Goal: Feedback & Contribution: Submit feedback/report problem

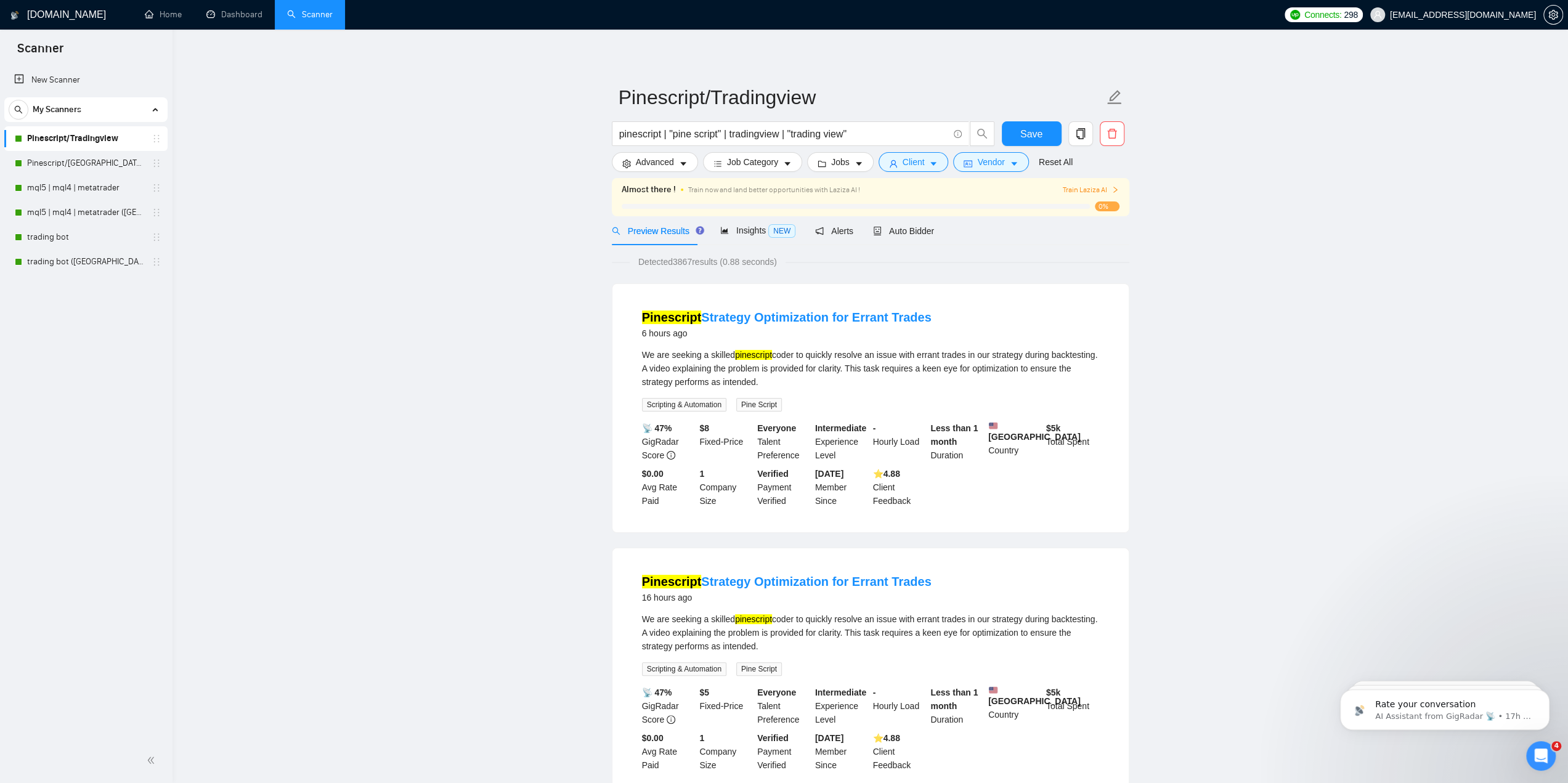
scroll to position [124, 0]
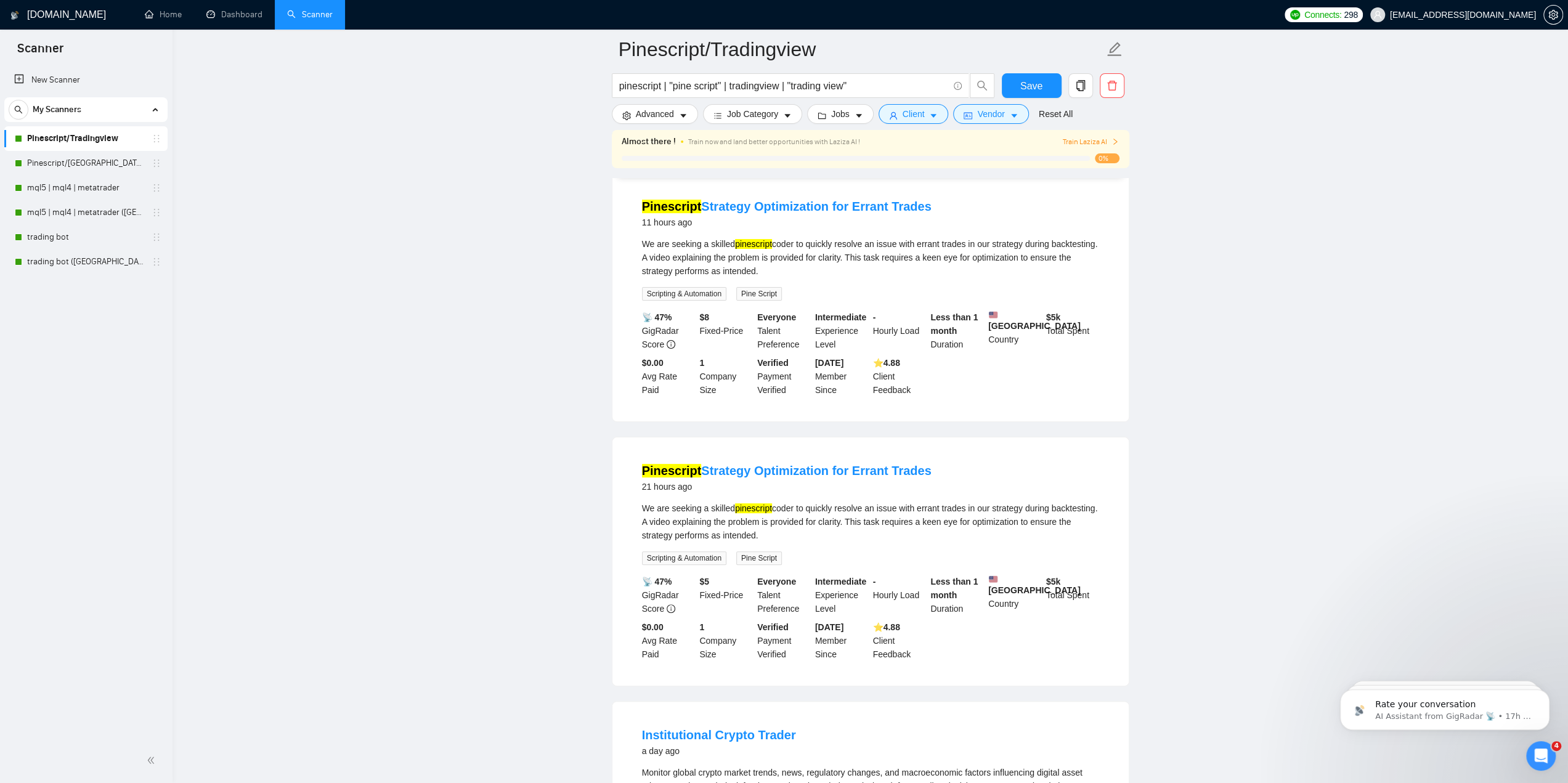
click at [73, 137] on link "Pinescript/Tradingview" at bounding box center [85, 138] width 117 height 25
click at [998, 115] on span "Vendor" at bounding box center [990, 114] width 27 height 14
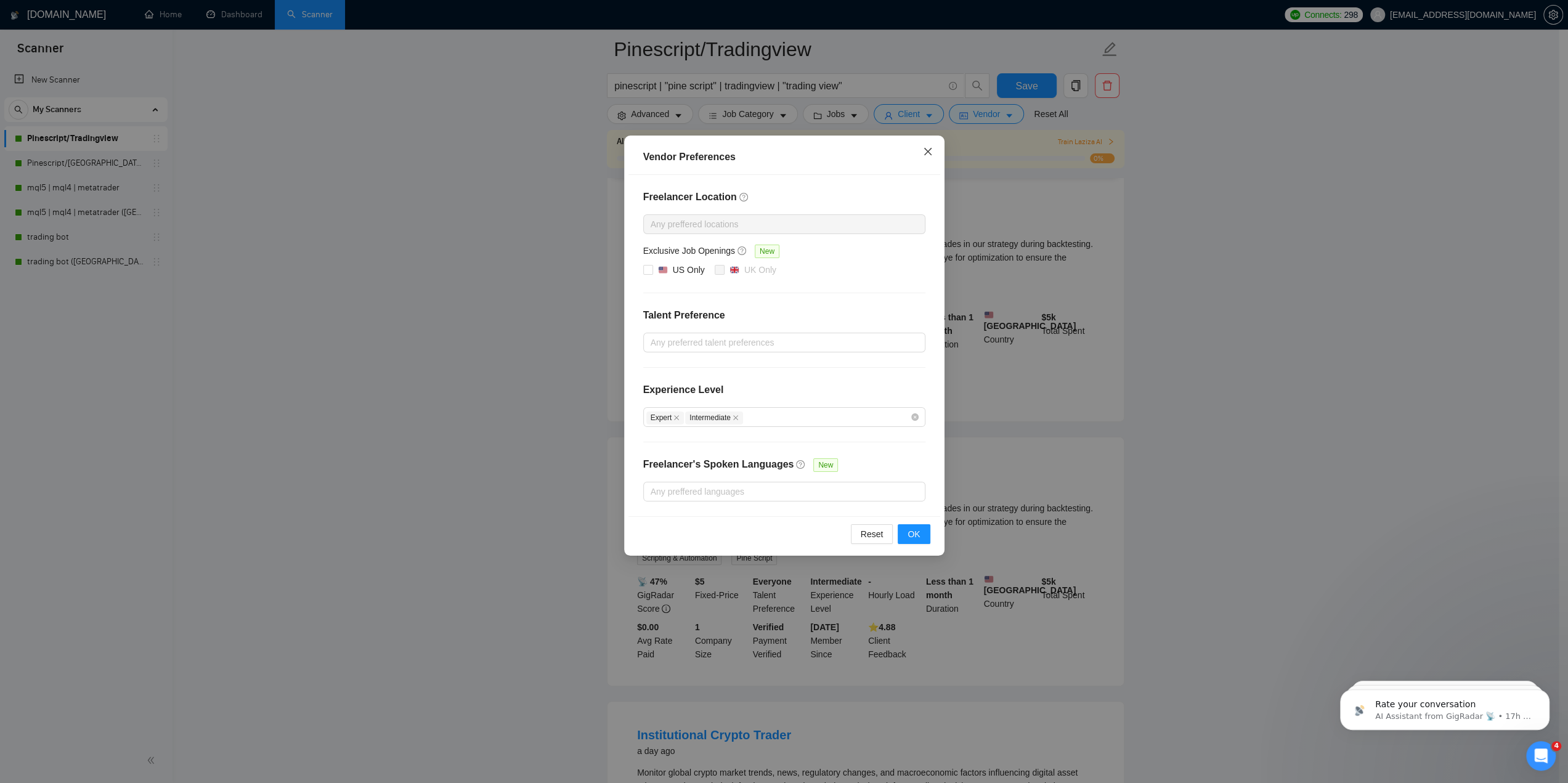
click at [929, 156] on icon "close" at bounding box center [927, 151] width 10 height 10
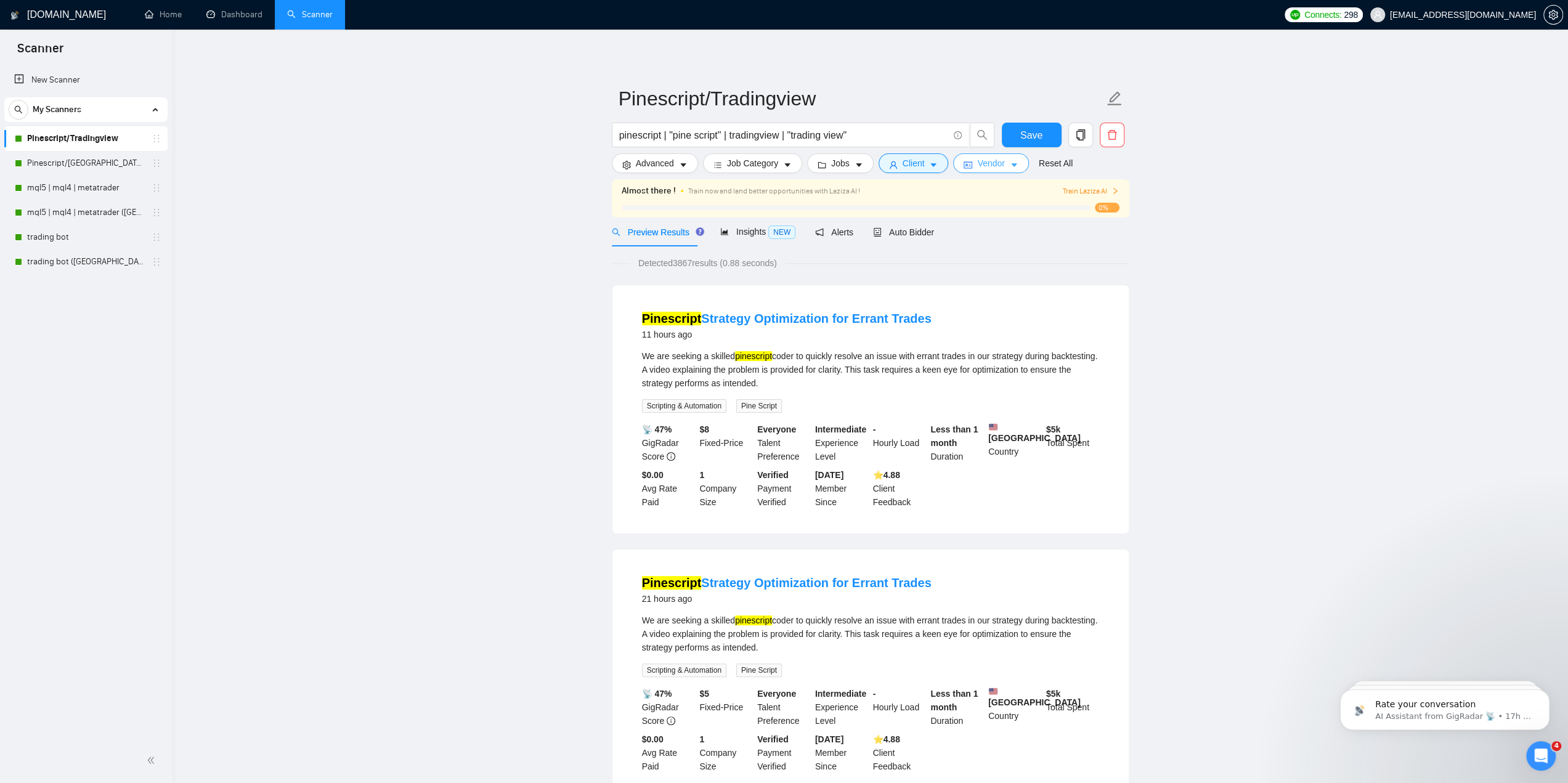
scroll to position [0, 0]
click at [896, 226] on div "Auto Bidder" at bounding box center [903, 233] width 61 height 14
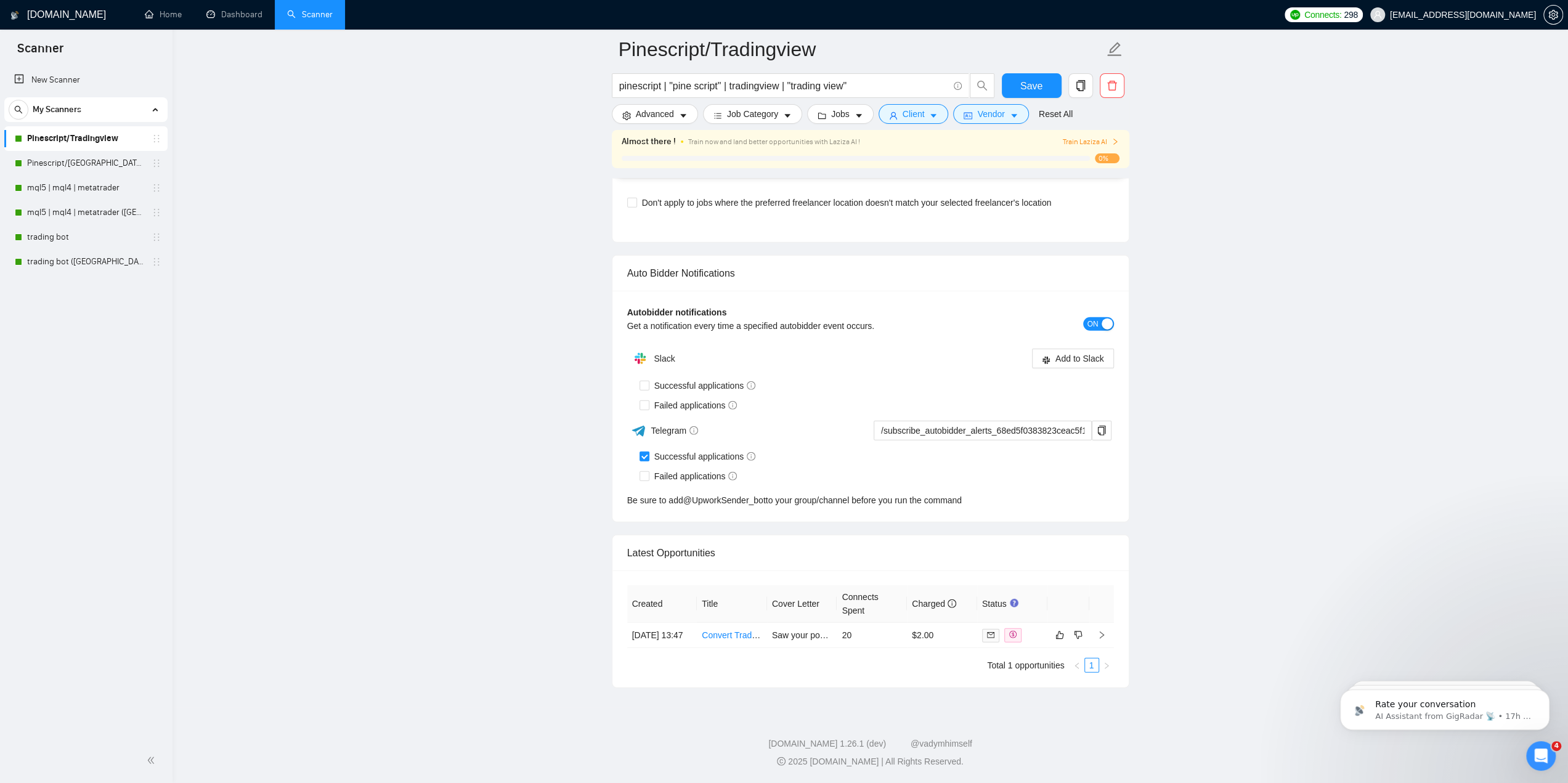
scroll to position [2963, 0]
drag, startPoint x: 646, startPoint y: 467, endPoint x: 672, endPoint y: 465, distance: 26.1
click at [646, 471] on input "Failed applications" at bounding box center [644, 475] width 9 height 9
checkbox input "true"
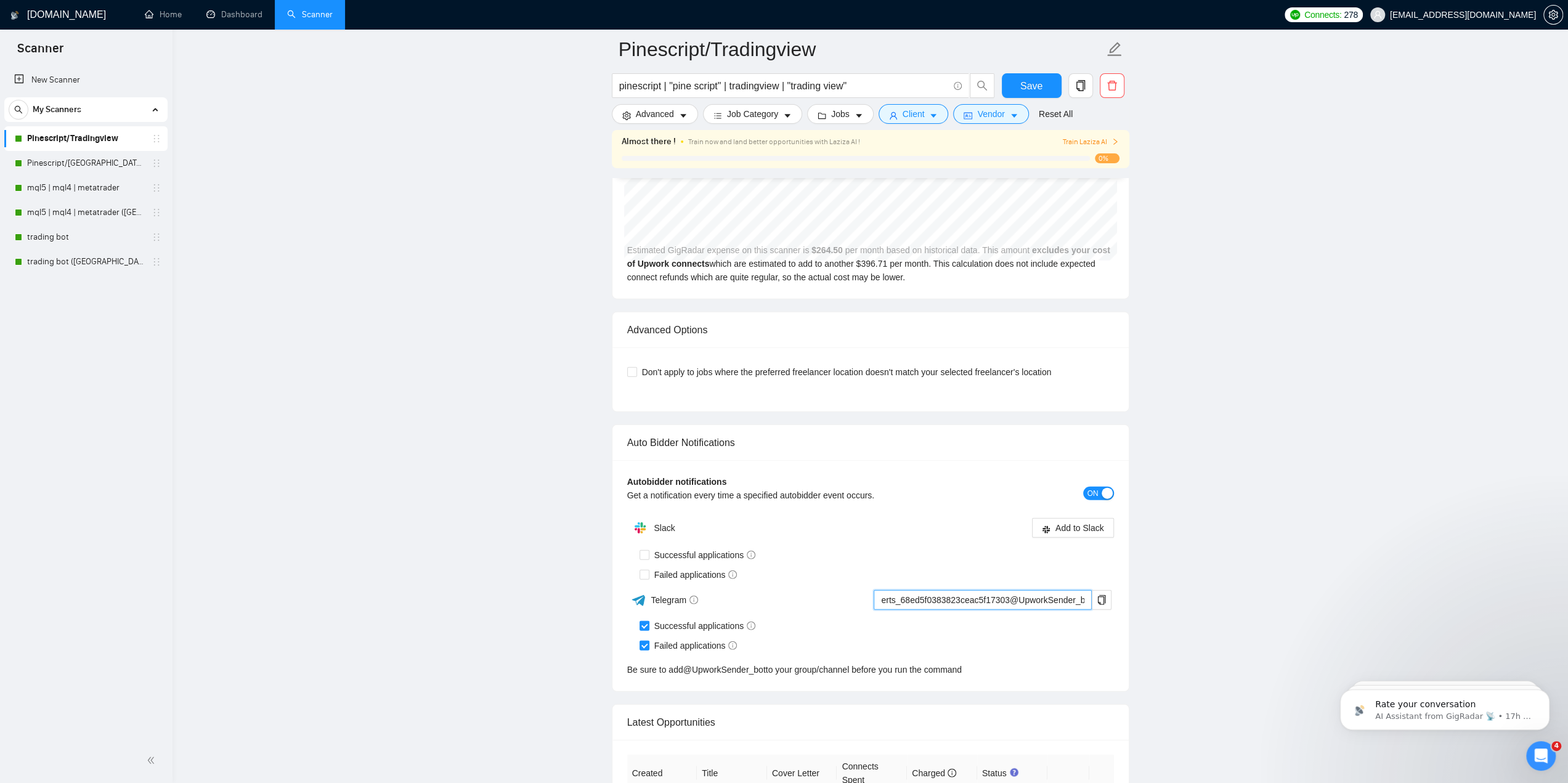
scroll to position [0, 0]
drag, startPoint x: 1011, startPoint y: 583, endPoint x: 833, endPoint y: 586, distance: 178.0
click at [833, 589] on div "Telegram /subscribe_autobidder_alerts_68ed5f0383823ceac5f17303@UpworkSender_bot" at bounding box center [870, 600] width 484 height 22
click at [835, 599] on div "Telegram" at bounding box center [749, 600] width 242 height 22
click at [1037, 80] on span "Save" at bounding box center [1031, 86] width 22 height 16
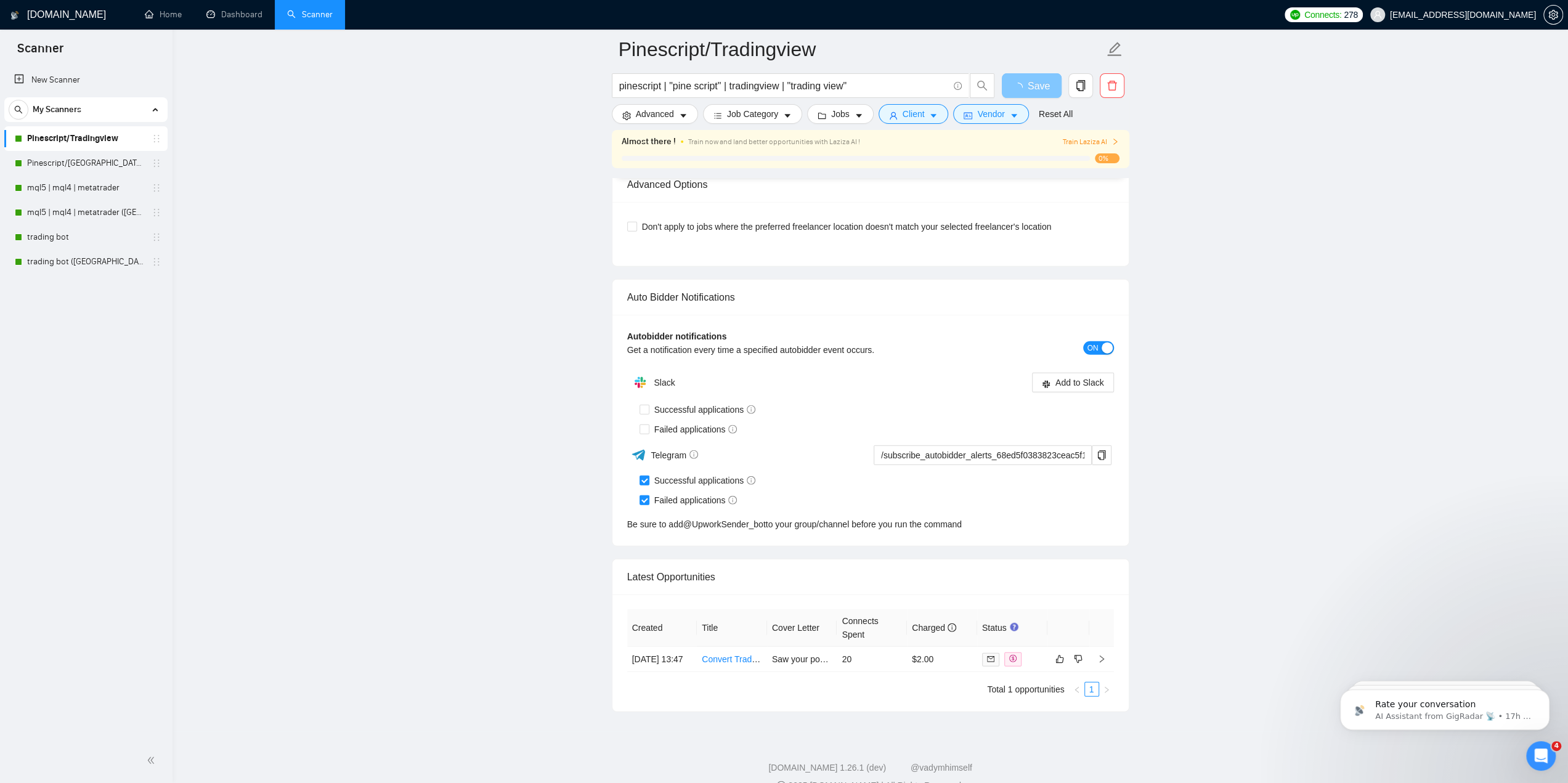
scroll to position [2792, 0]
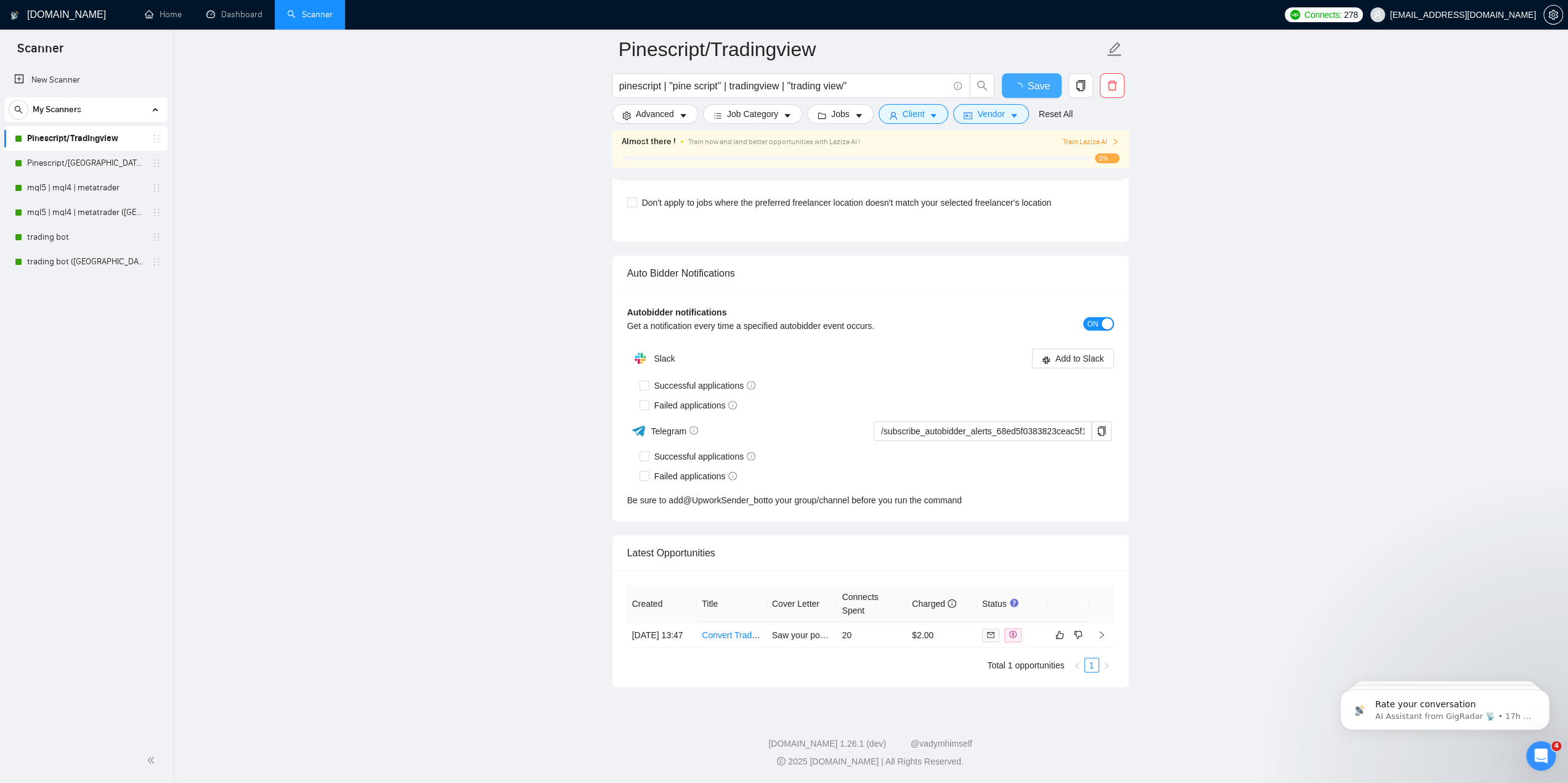
checkbox input "true"
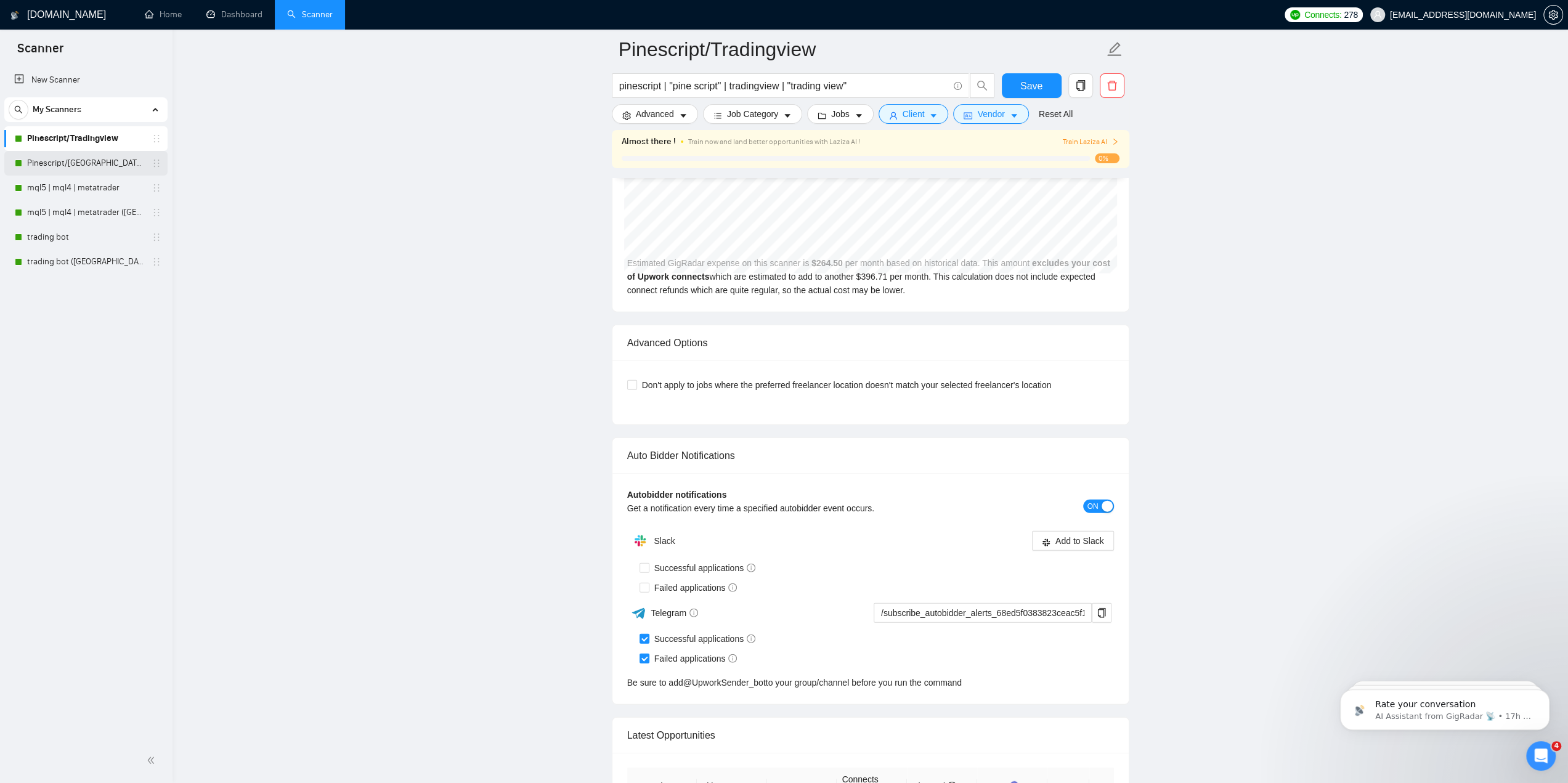
click at [87, 164] on link "Pinescript/[GEOGRAPHIC_DATA] ([GEOGRAPHIC_DATA])" at bounding box center [85, 163] width 117 height 25
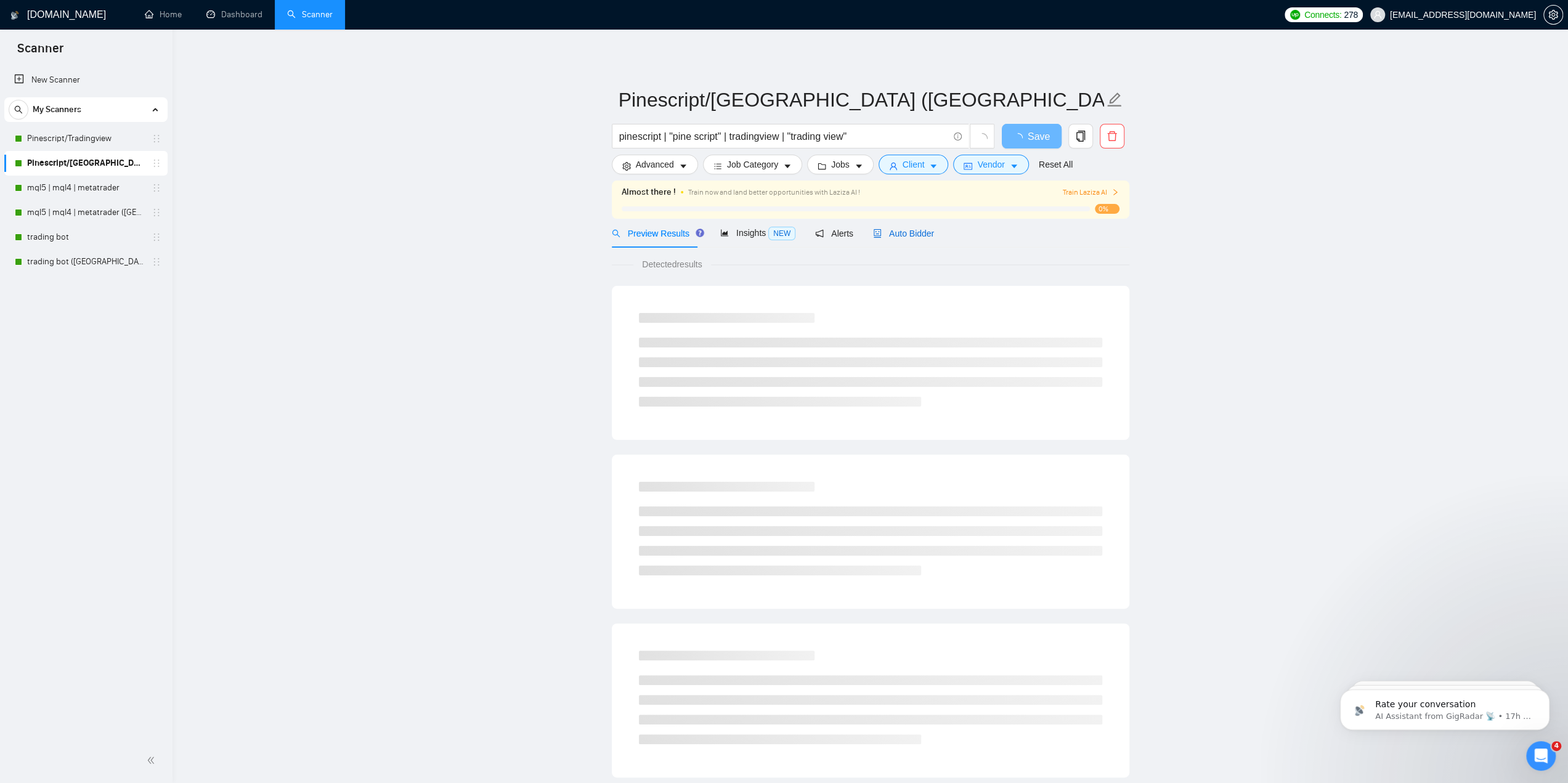
click at [911, 232] on span "Auto Bidder" at bounding box center [903, 232] width 61 height 10
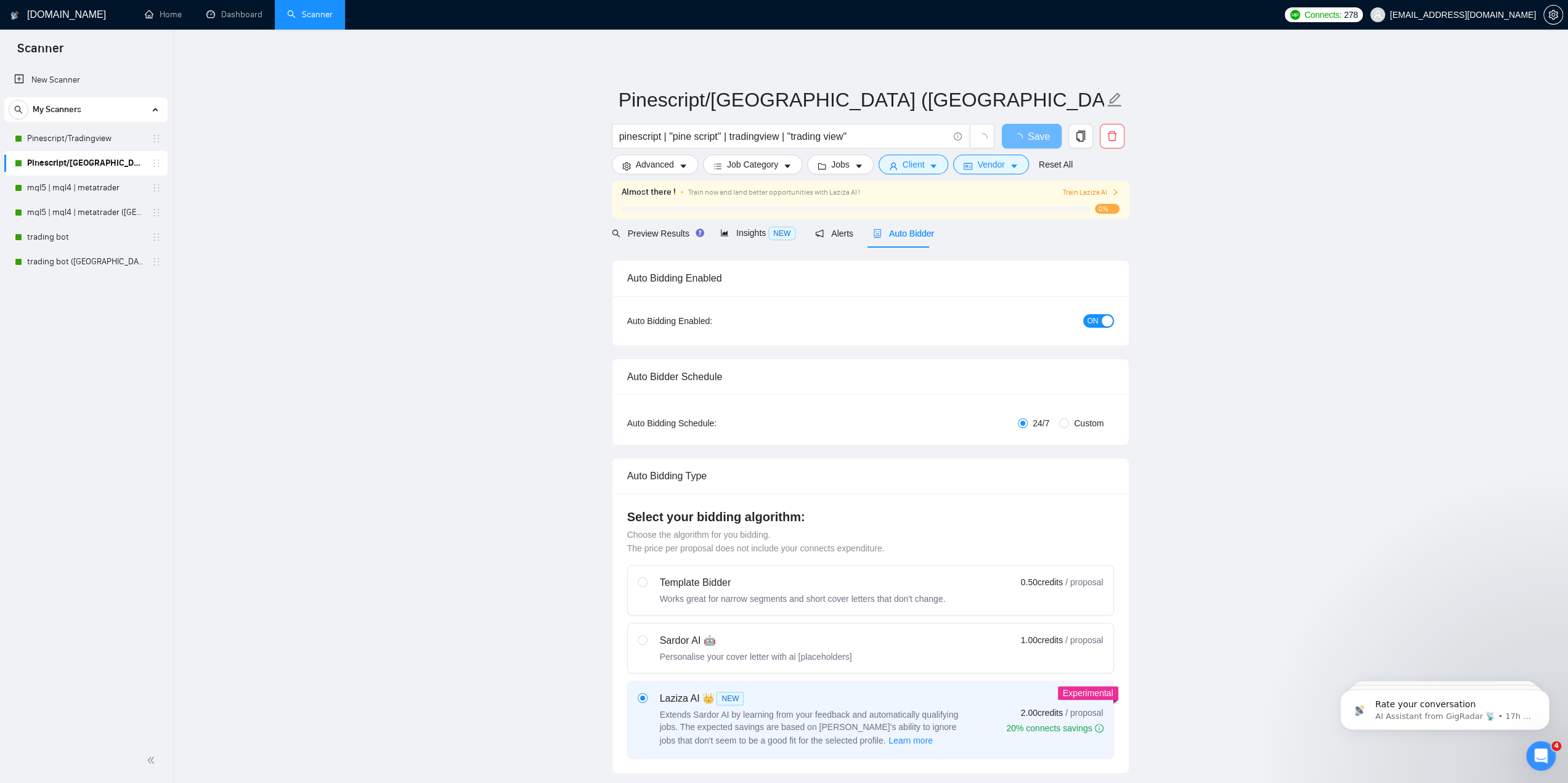
checkbox input "true"
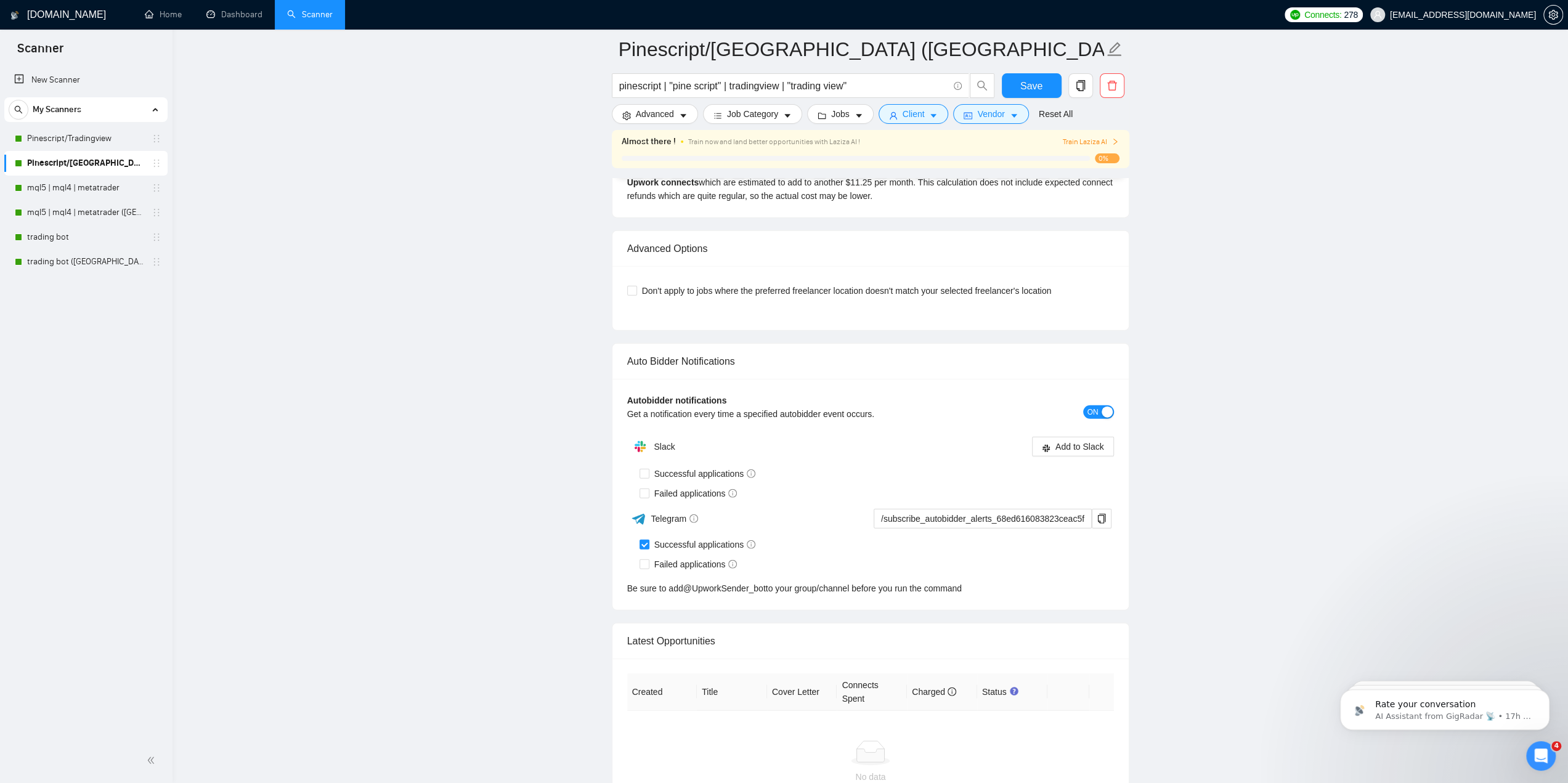
scroll to position [2957, 0]
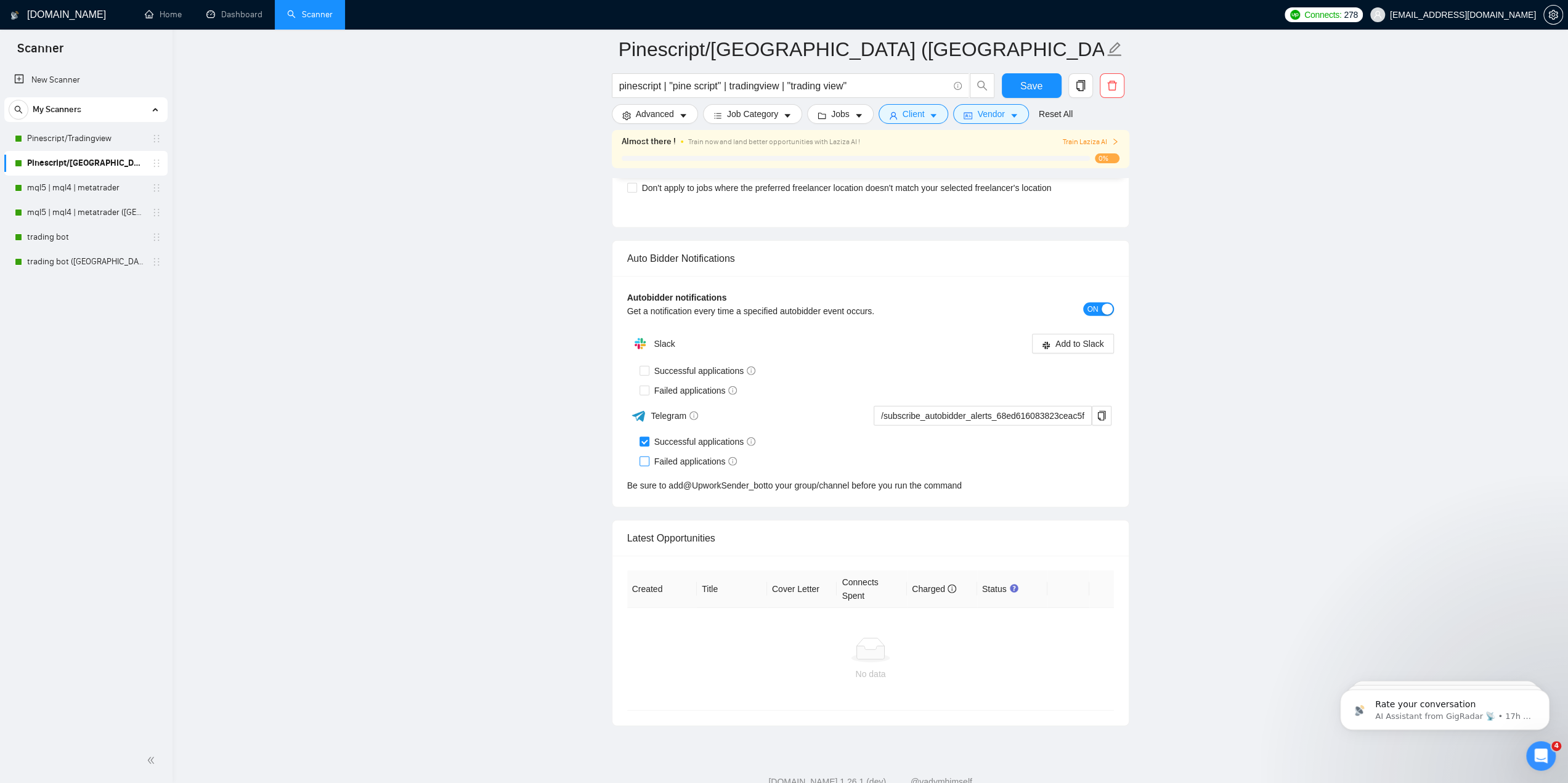
click at [642, 456] on input "Failed applications" at bounding box center [644, 461] width 9 height 9
checkbox input "true"
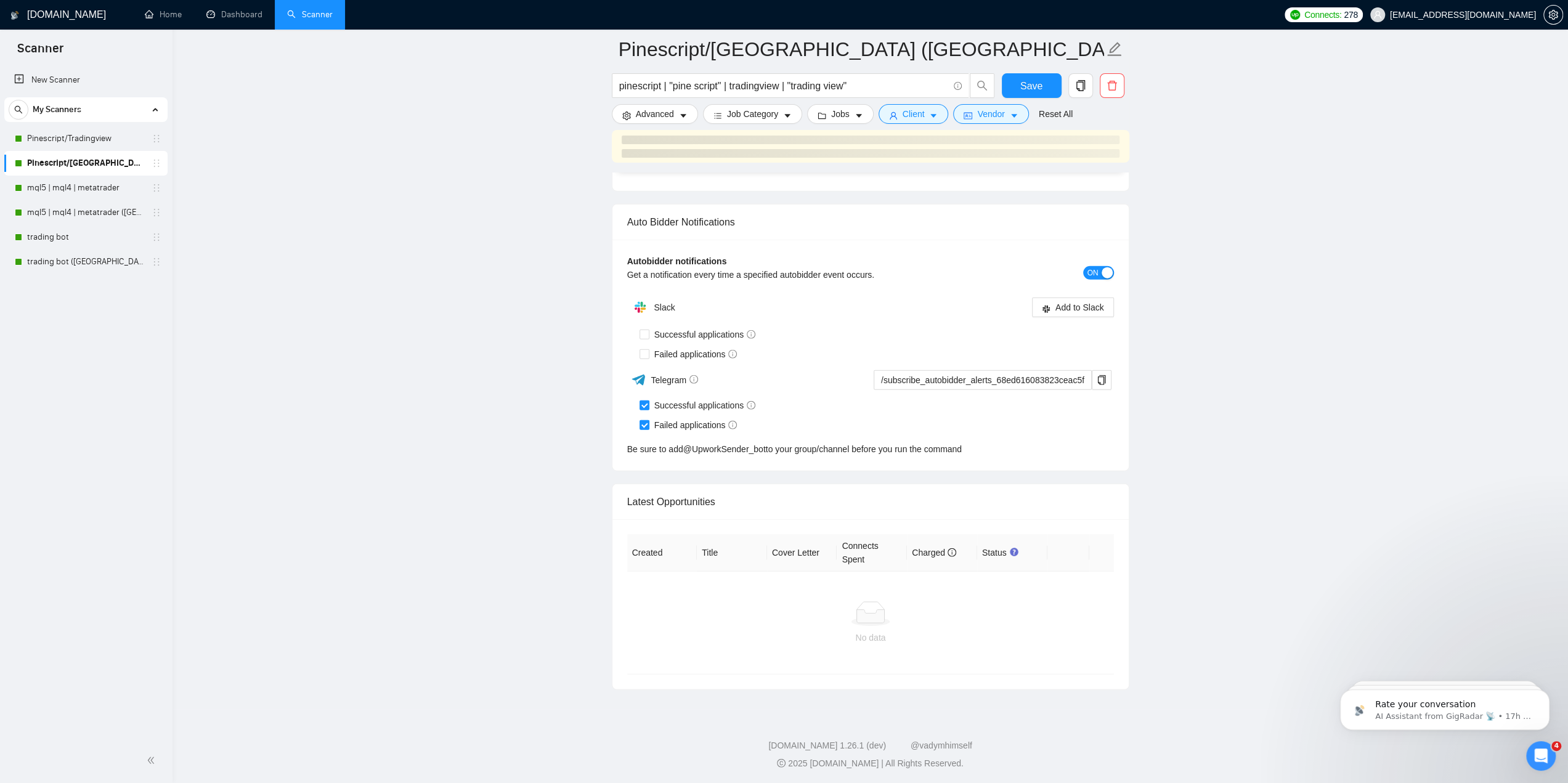
scroll to position [2842, 0]
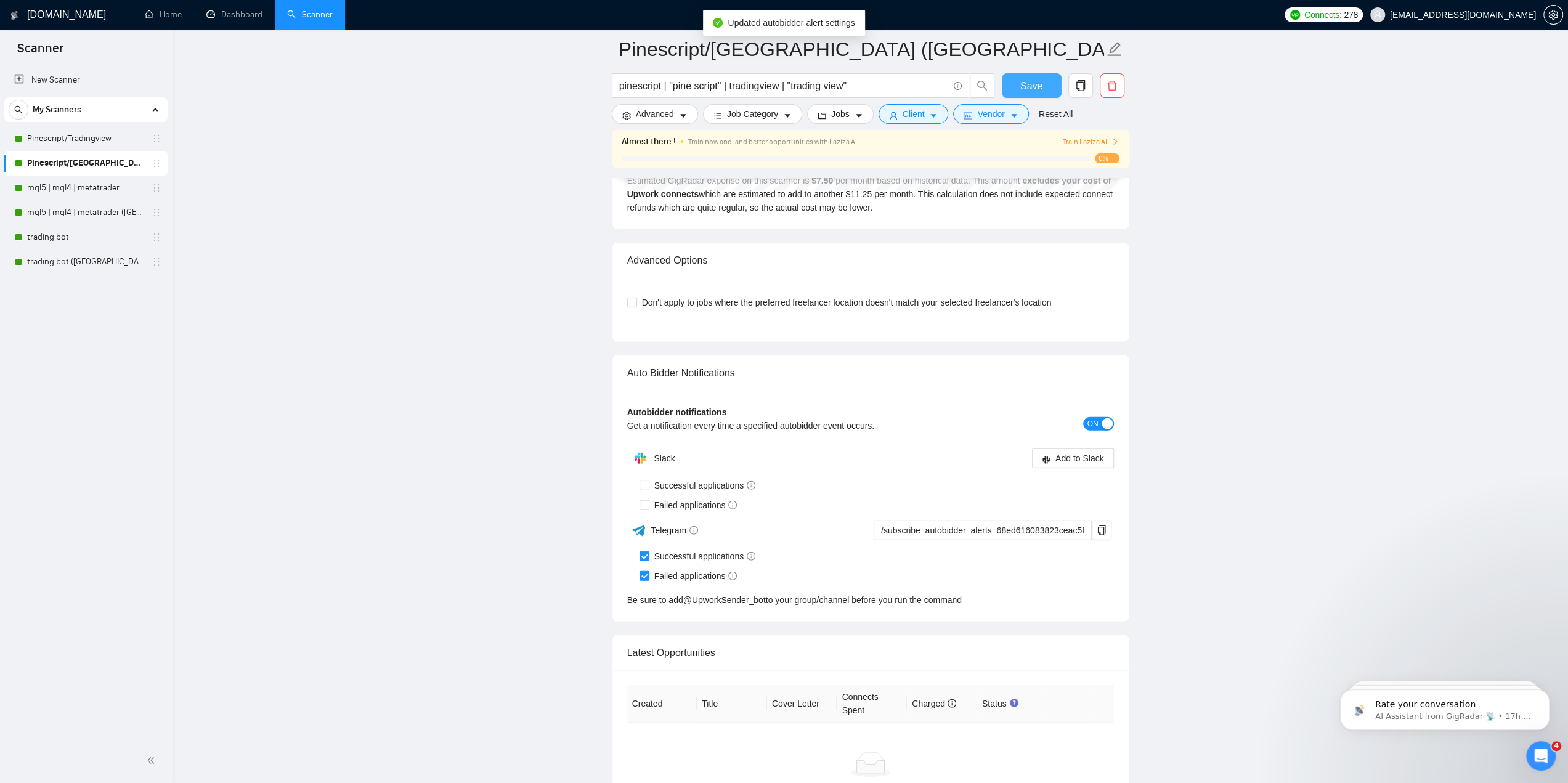
click at [1031, 79] on span "Save" at bounding box center [1031, 86] width 22 height 16
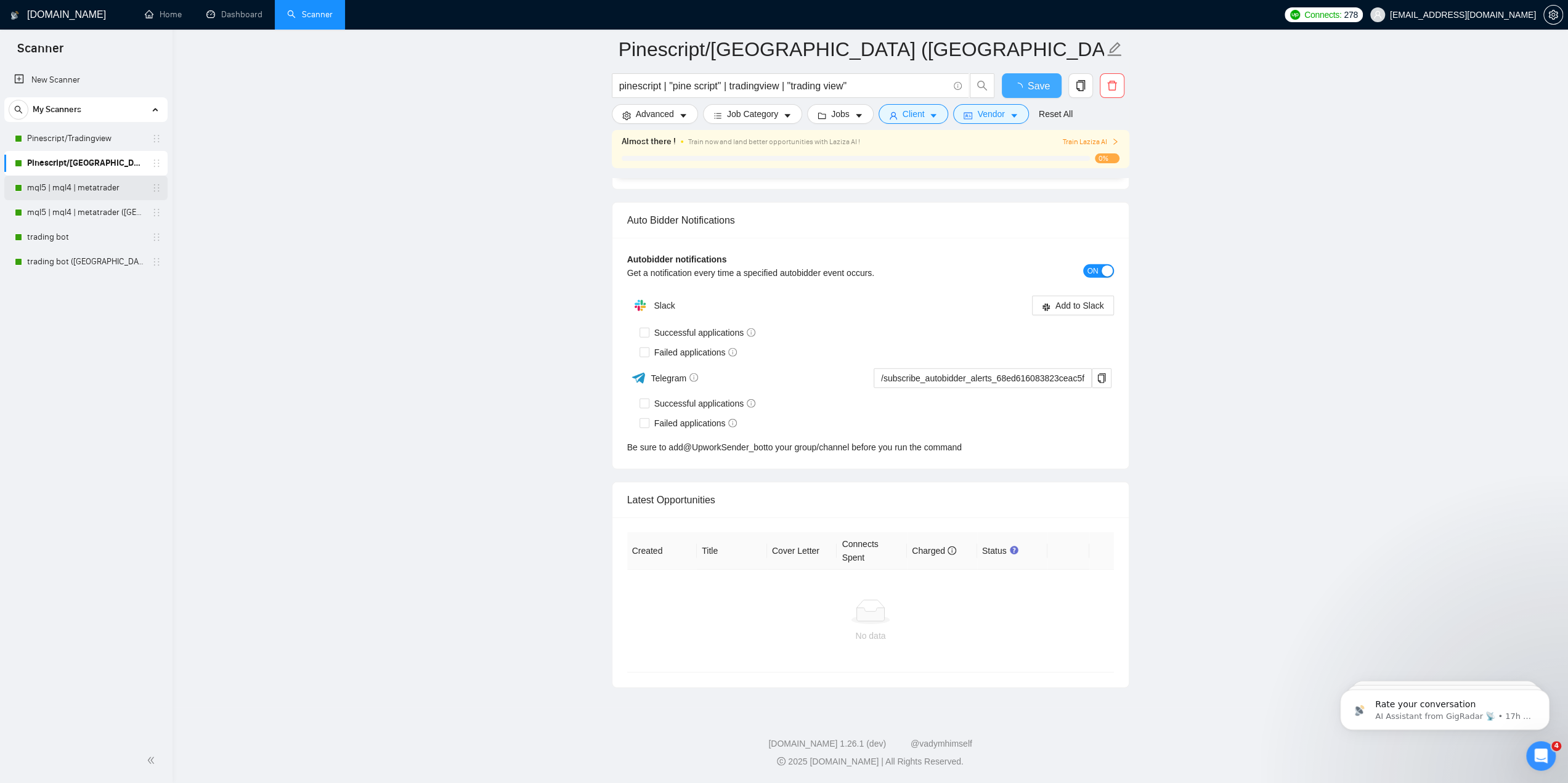
checkbox input "true"
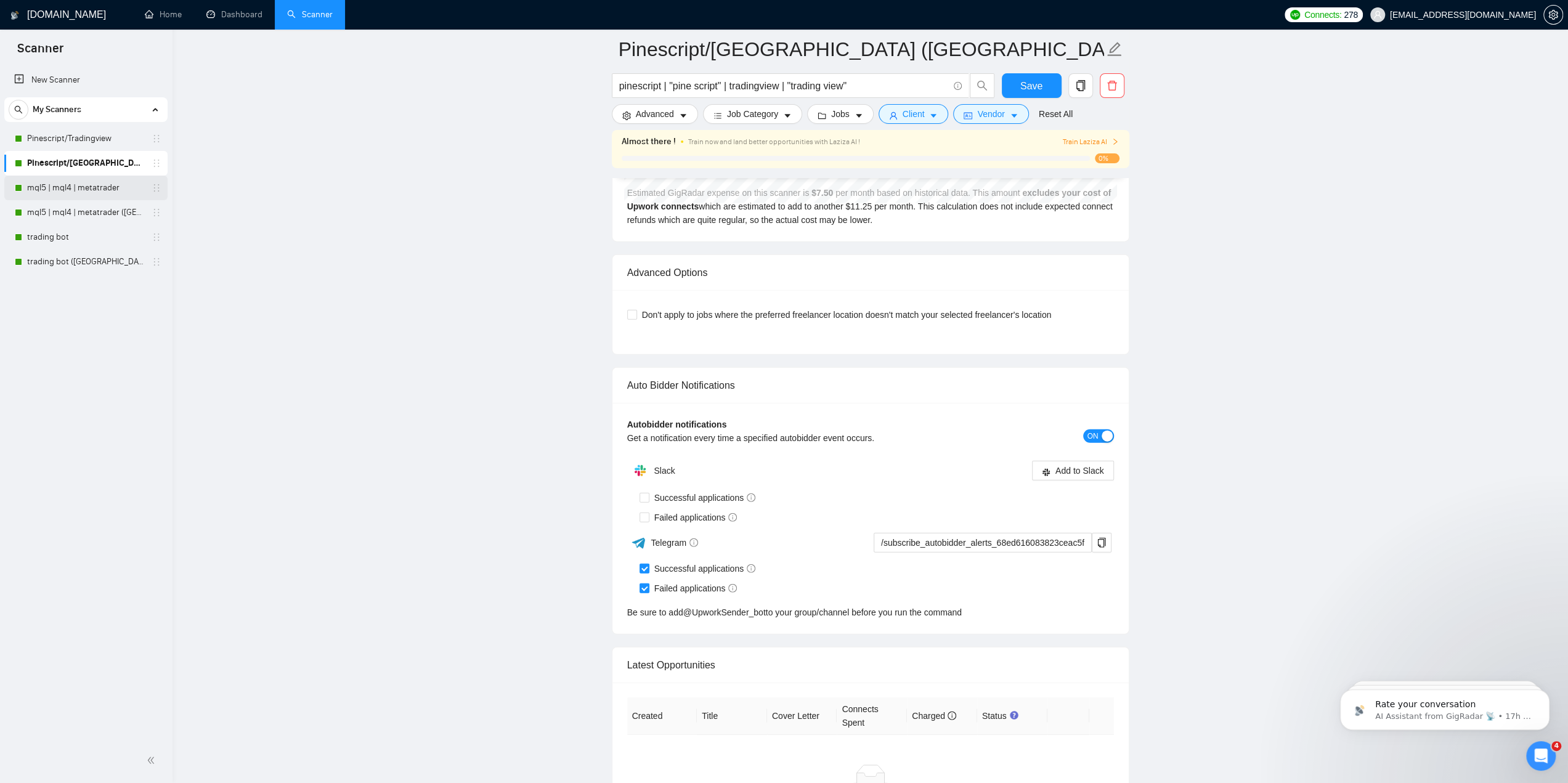
click at [93, 189] on link "mql5 | mql4 | metatrader" at bounding box center [85, 188] width 117 height 25
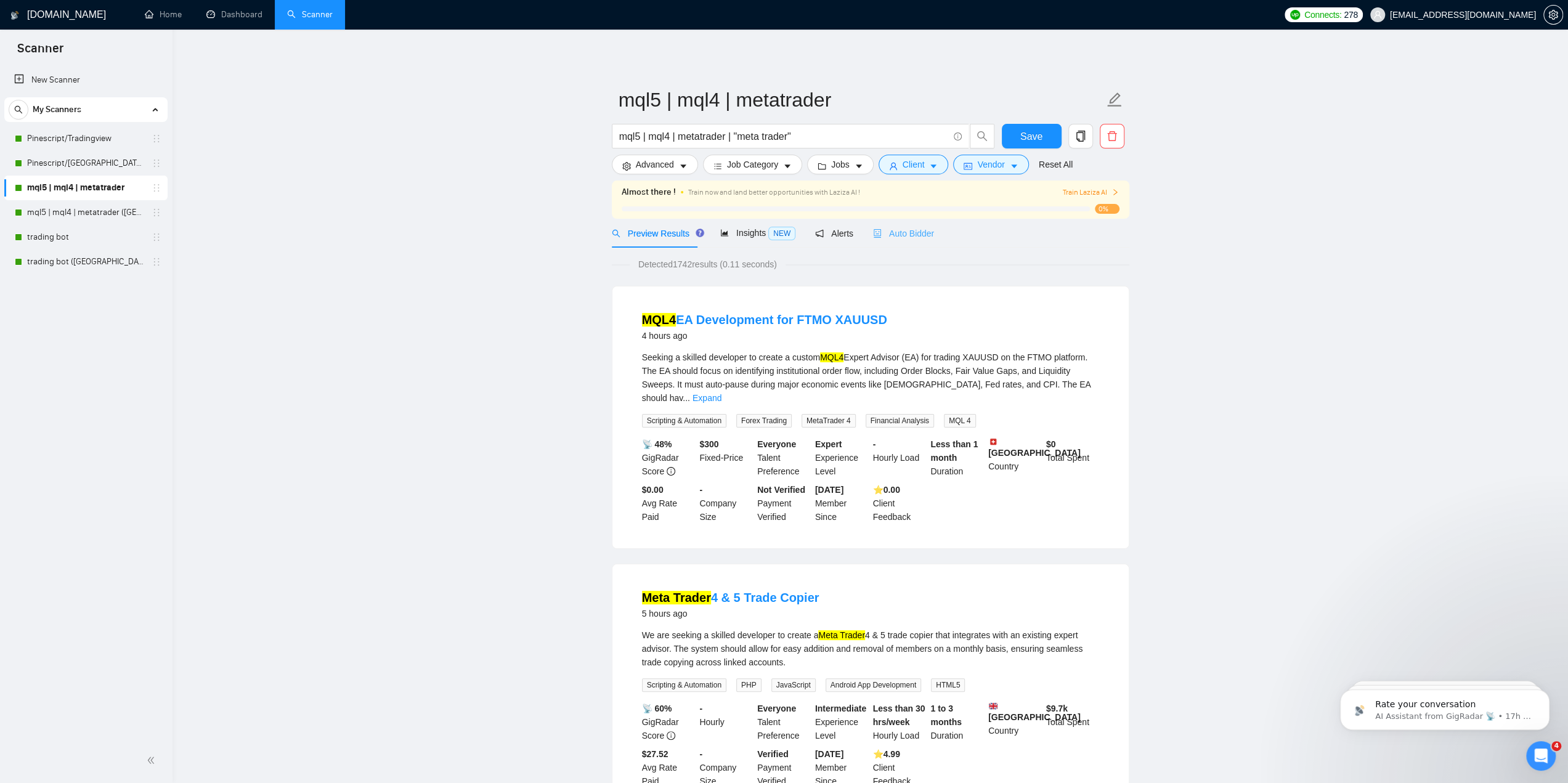
click at [915, 240] on div "Auto Bidder" at bounding box center [903, 232] width 61 height 29
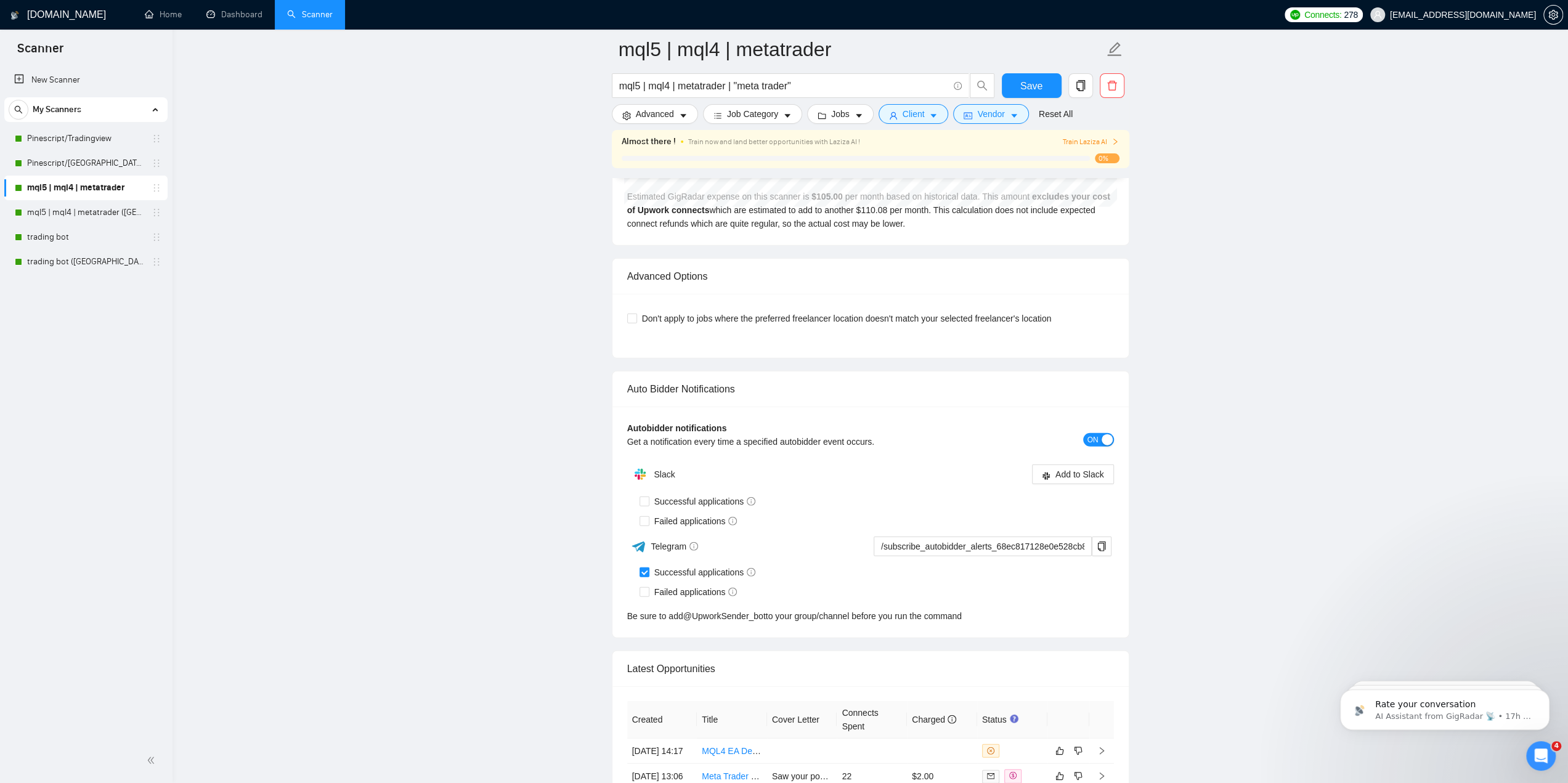
scroll to position [2957, 0]
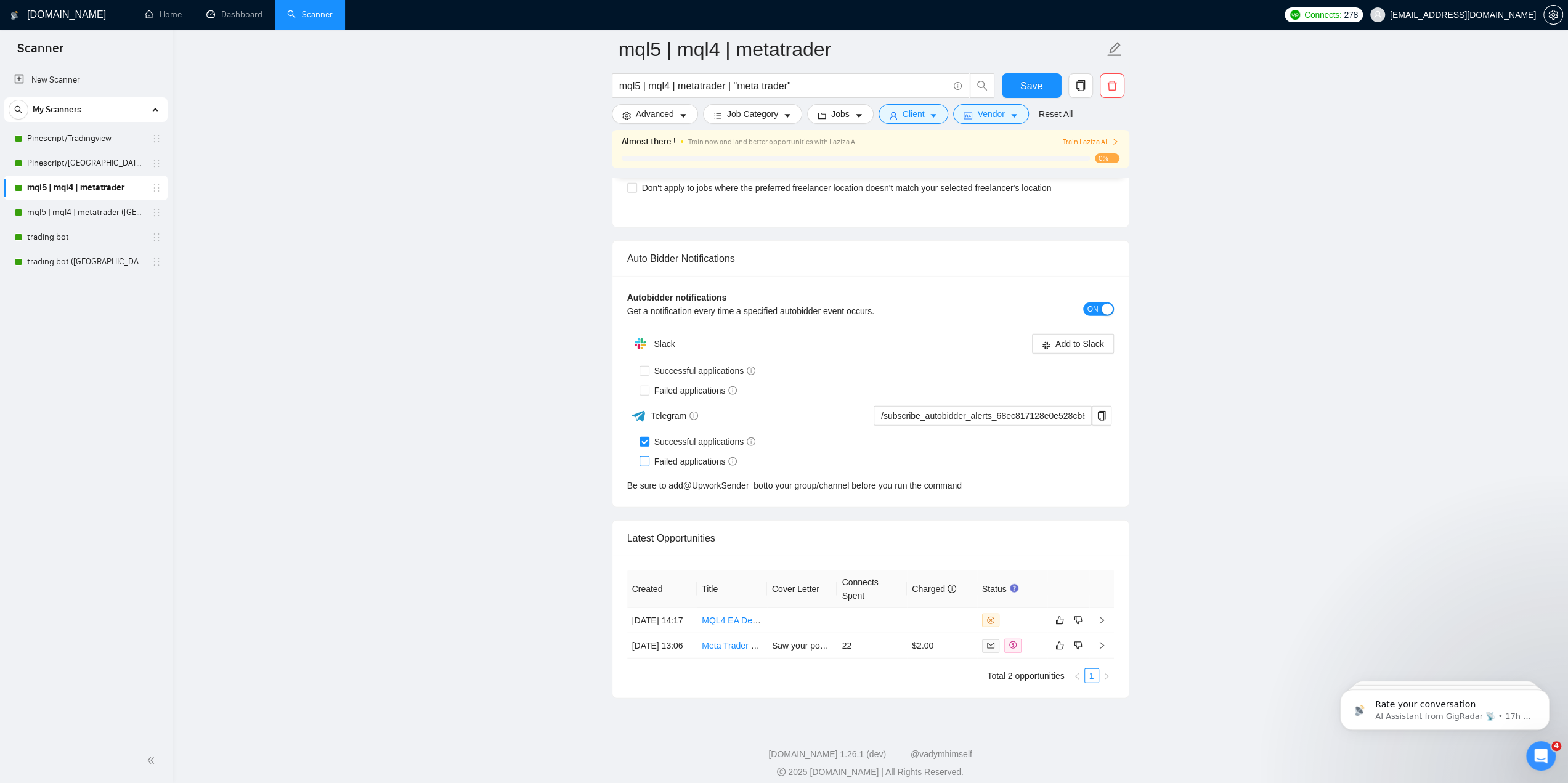
click at [645, 457] on label "Failed applications" at bounding box center [691, 462] width 103 height 14
click at [645, 457] on input "Failed applications" at bounding box center [644, 461] width 9 height 9
checkbox input "true"
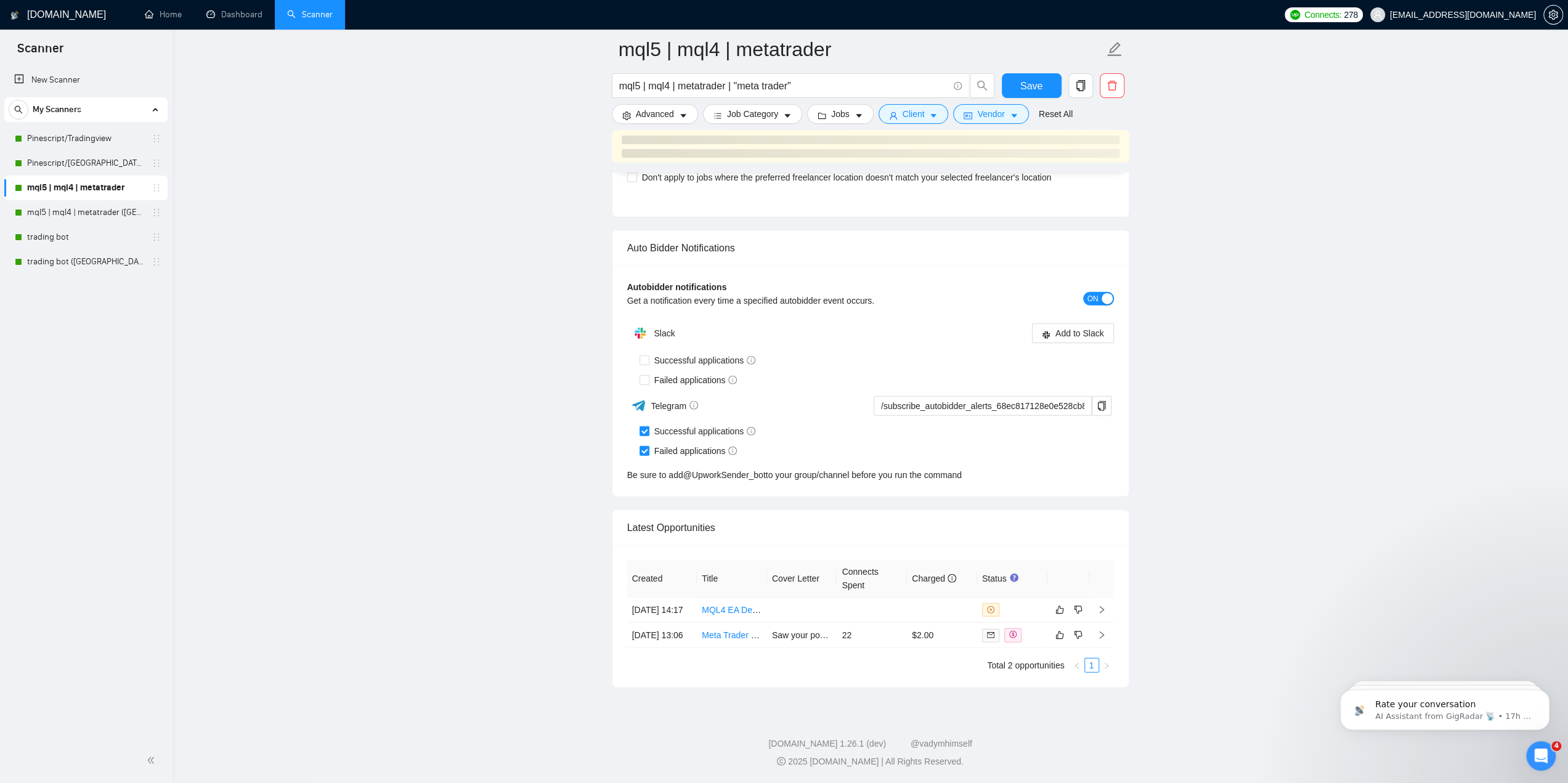
scroll to position [2830, 0]
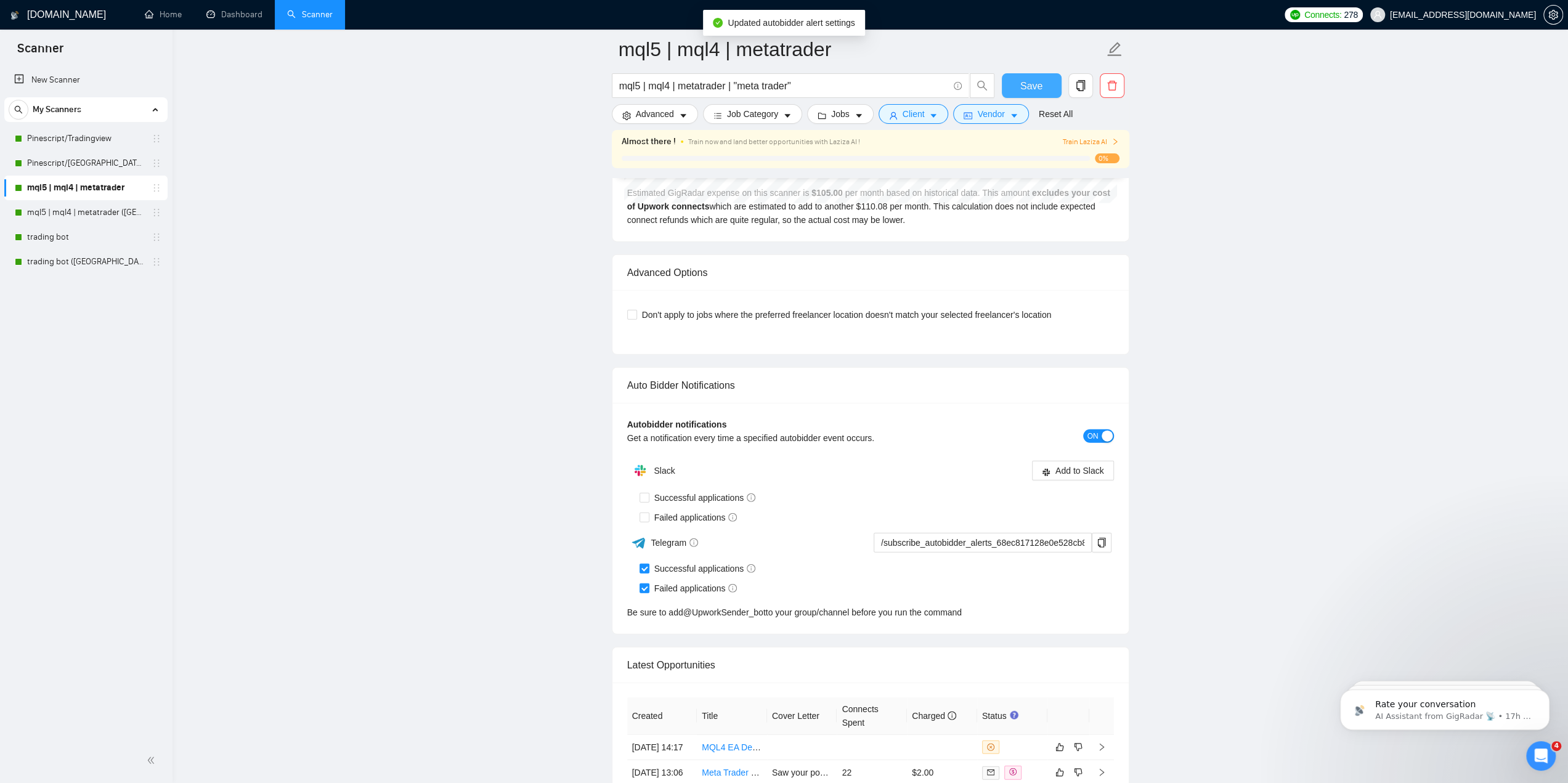
click at [1033, 86] on span "Save" at bounding box center [1031, 86] width 22 height 16
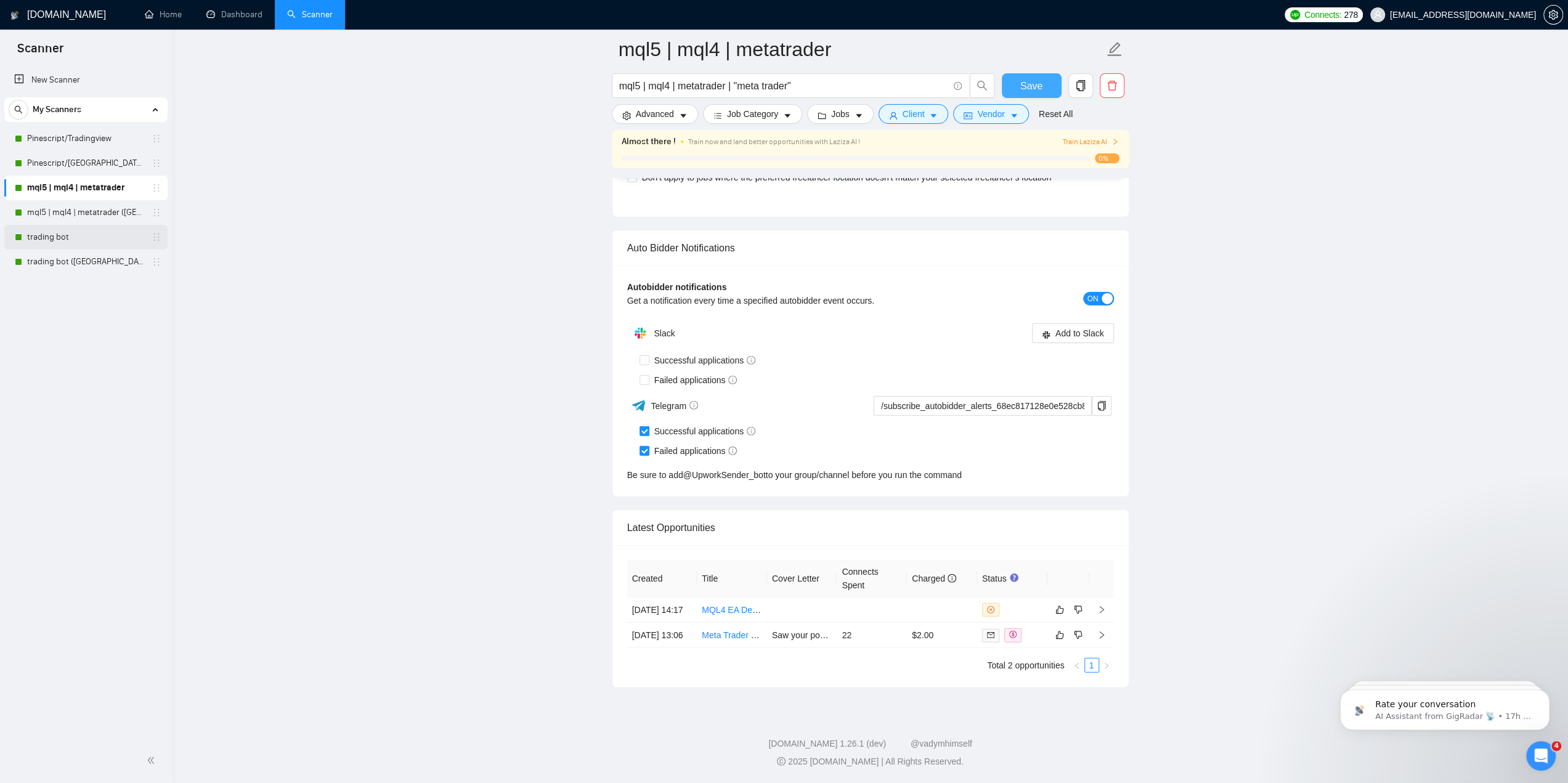
scroll to position [2817, 0]
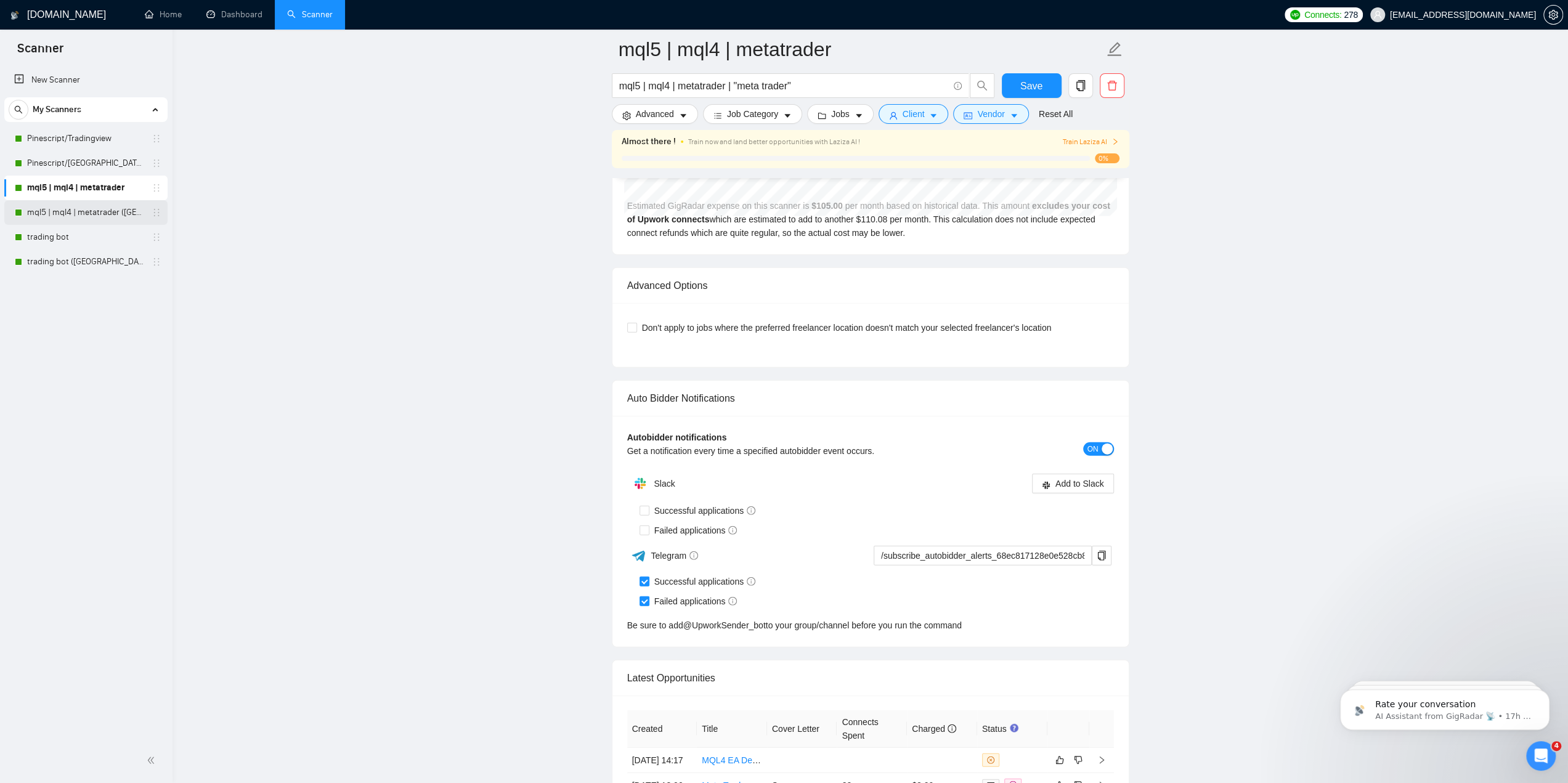
click at [72, 213] on link "mql5 | mql4 | metatrader ([GEOGRAPHIC_DATA])" at bounding box center [85, 213] width 117 height 25
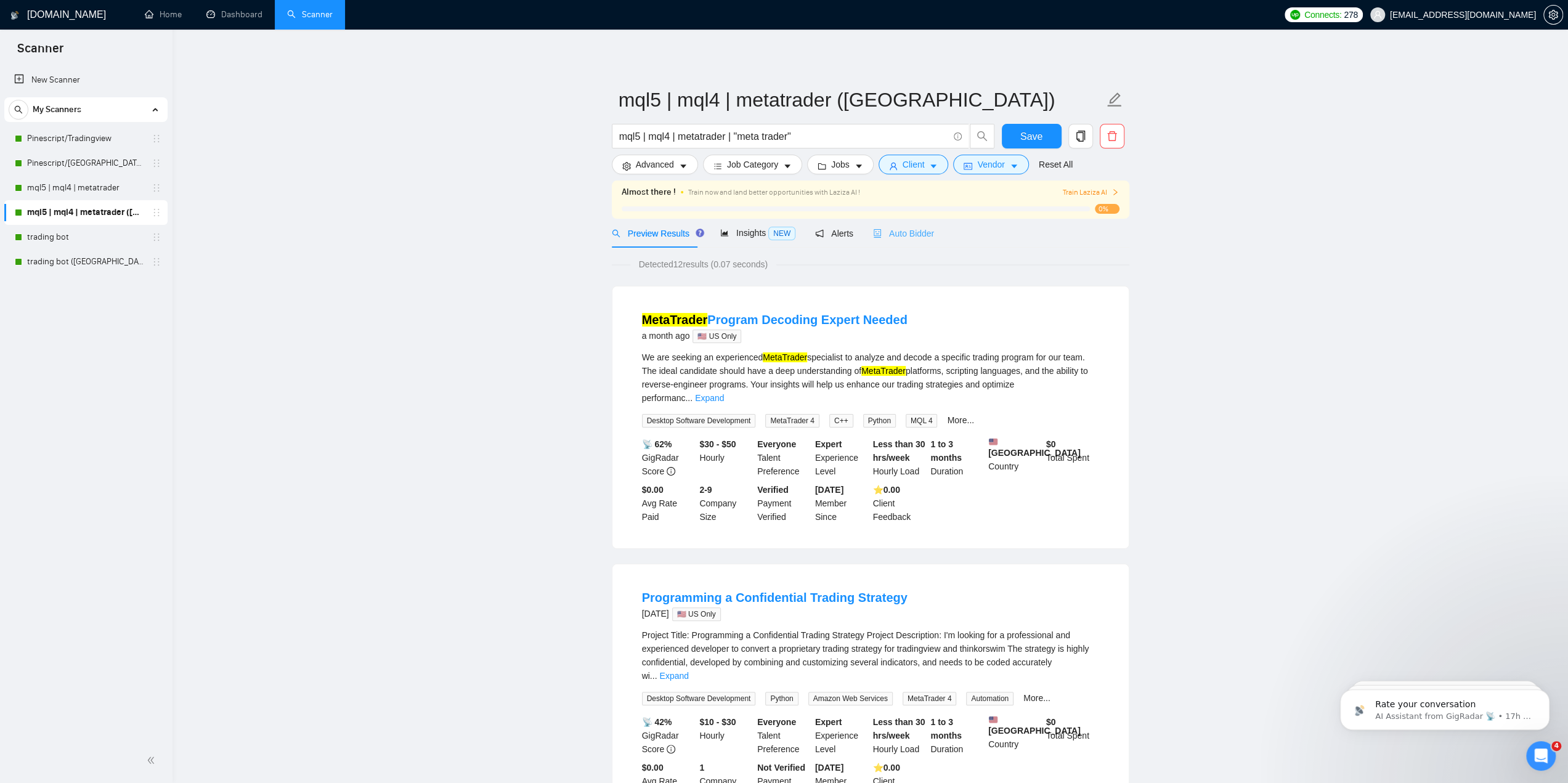
click at [883, 225] on div "Auto Bidder" at bounding box center [903, 232] width 61 height 29
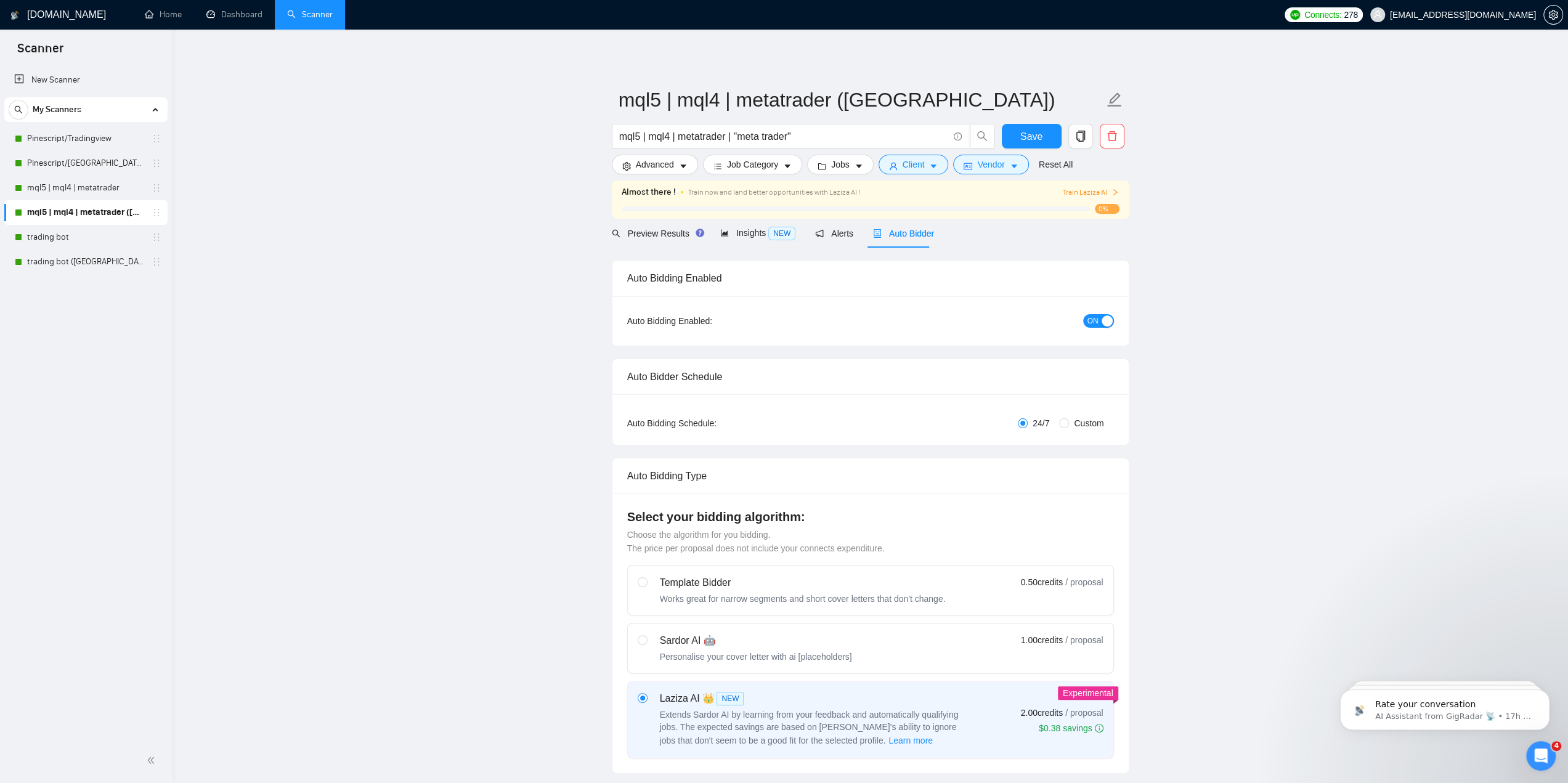
checkbox input "true"
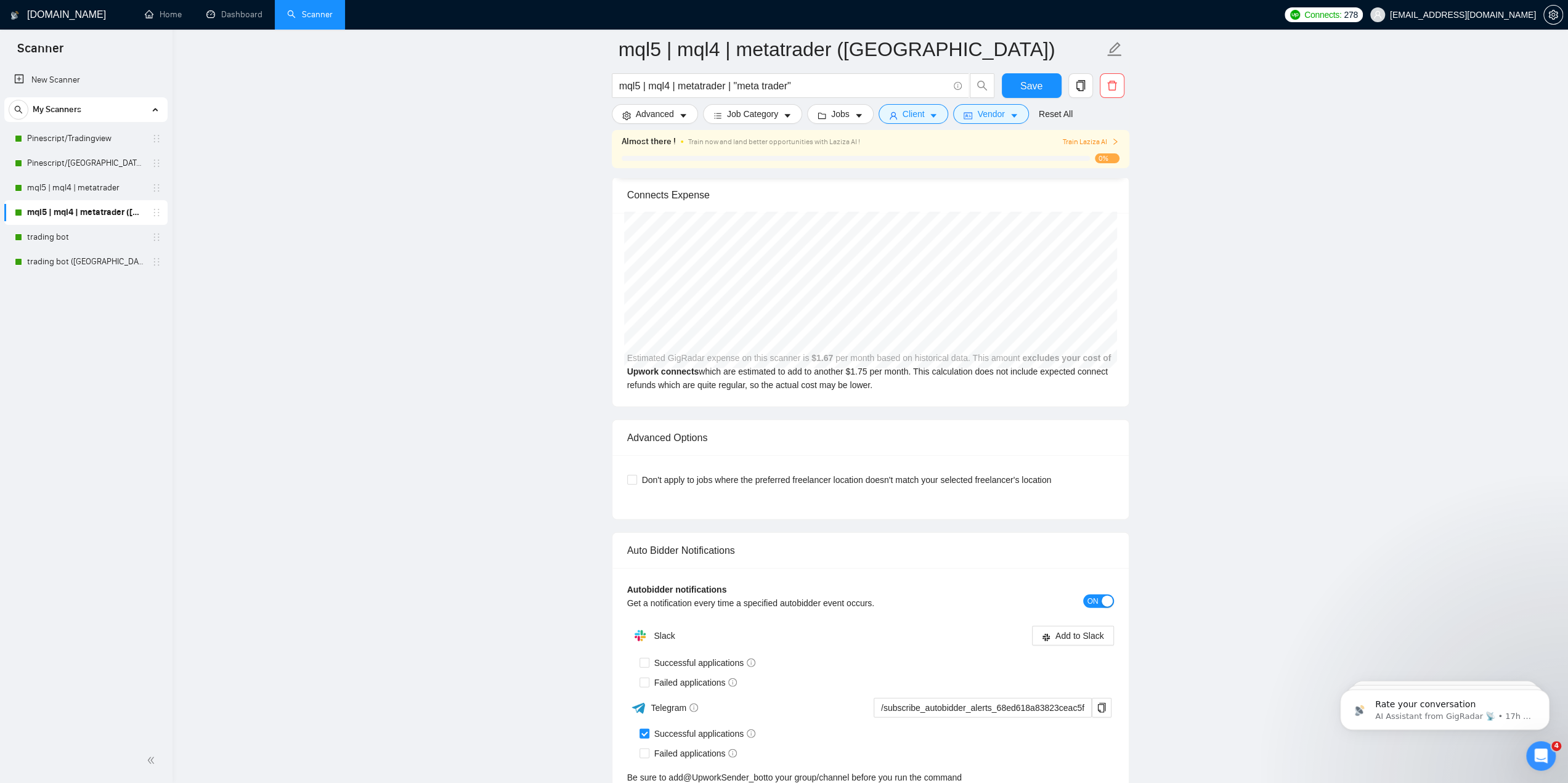
scroll to position [2974, 0]
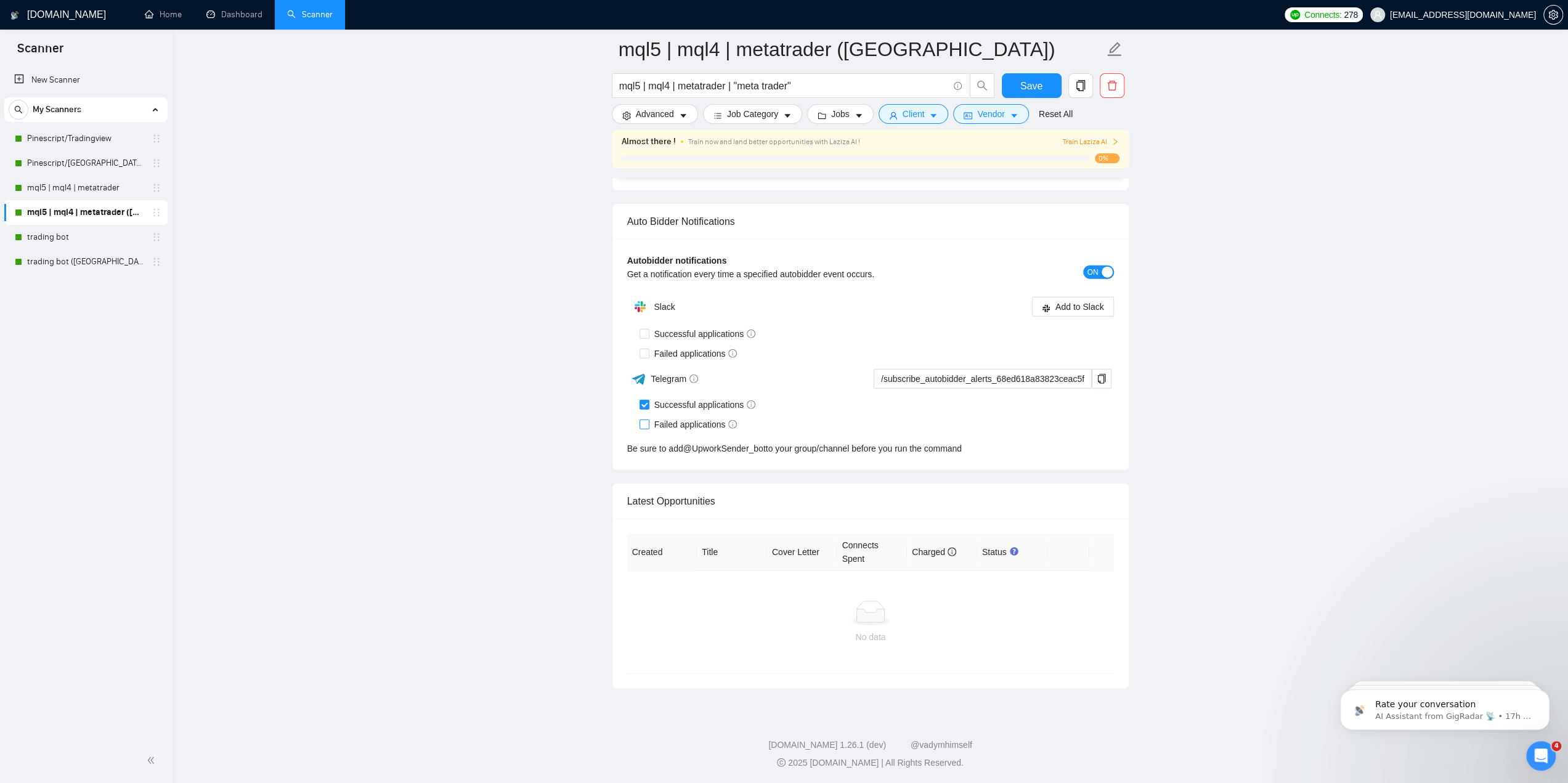
click at [647, 417] on label "Failed applications" at bounding box center [691, 424] width 103 height 14
click at [647, 419] on input "Failed applications" at bounding box center [644, 423] width 9 height 9
checkbox input "true"
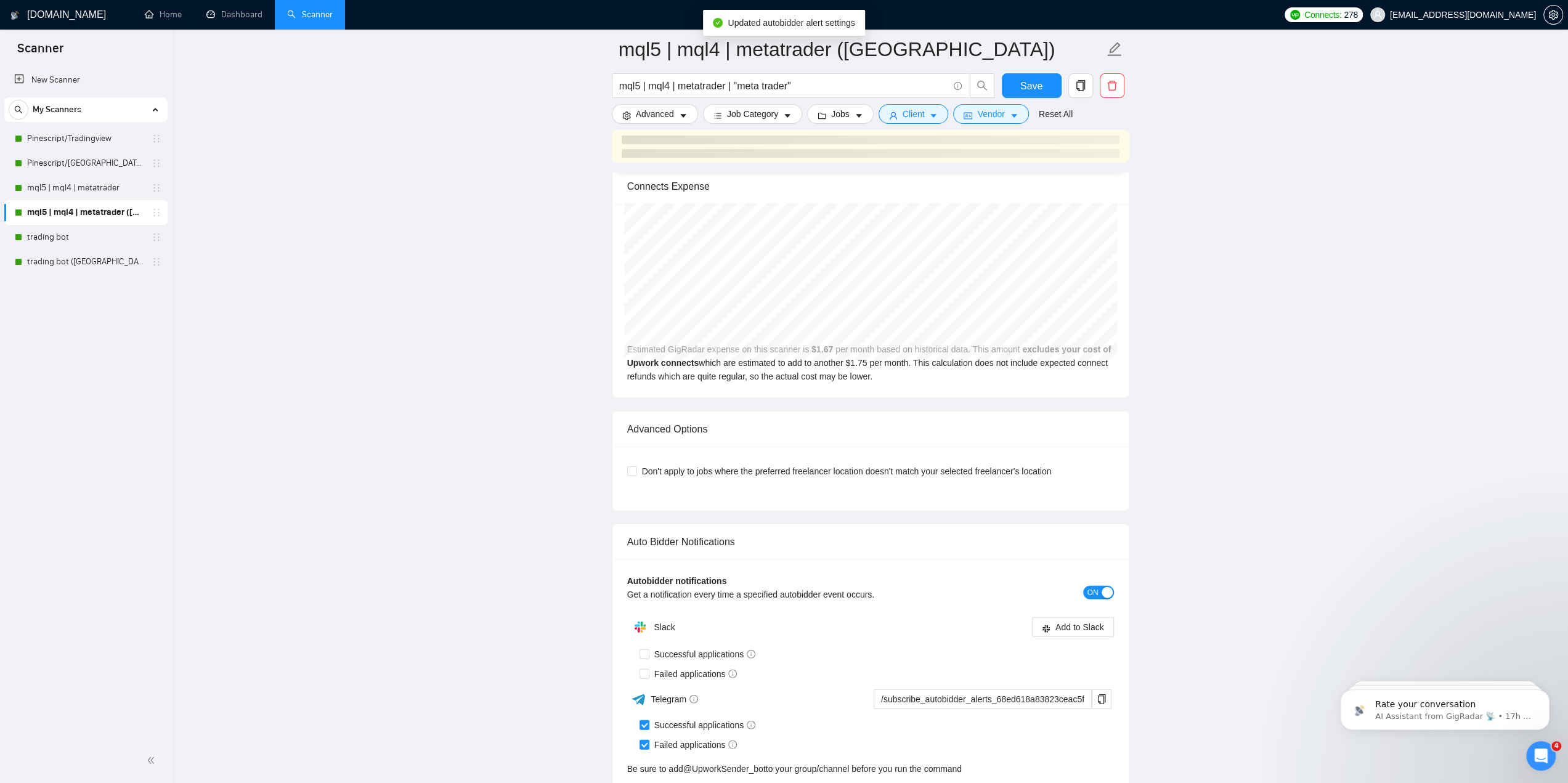
scroll to position [2537, 0]
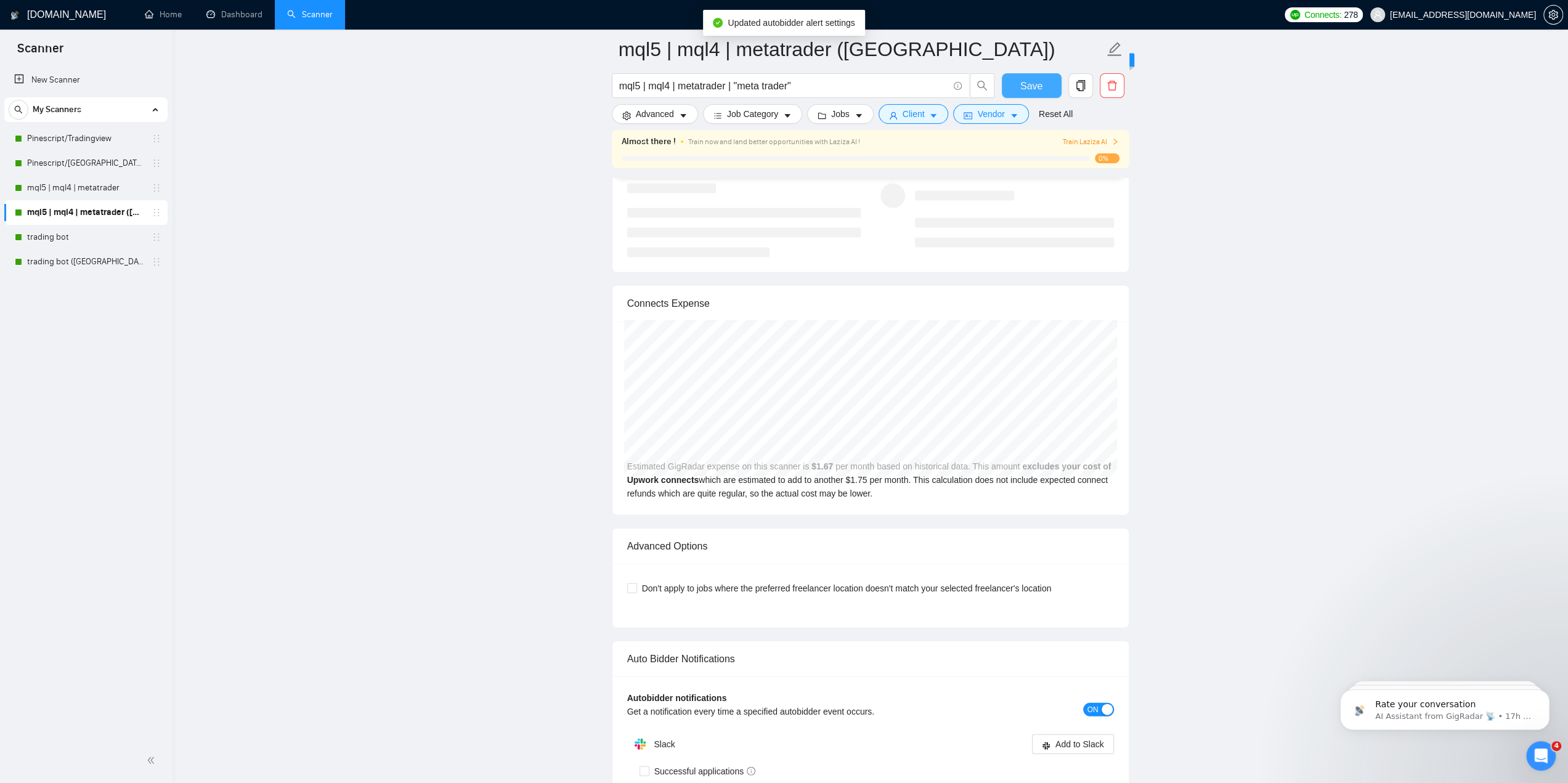
click at [1025, 85] on span "Save" at bounding box center [1031, 86] width 22 height 16
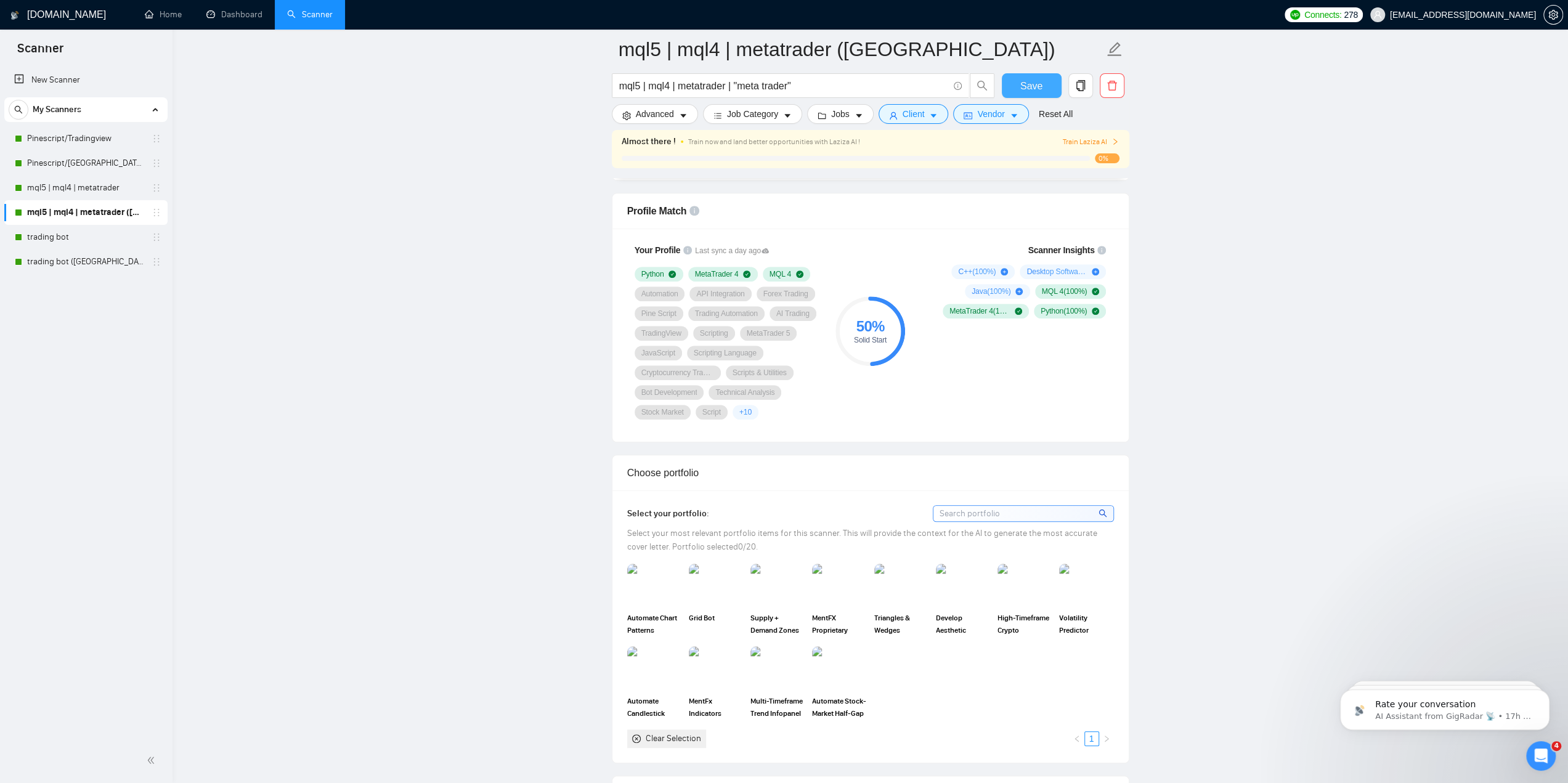
scroll to position [750, 0]
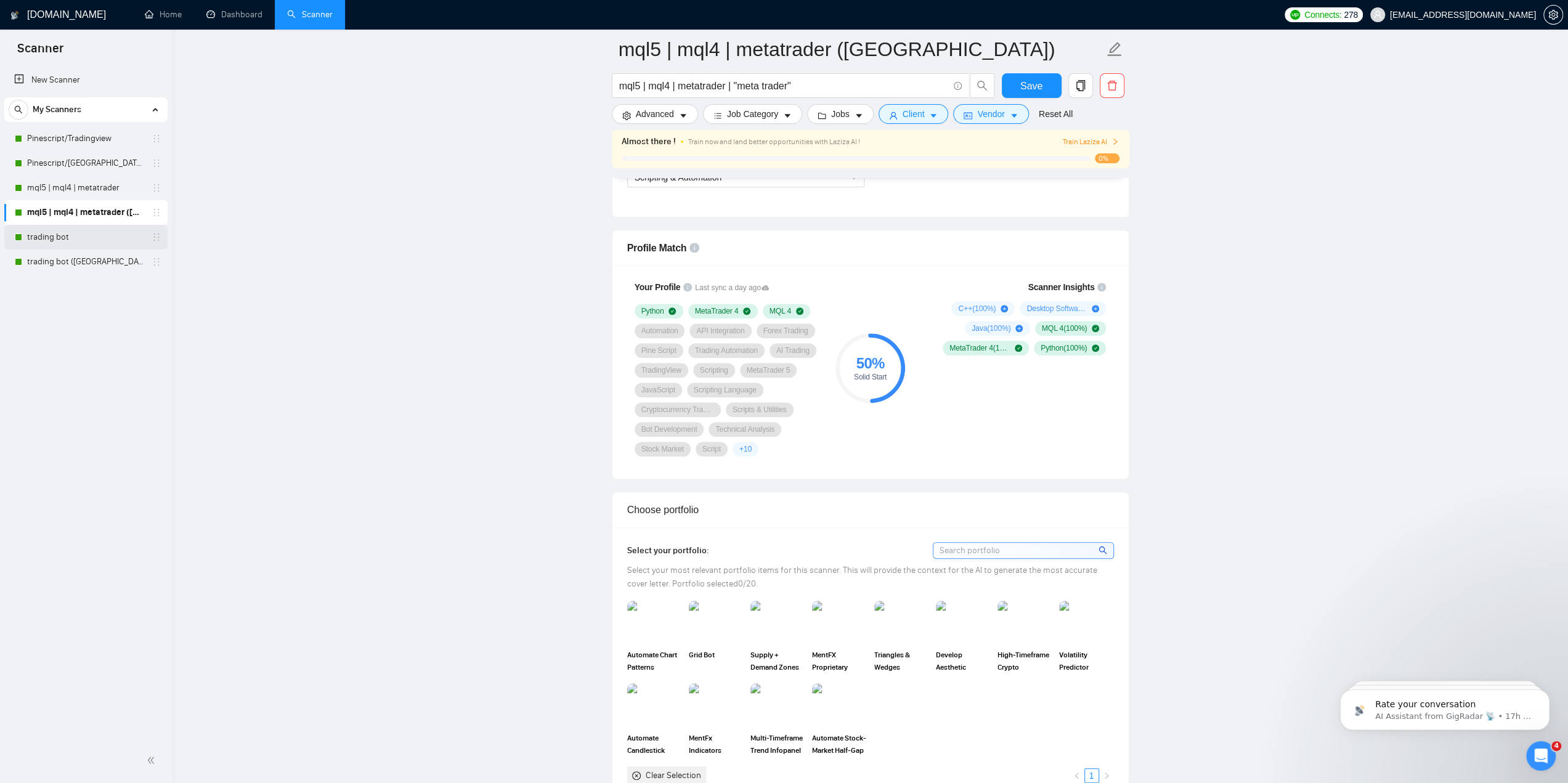
click at [70, 239] on link "trading bot" at bounding box center [85, 237] width 117 height 25
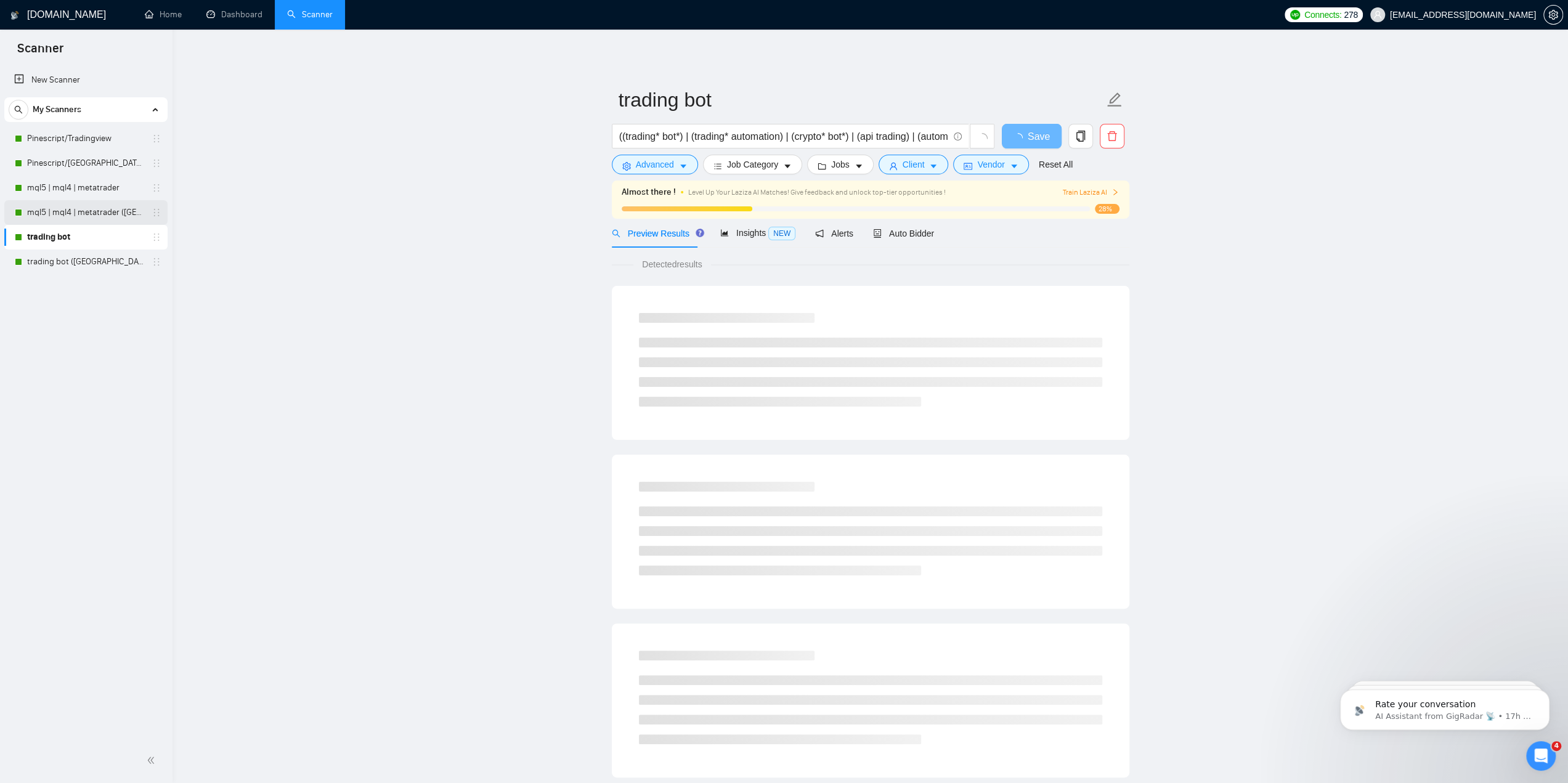
click at [82, 206] on link "mql5 | mql4 | metatrader ([GEOGRAPHIC_DATA])" at bounding box center [85, 213] width 117 height 25
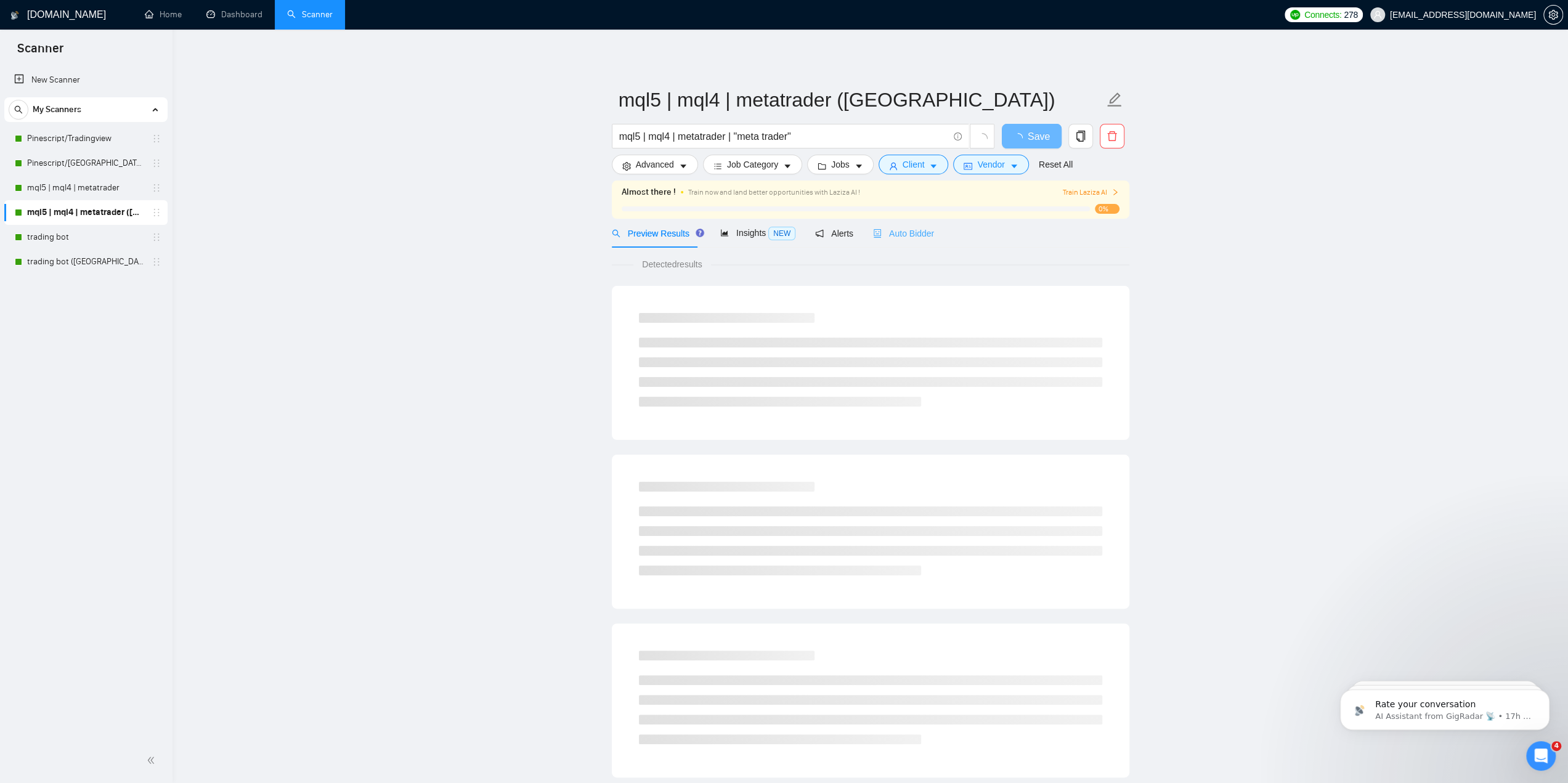
click at [906, 240] on div "Auto Bidder" at bounding box center [903, 232] width 61 height 29
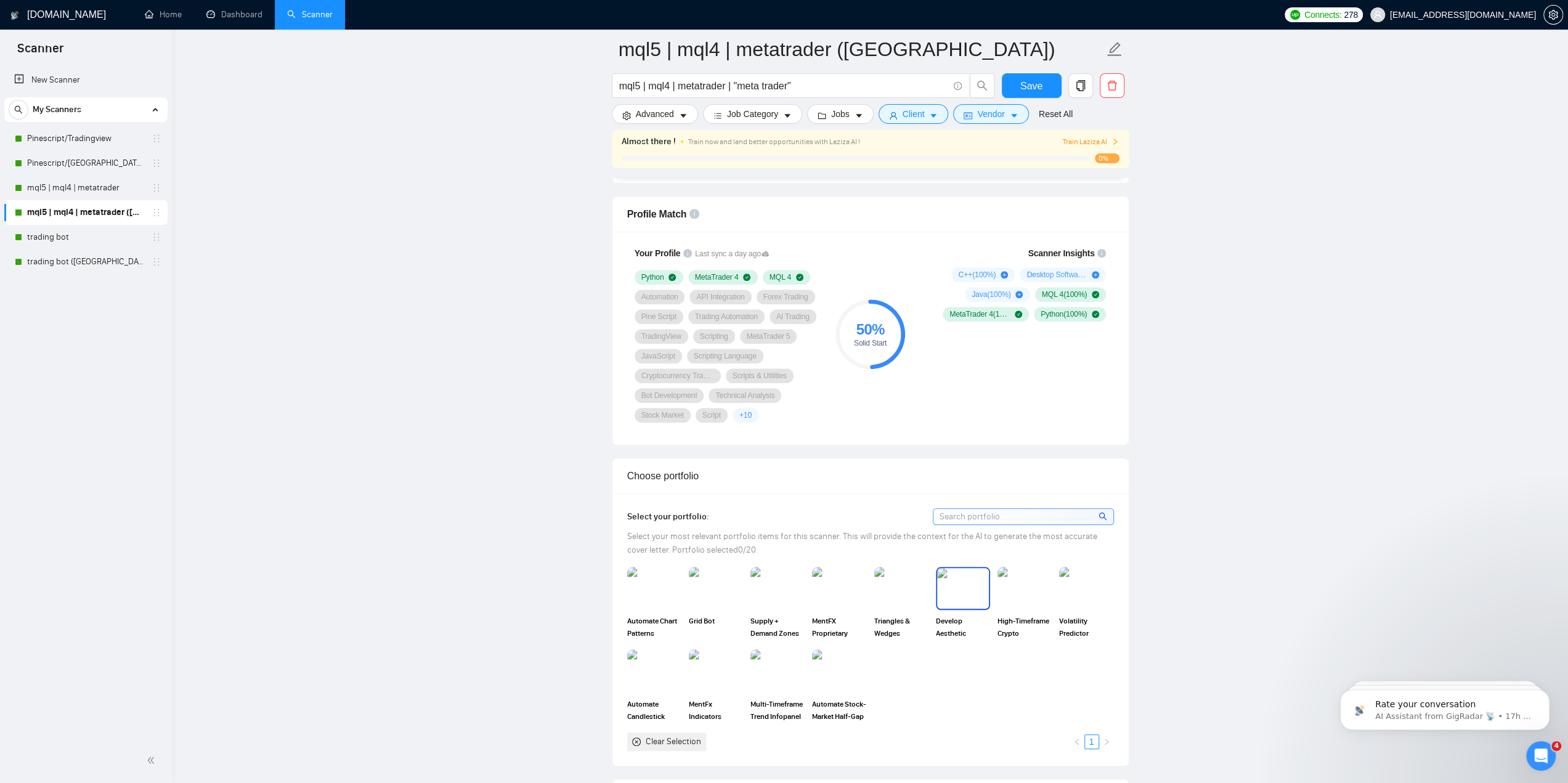
scroll to position [739, 0]
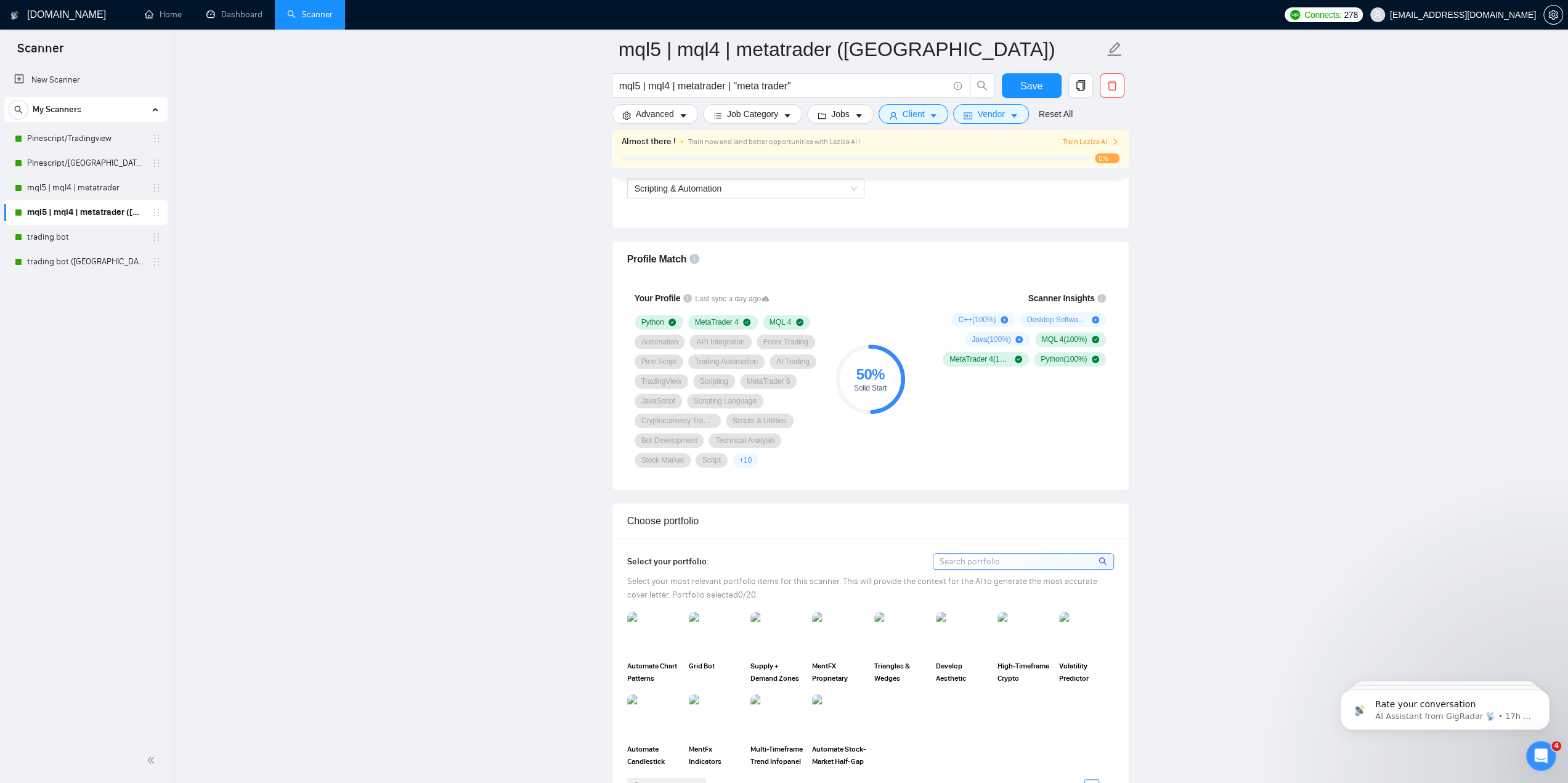
drag, startPoint x: 98, startPoint y: 183, endPoint x: 519, endPoint y: 237, distance: 424.4
click at [98, 183] on link "mql5 | mql4 | metatrader" at bounding box center [85, 188] width 117 height 25
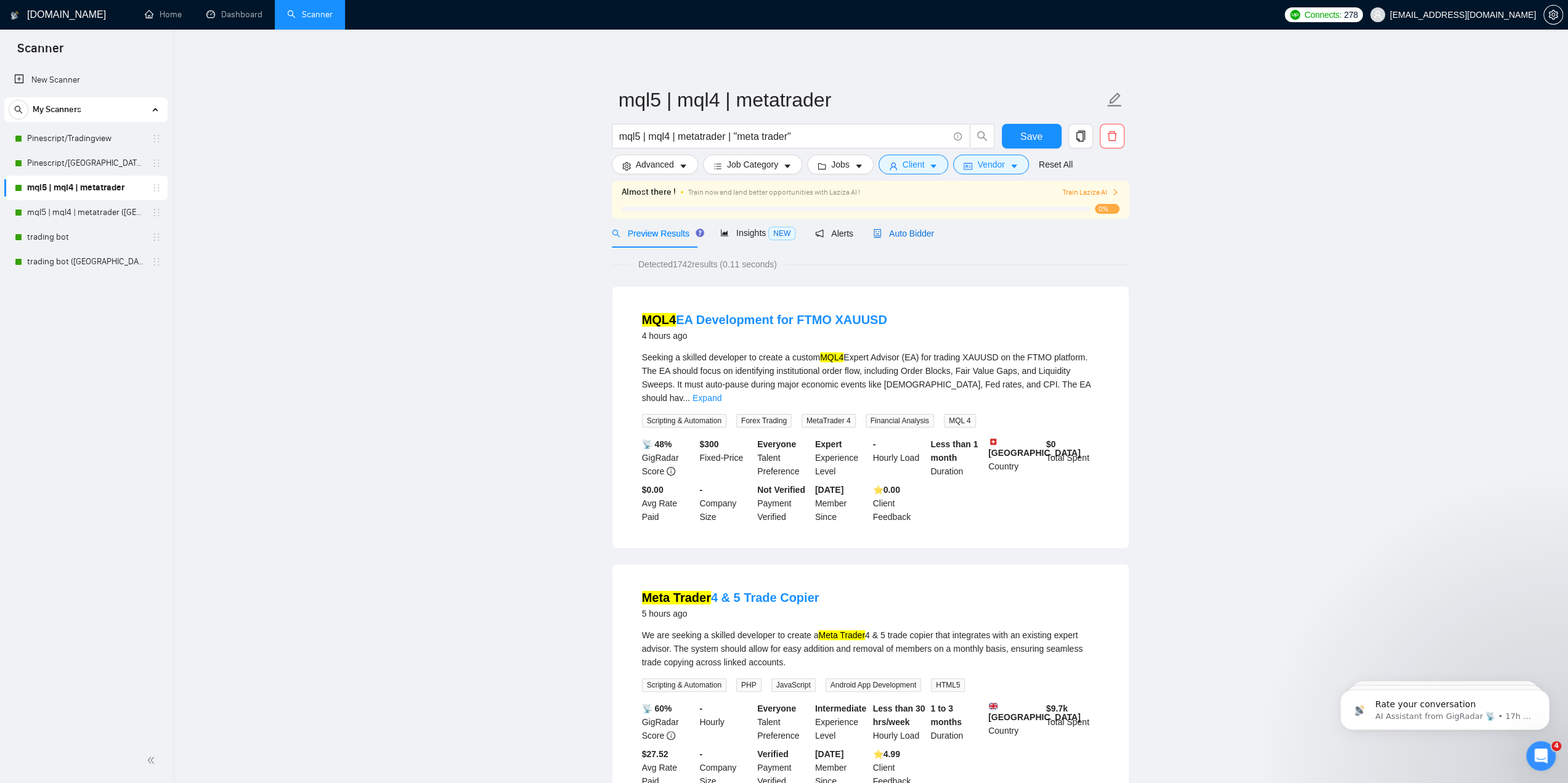
click at [917, 237] on span "Auto Bidder" at bounding box center [903, 232] width 61 height 10
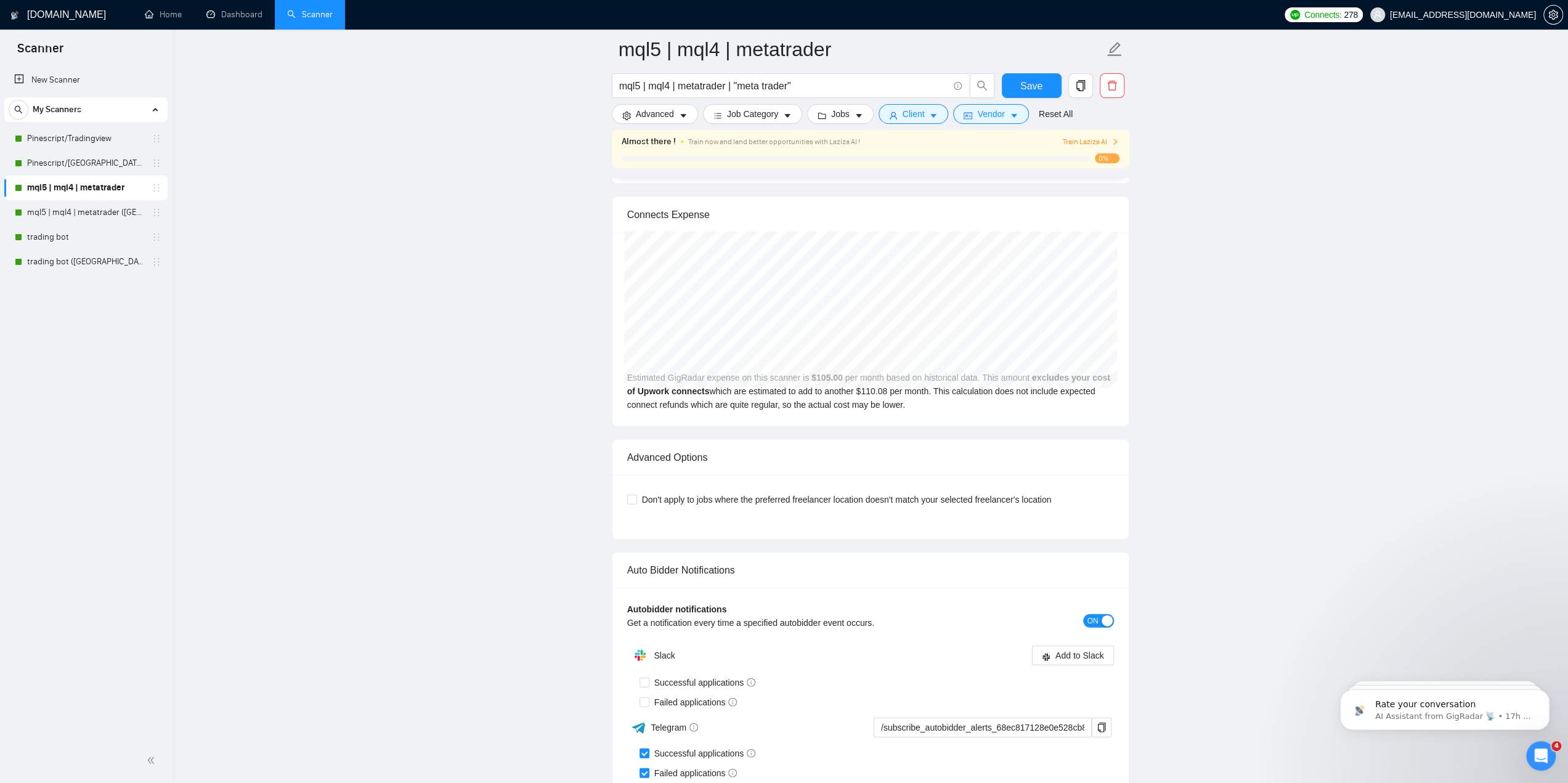
scroll to position [2710, 0]
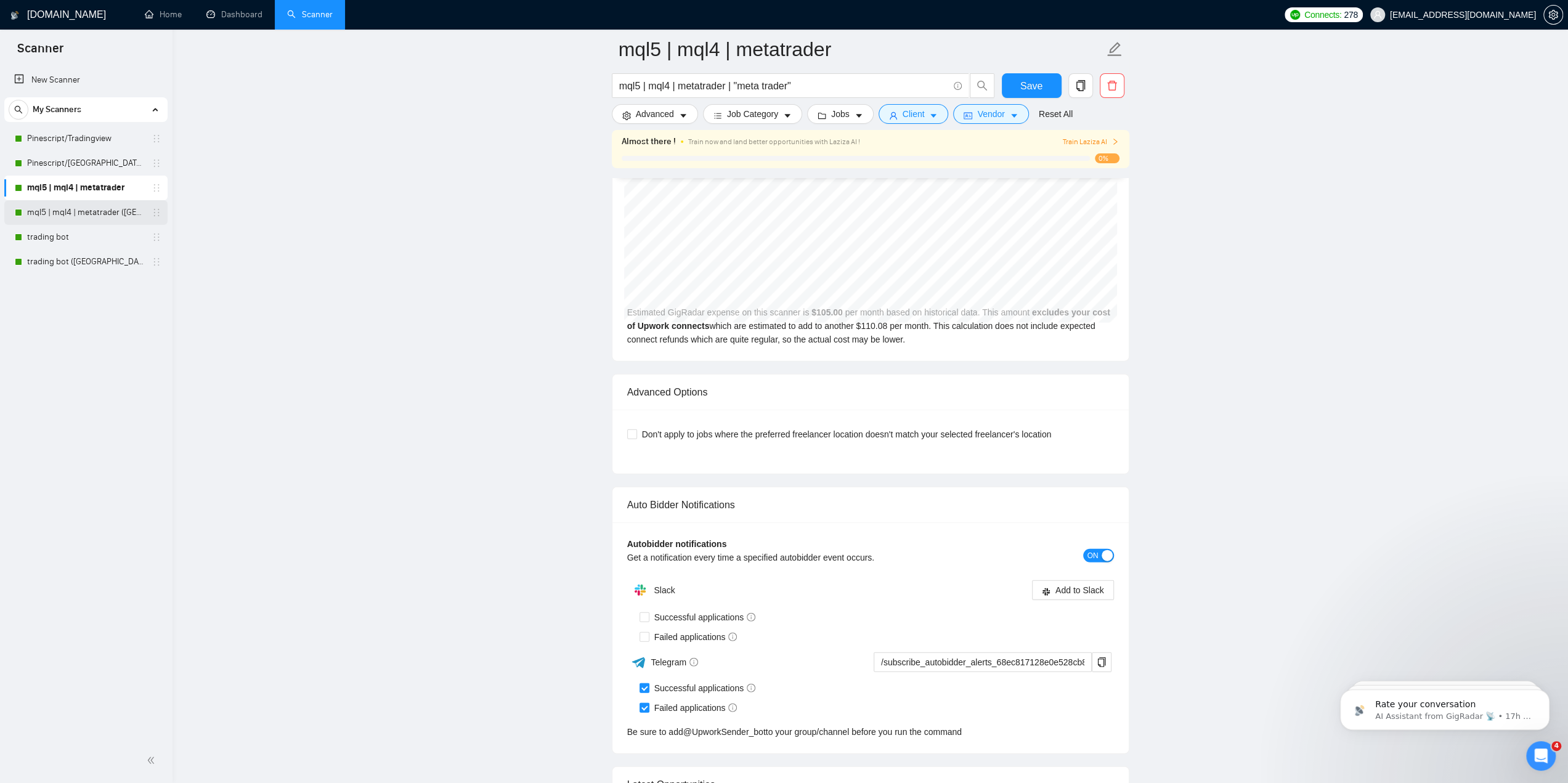
click at [69, 213] on link "mql5 | mql4 | metatrader ([GEOGRAPHIC_DATA])" at bounding box center [85, 213] width 117 height 25
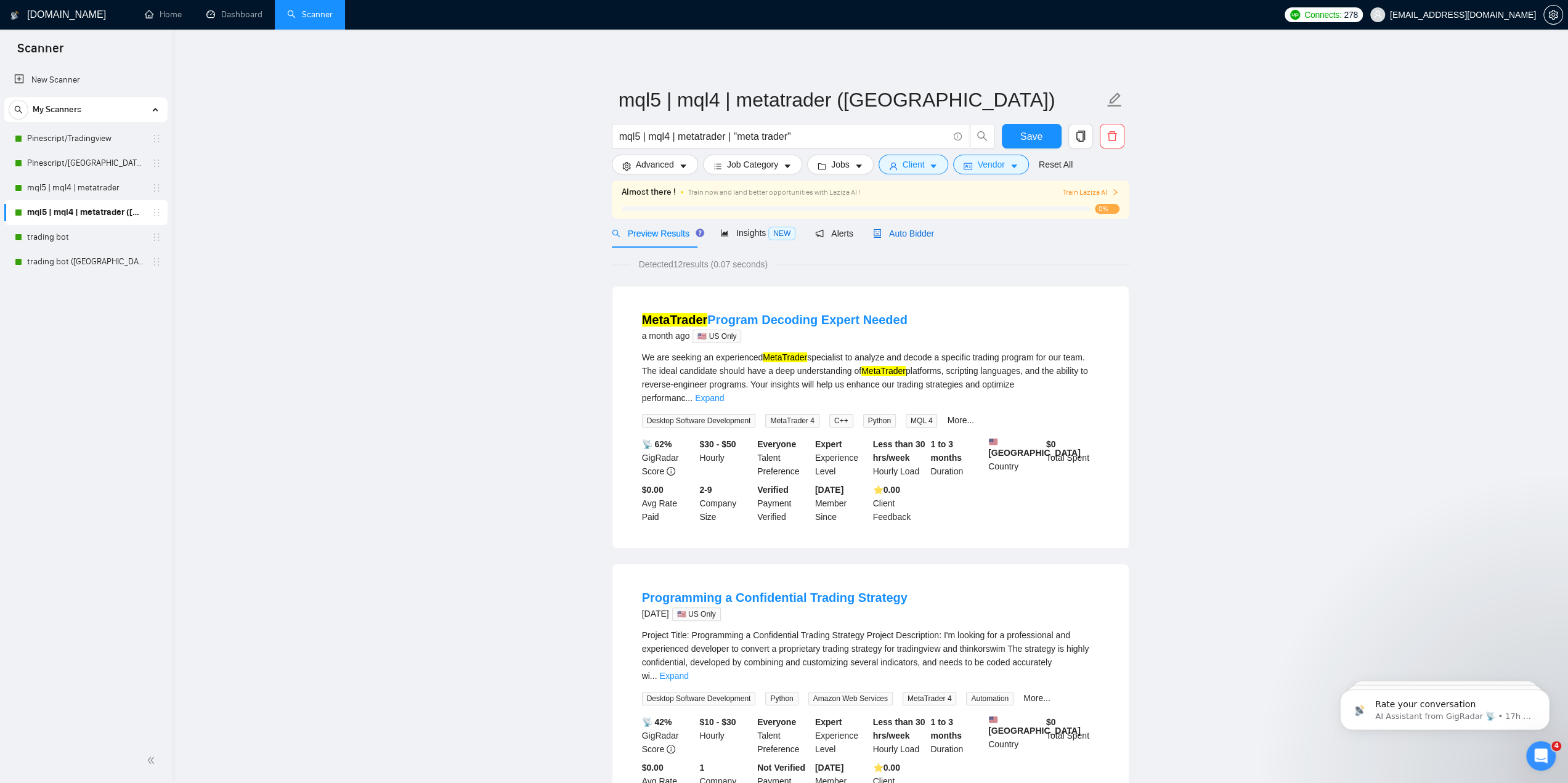
click at [910, 233] on span "Auto Bidder" at bounding box center [903, 232] width 61 height 10
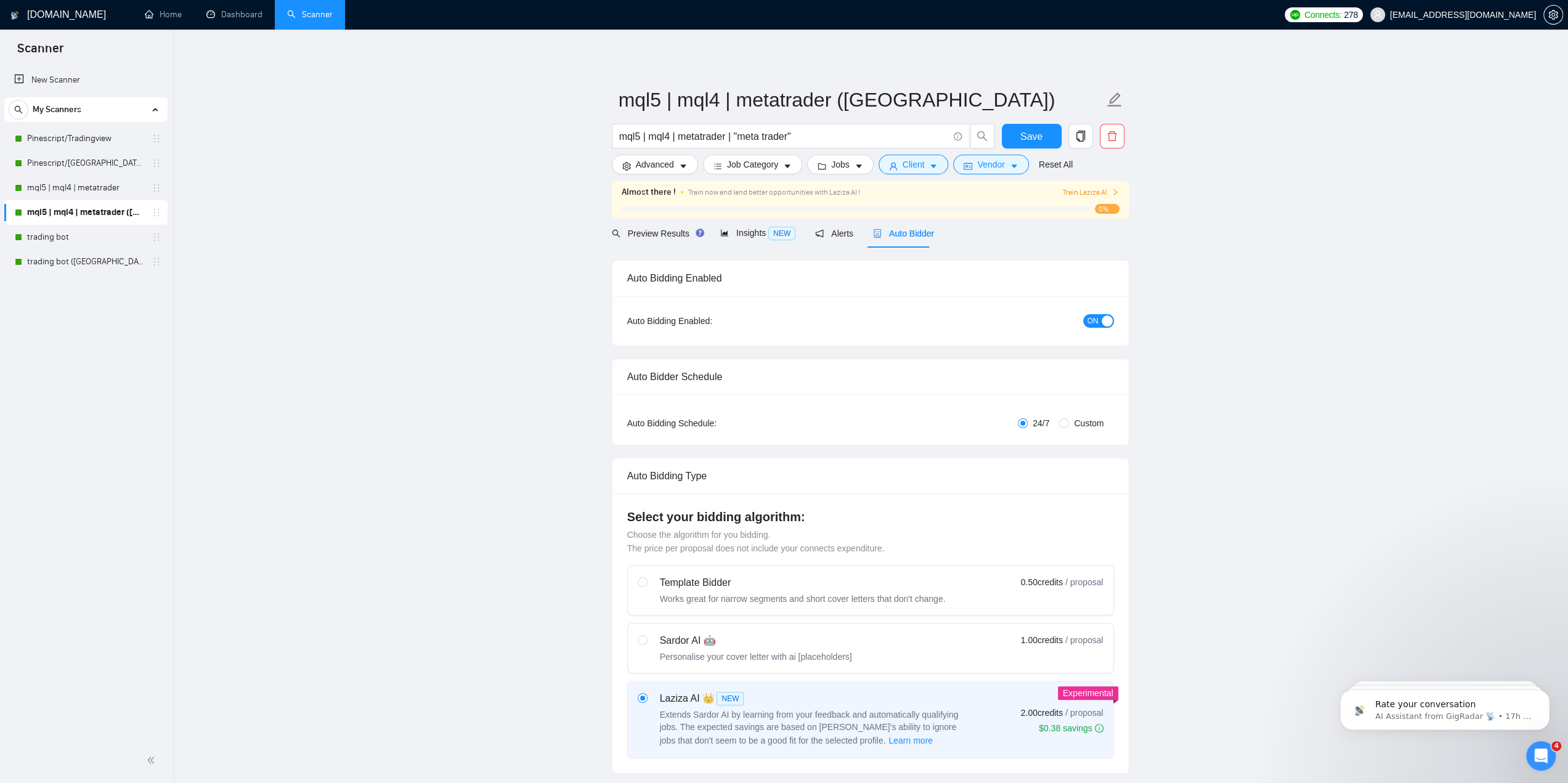
checkbox input "true"
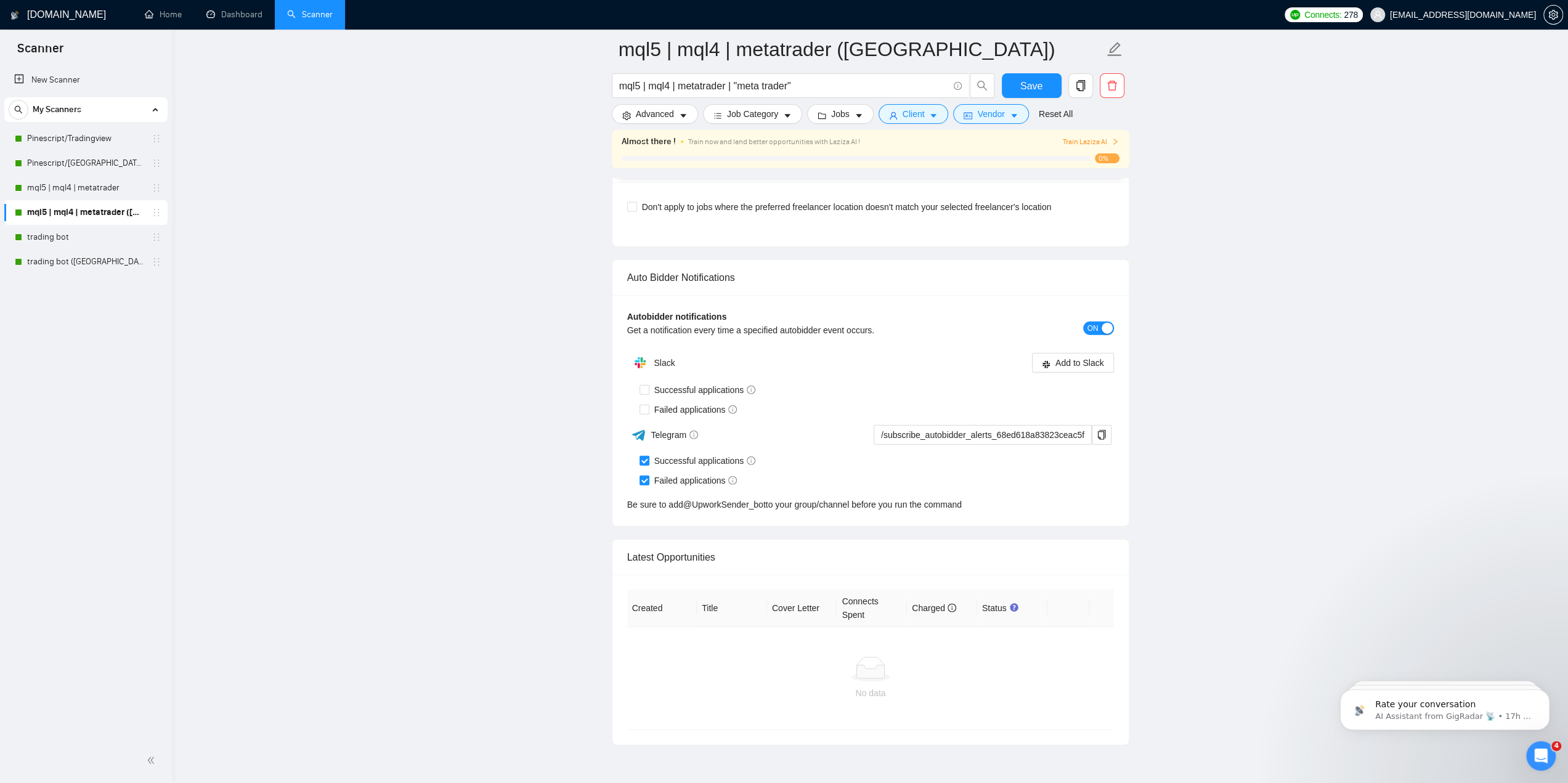
scroll to position [2974, 0]
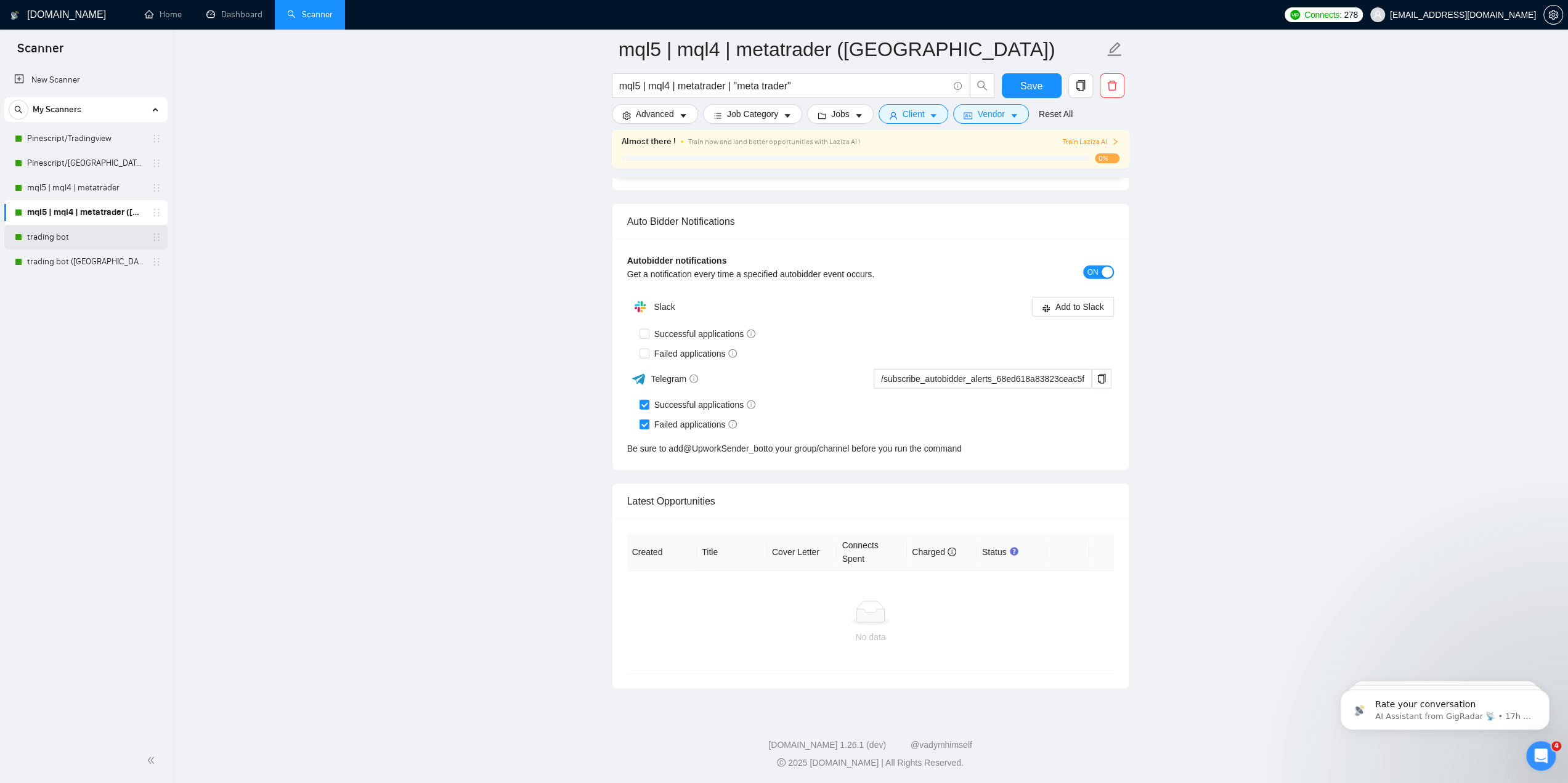
click at [83, 248] on link "trading bot" at bounding box center [85, 237] width 117 height 25
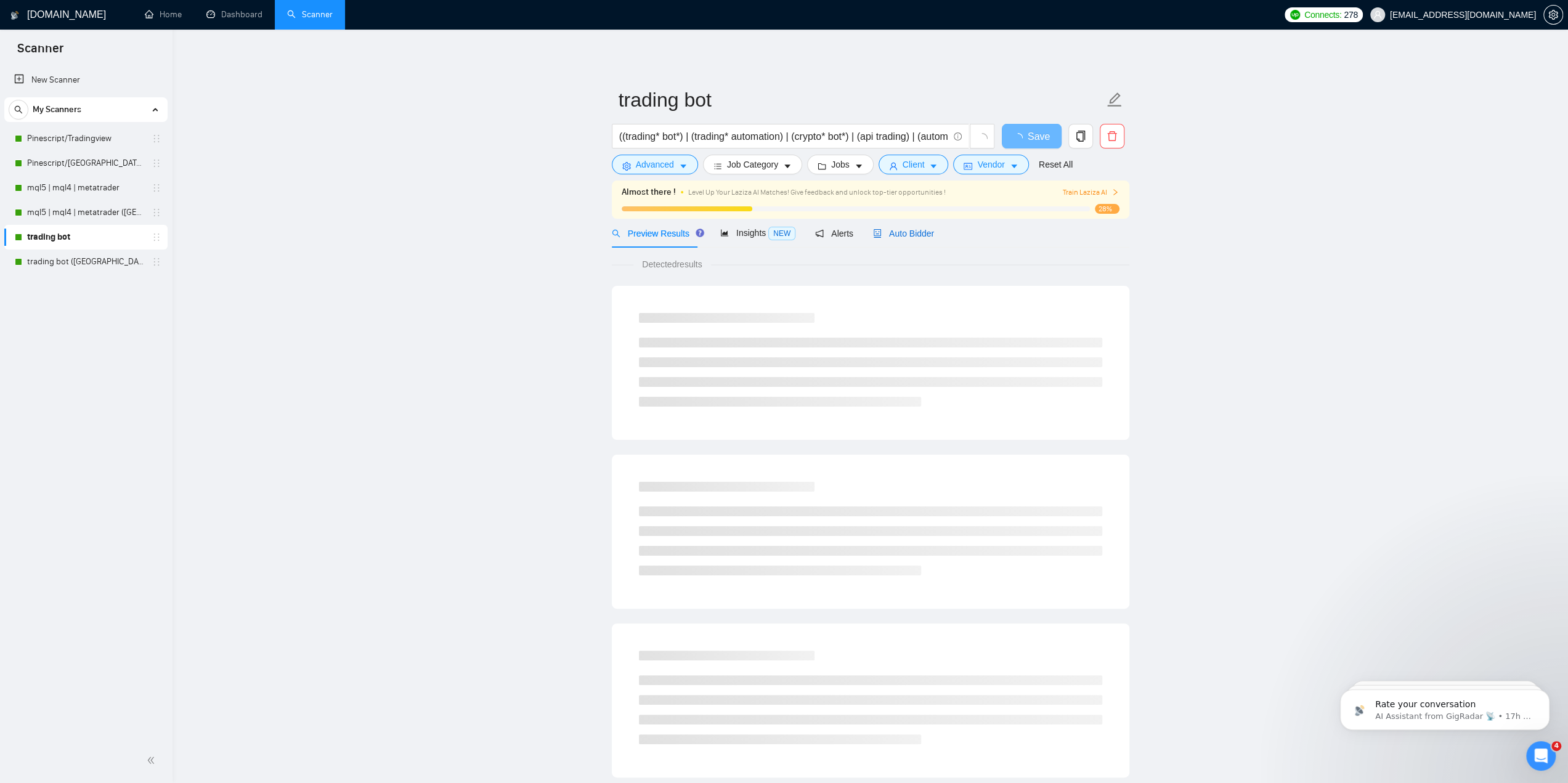
click at [910, 232] on span "Auto Bidder" at bounding box center [903, 232] width 61 height 10
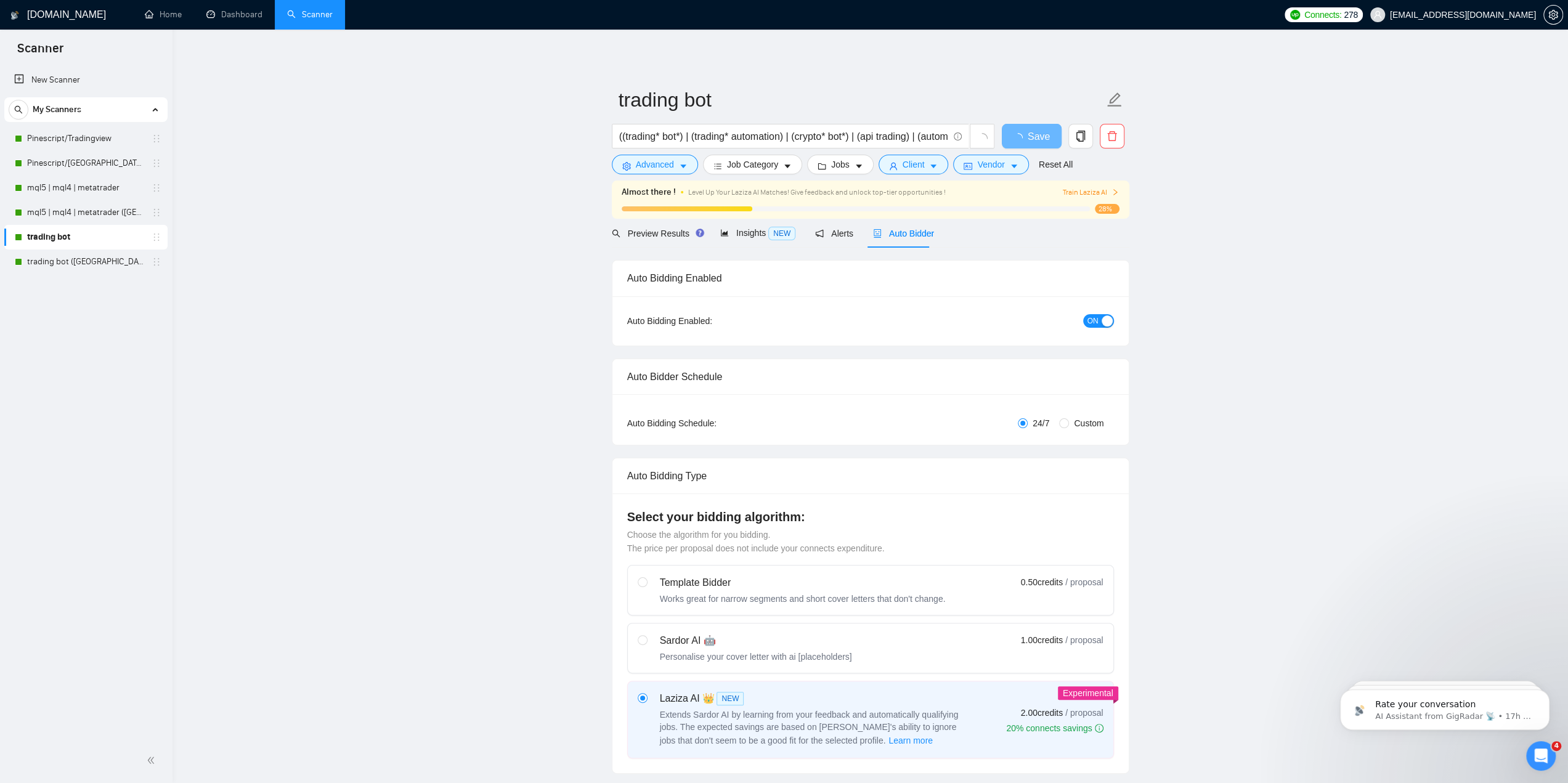
checkbox input "true"
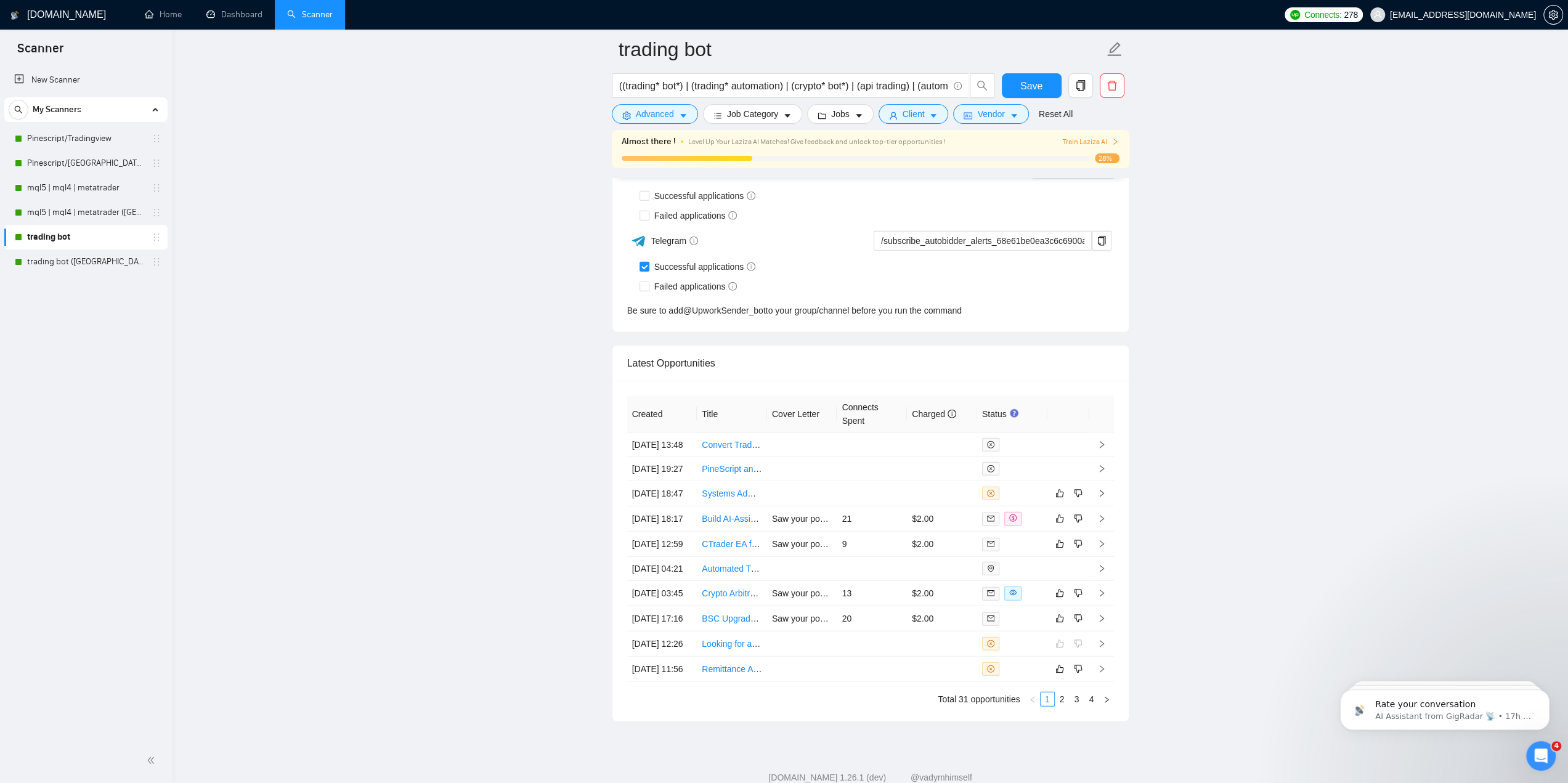
scroll to position [3142, 0]
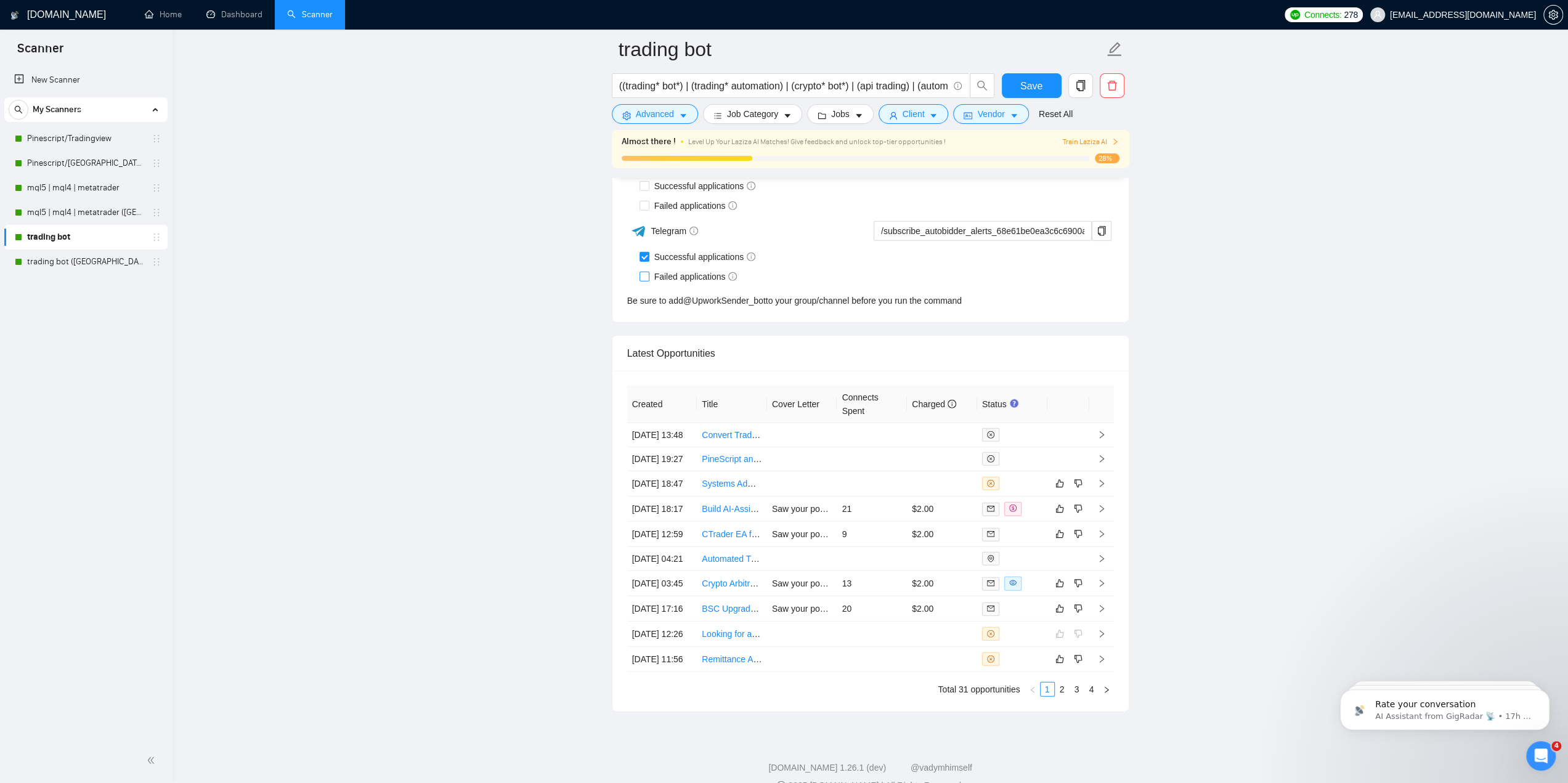
click at [647, 271] on input "Failed applications" at bounding box center [644, 276] width 9 height 9
checkbox input "true"
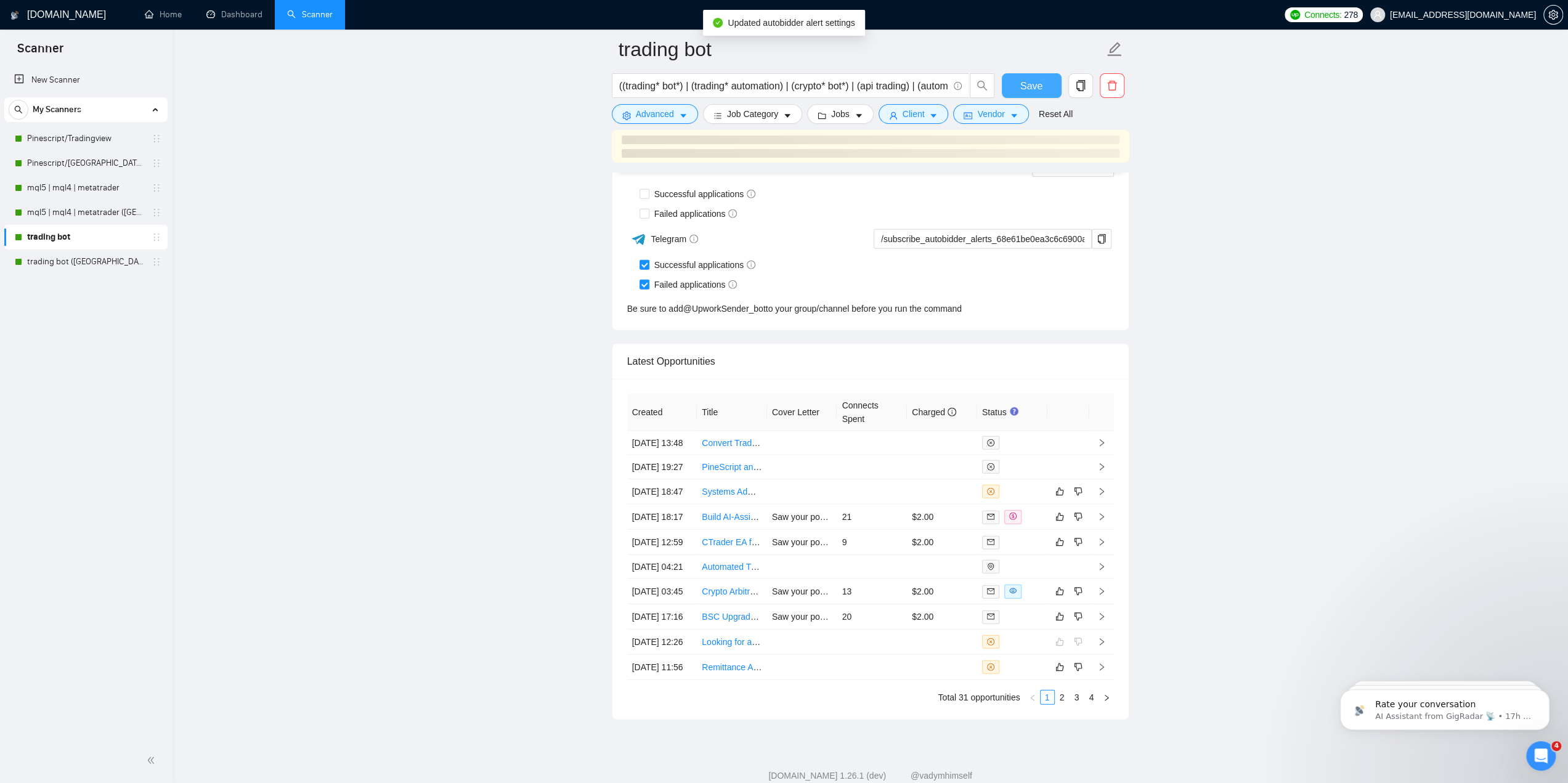
click at [1026, 86] on span "Save" at bounding box center [1031, 86] width 22 height 16
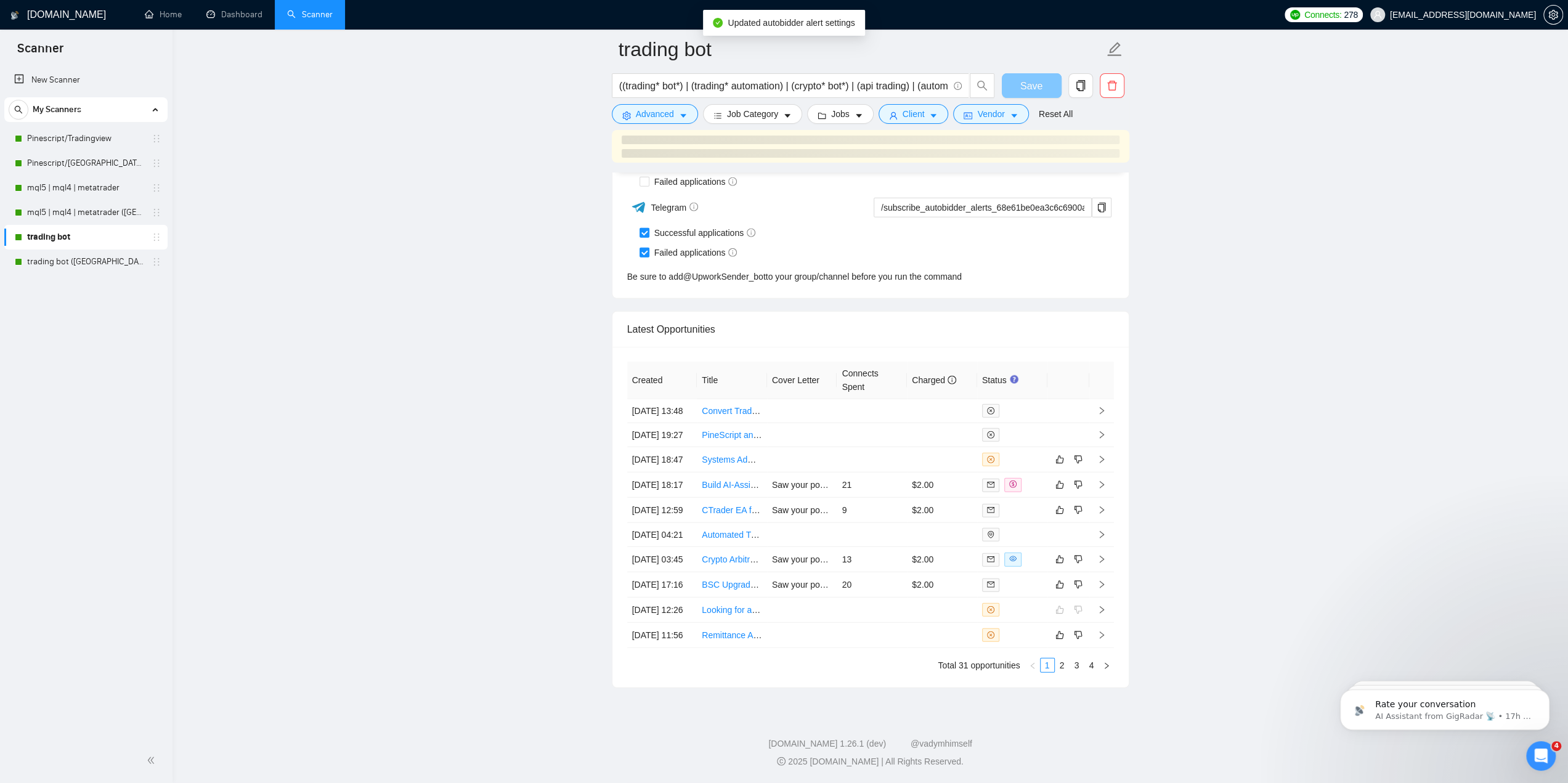
scroll to position [3110, 0]
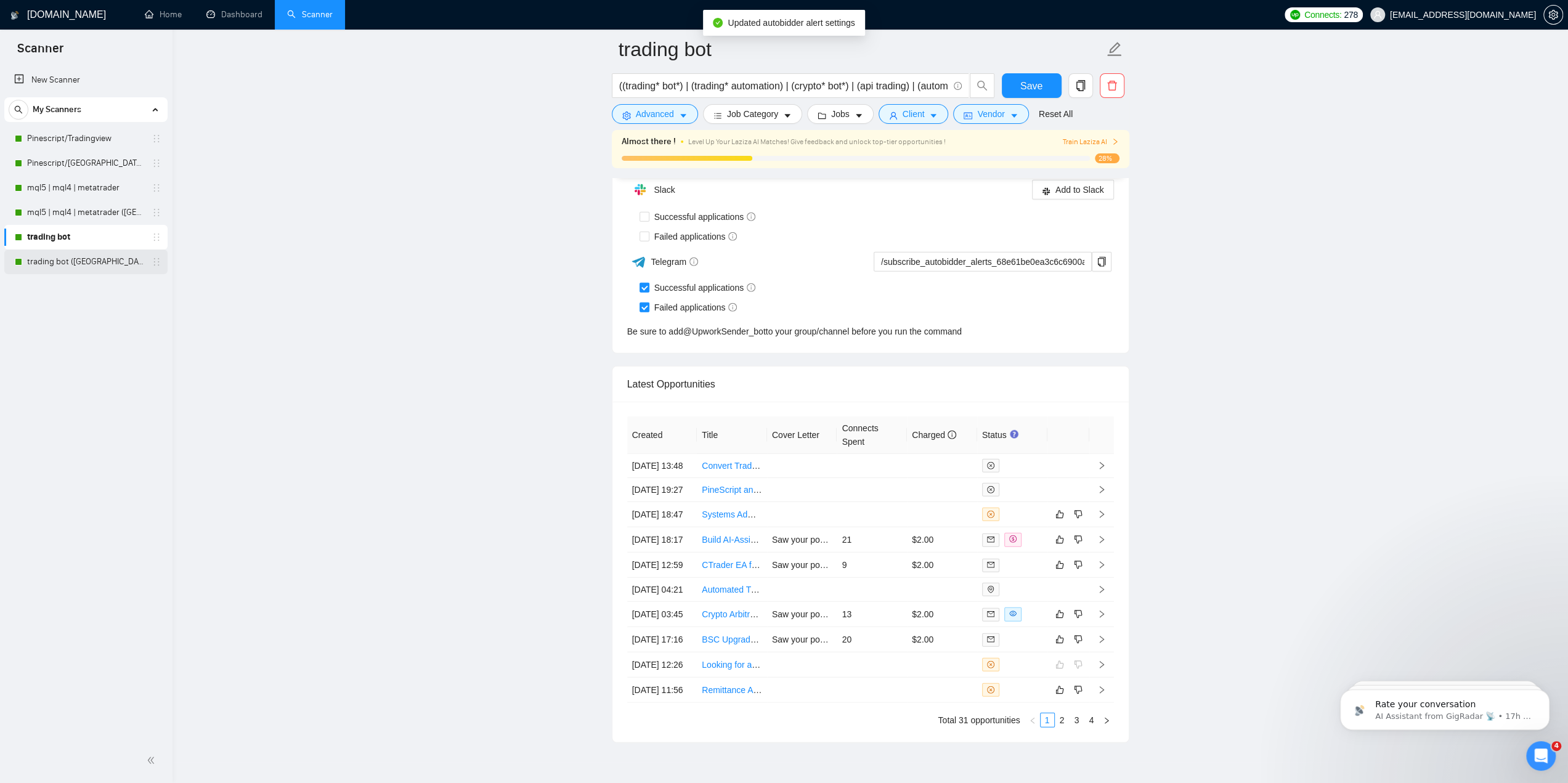
click at [78, 263] on link "trading bot ([GEOGRAPHIC_DATA])" at bounding box center [85, 262] width 117 height 25
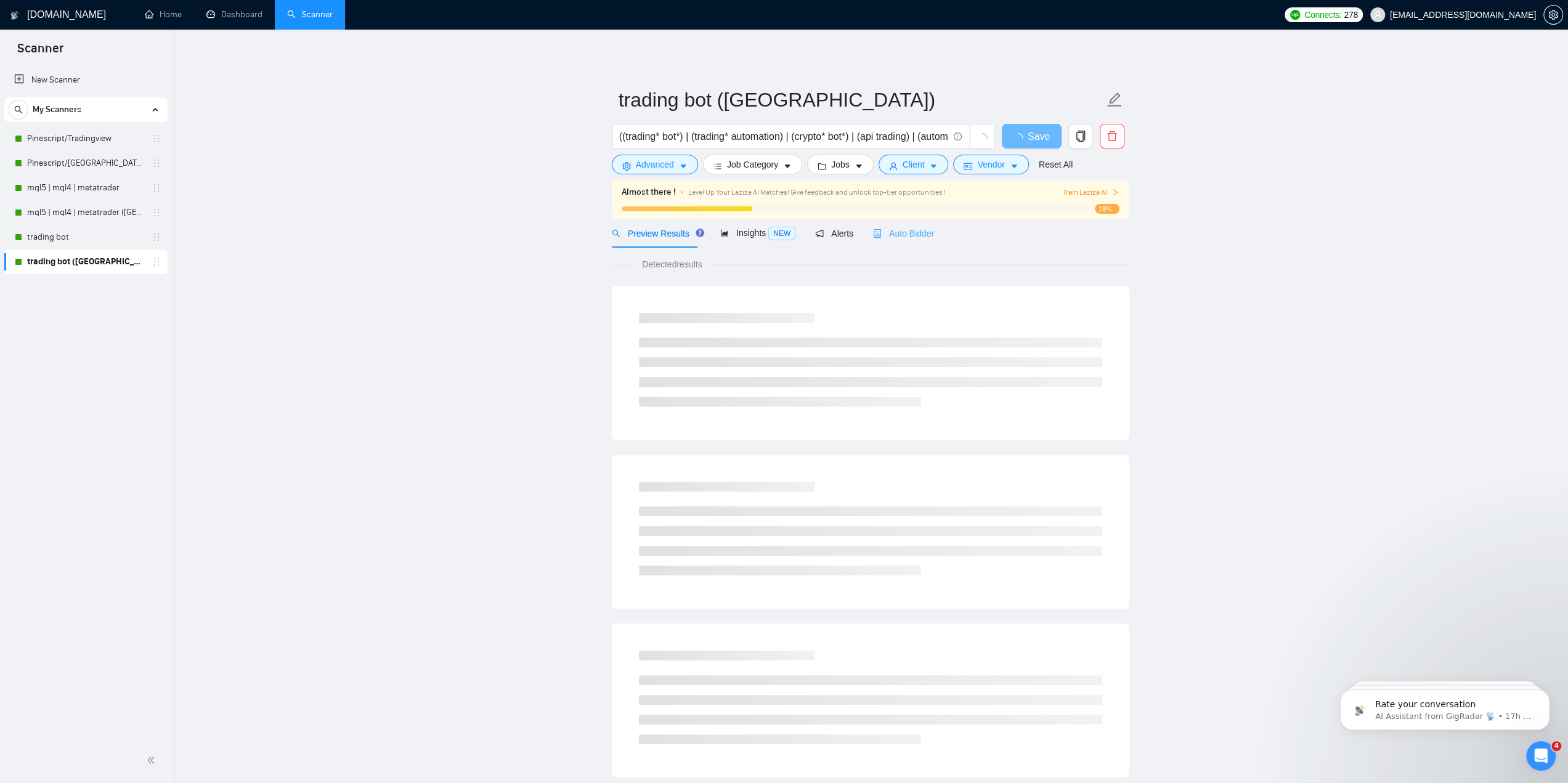
click at [896, 241] on div "Auto Bidder" at bounding box center [903, 232] width 61 height 29
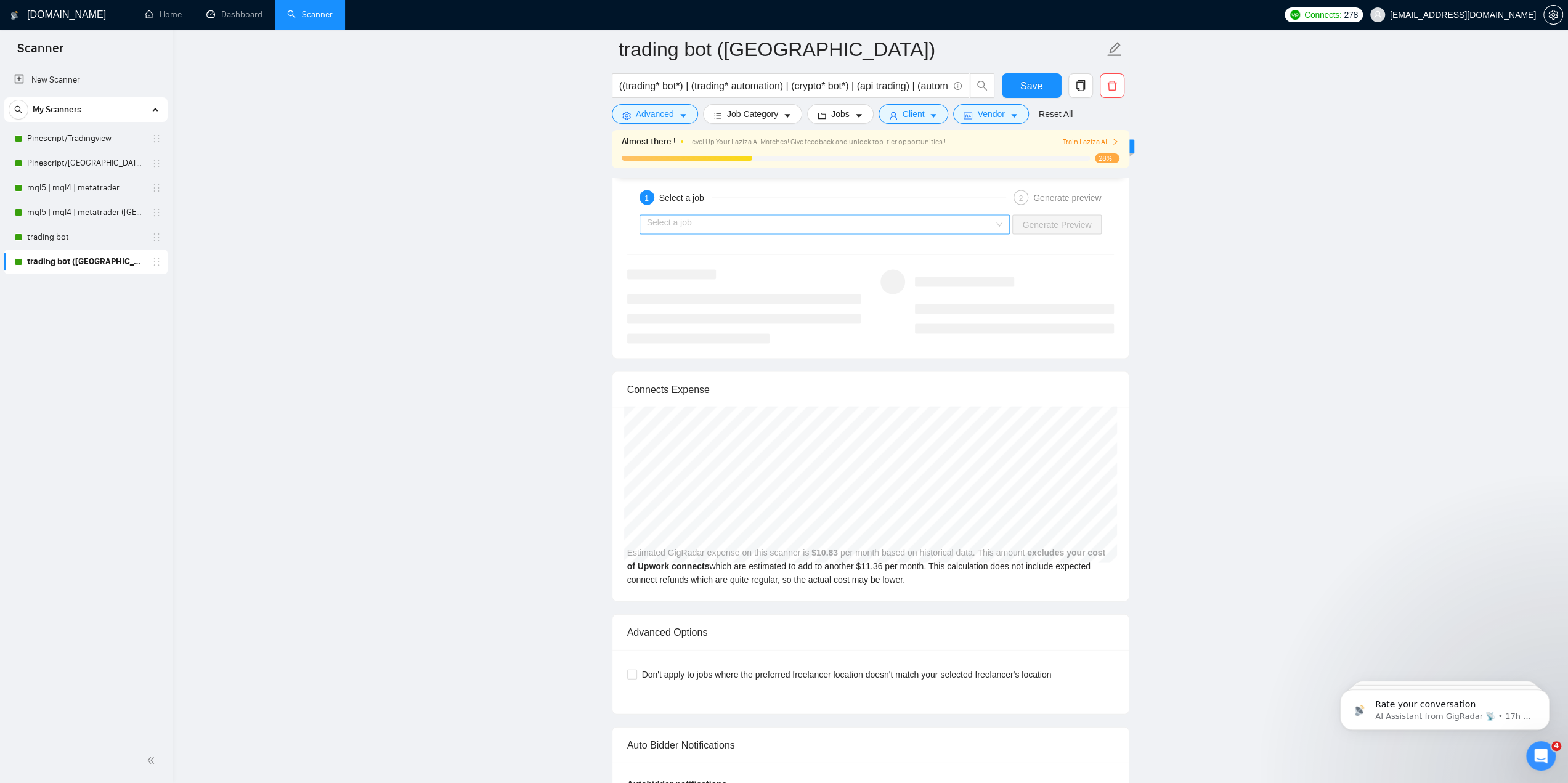
scroll to position [2957, 0]
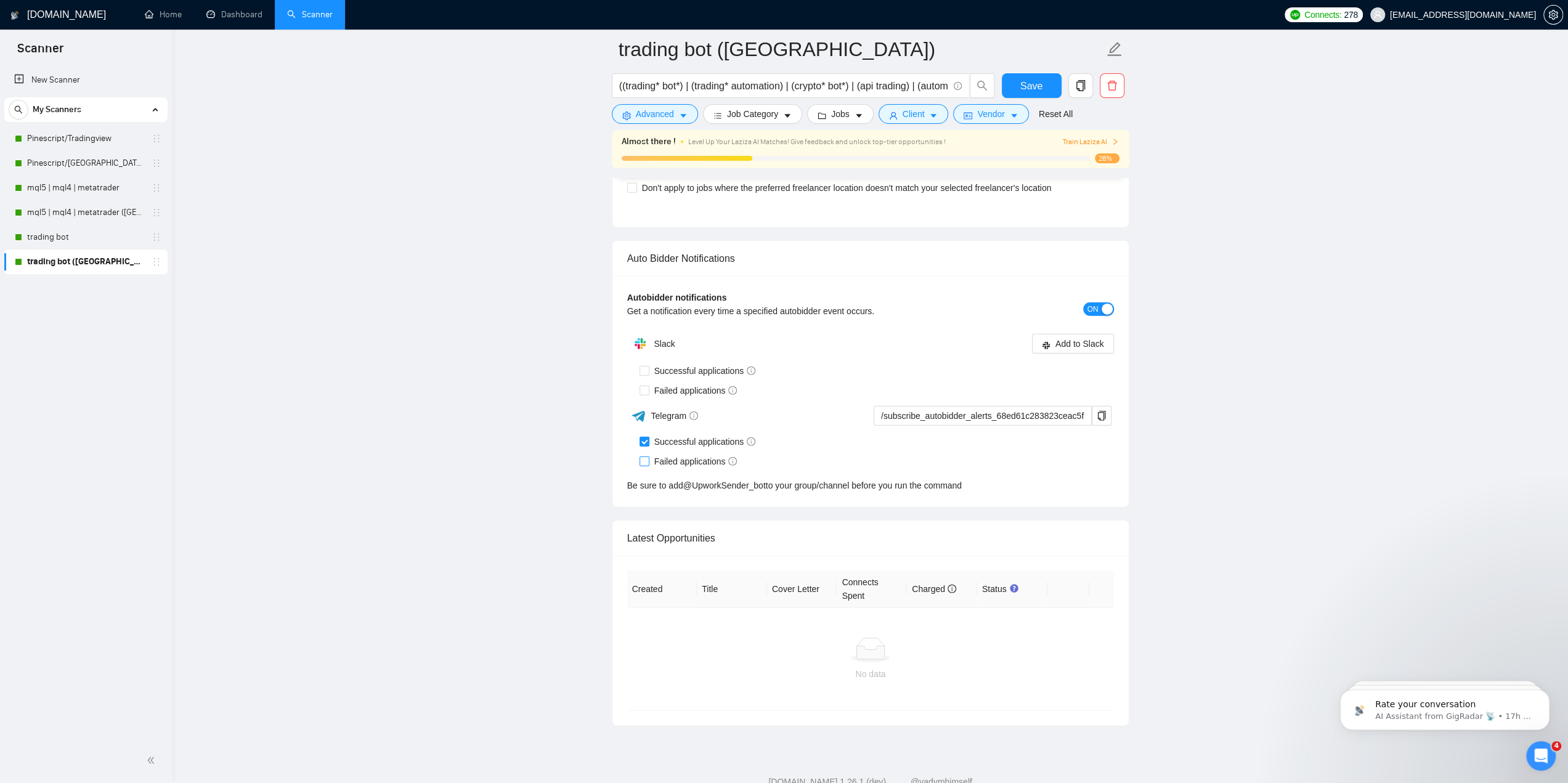
click at [643, 456] on input "Failed applications" at bounding box center [644, 461] width 9 height 9
checkbox input "true"
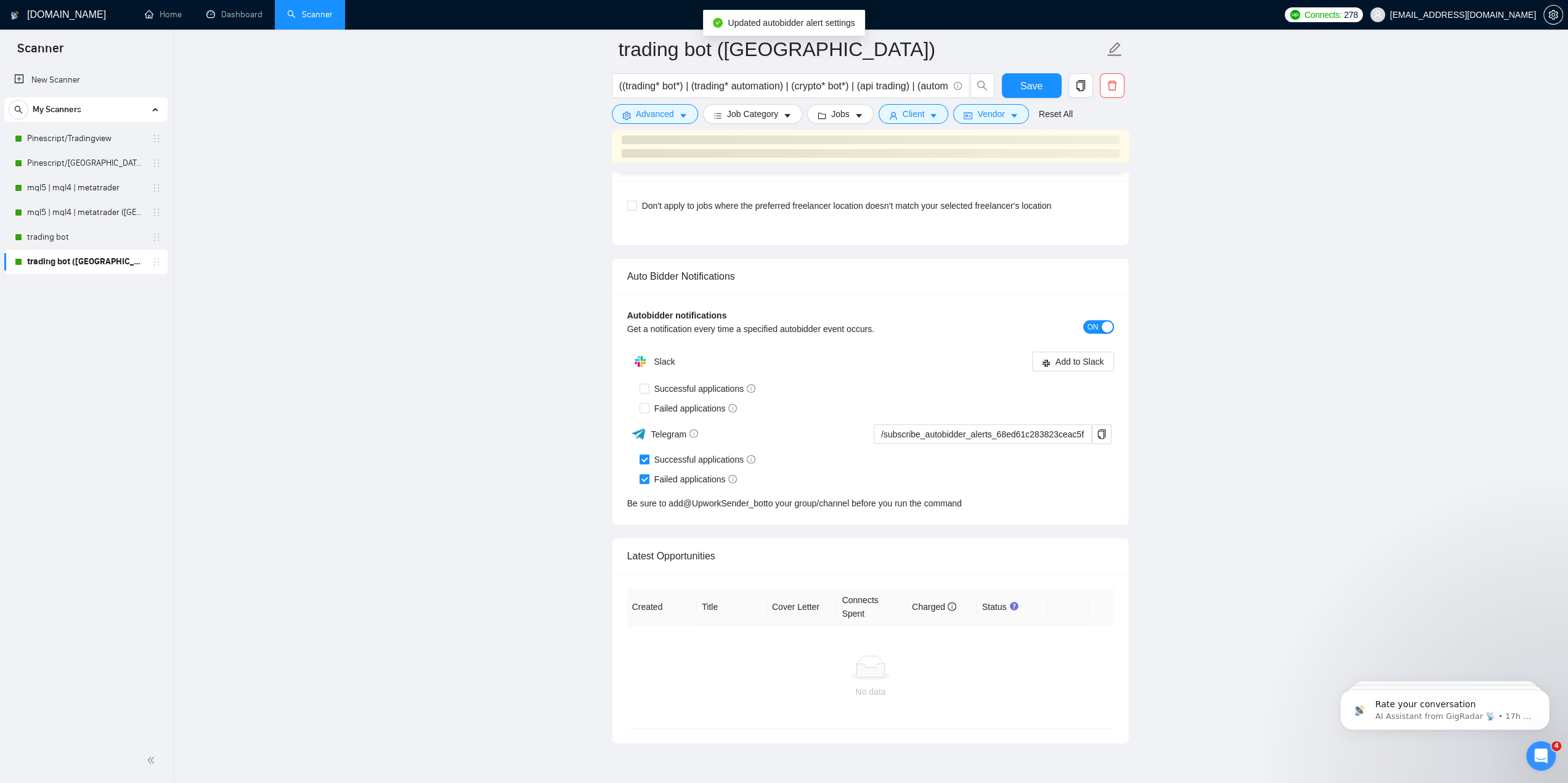
scroll to position [2842, 0]
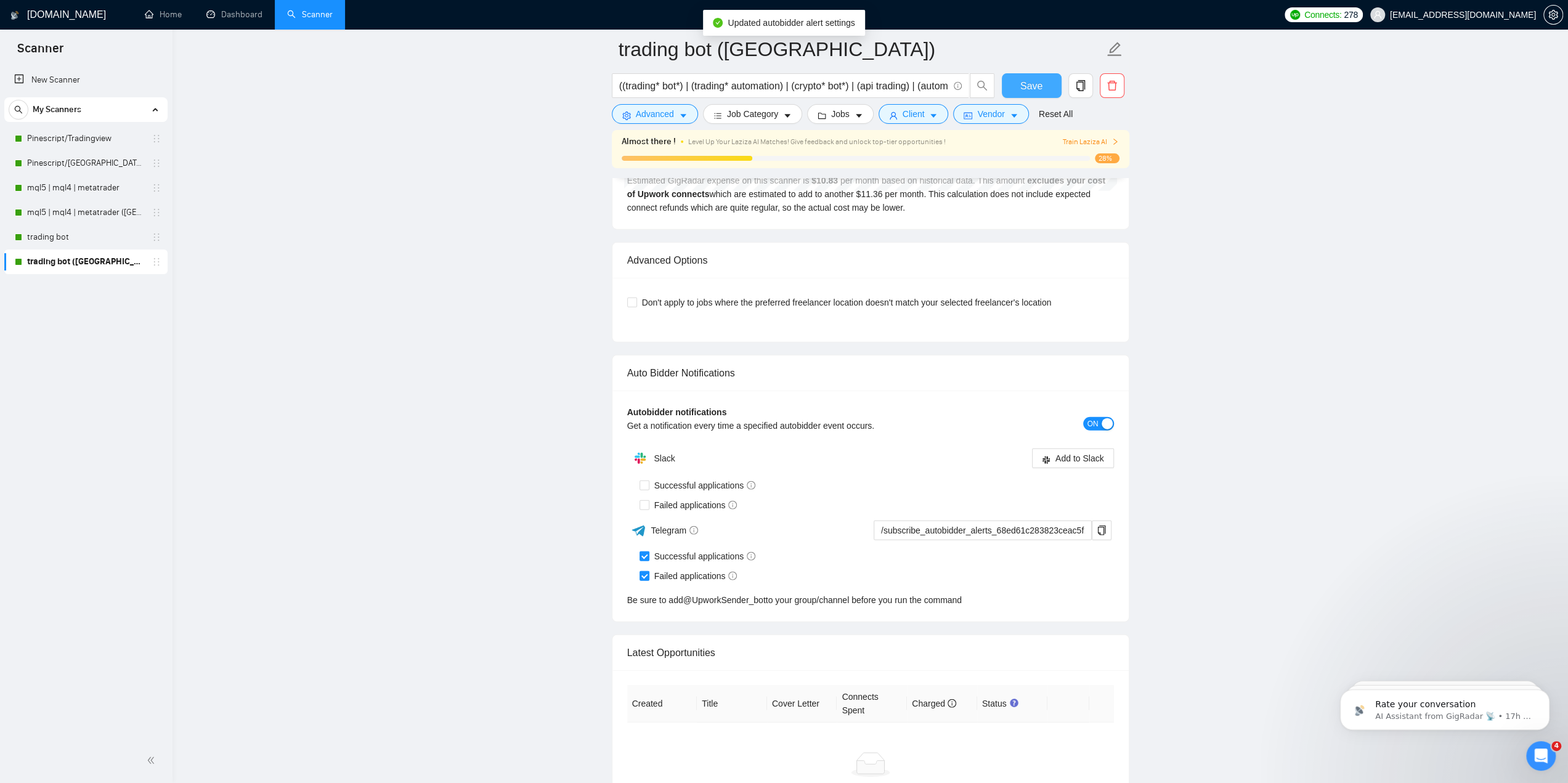
click at [1029, 86] on span "Save" at bounding box center [1031, 86] width 22 height 16
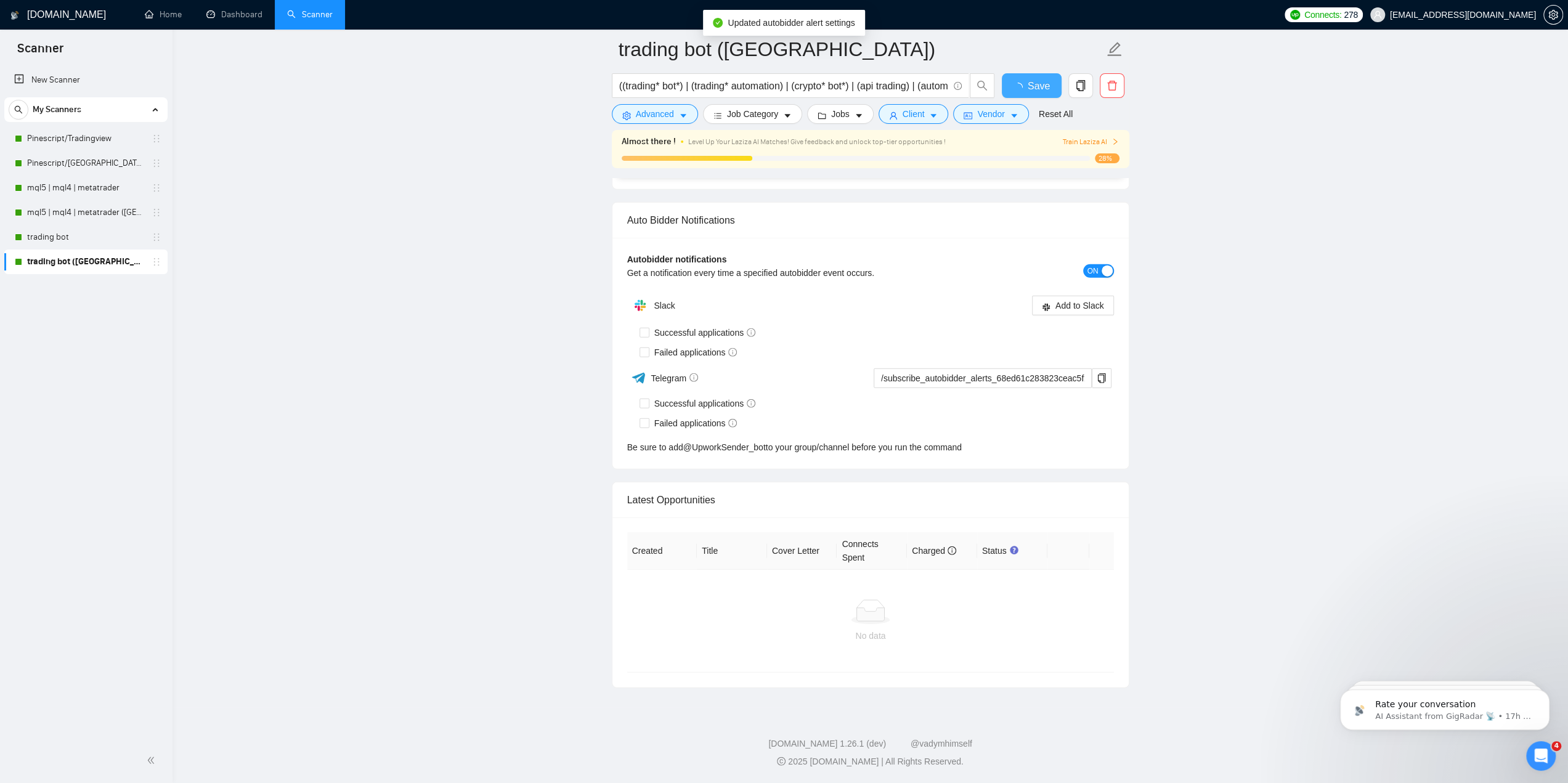
checkbox input "true"
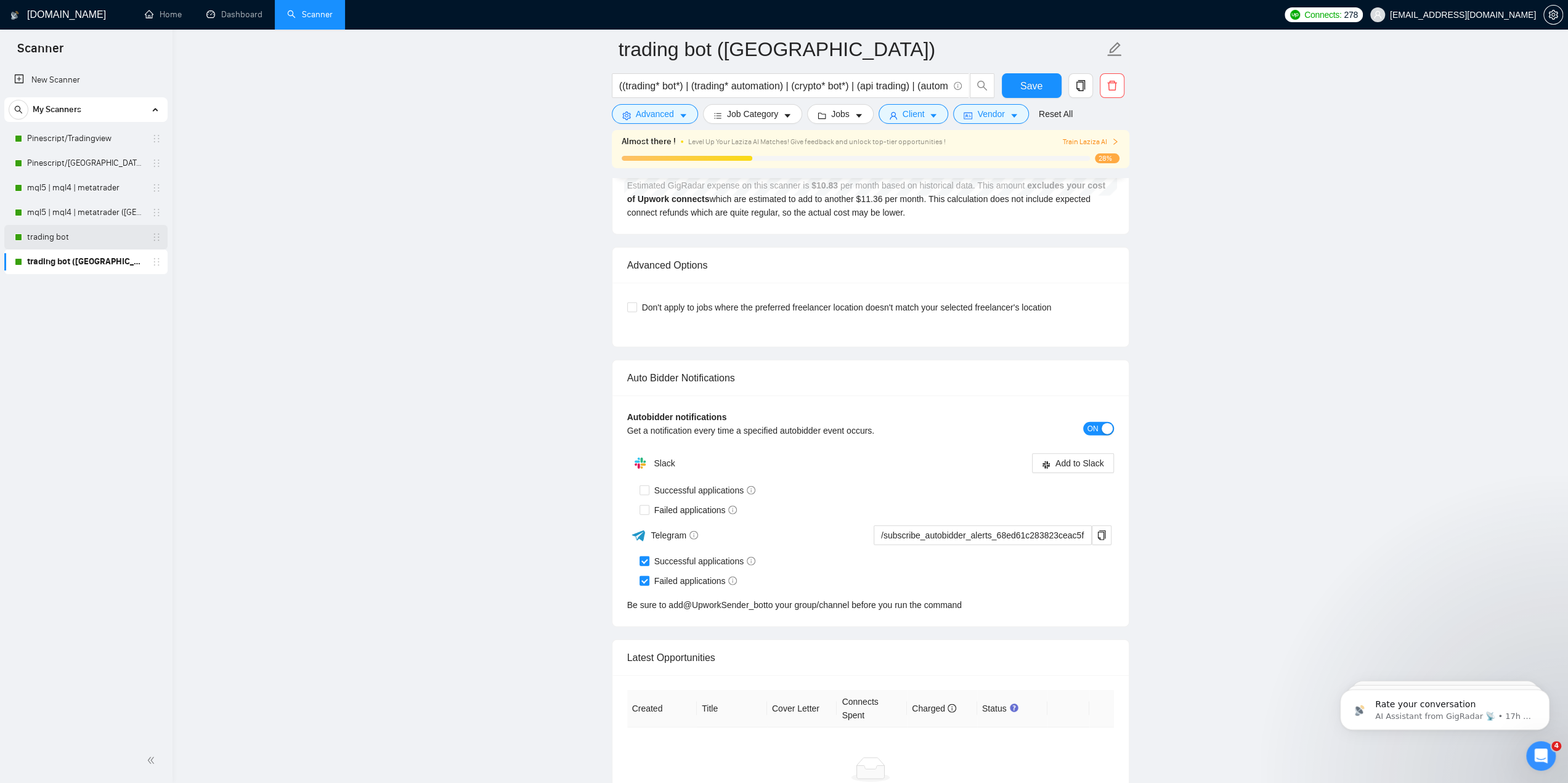
click at [83, 235] on link "trading bot" at bounding box center [85, 237] width 117 height 25
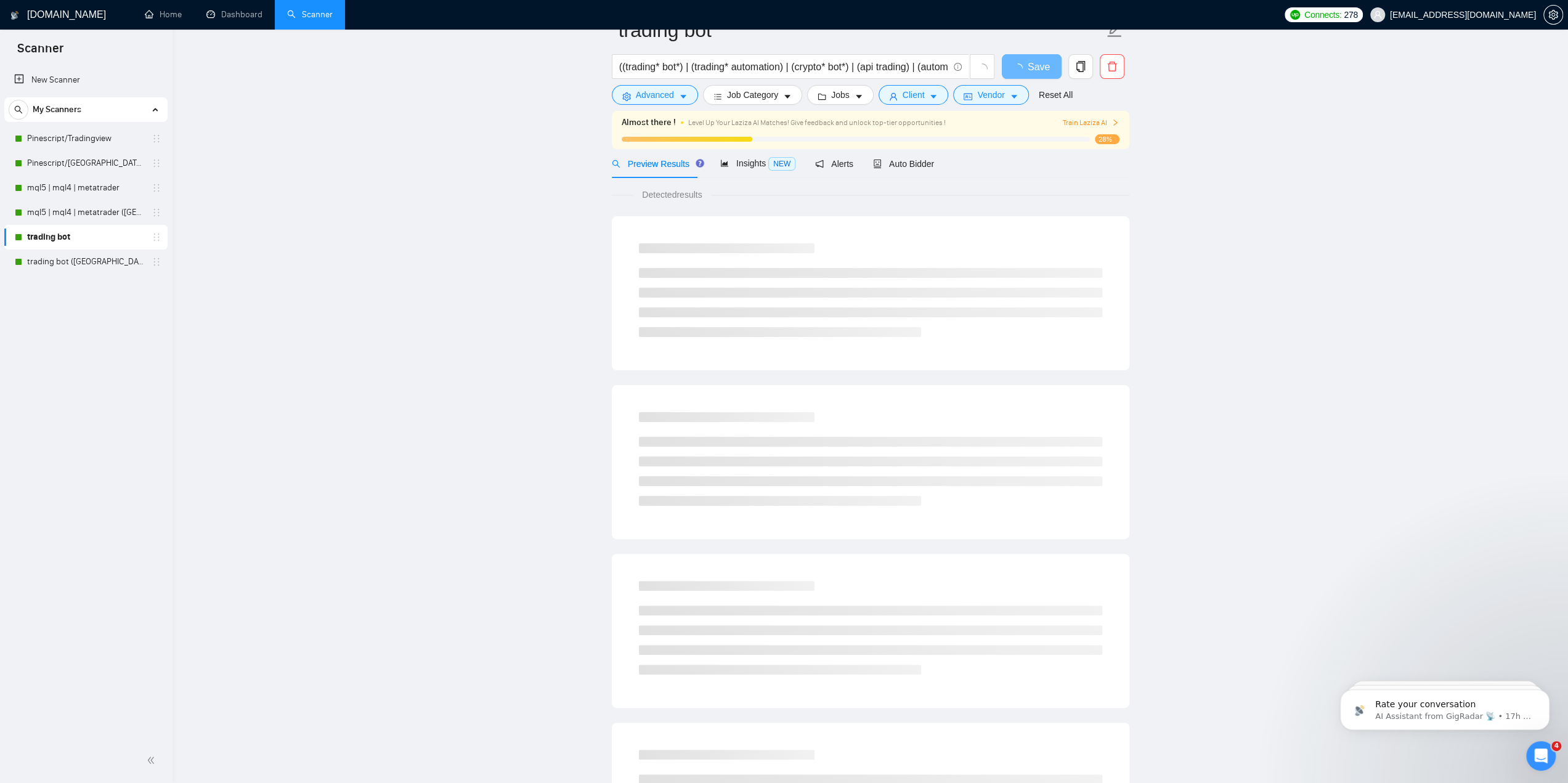
scroll to position [185, 0]
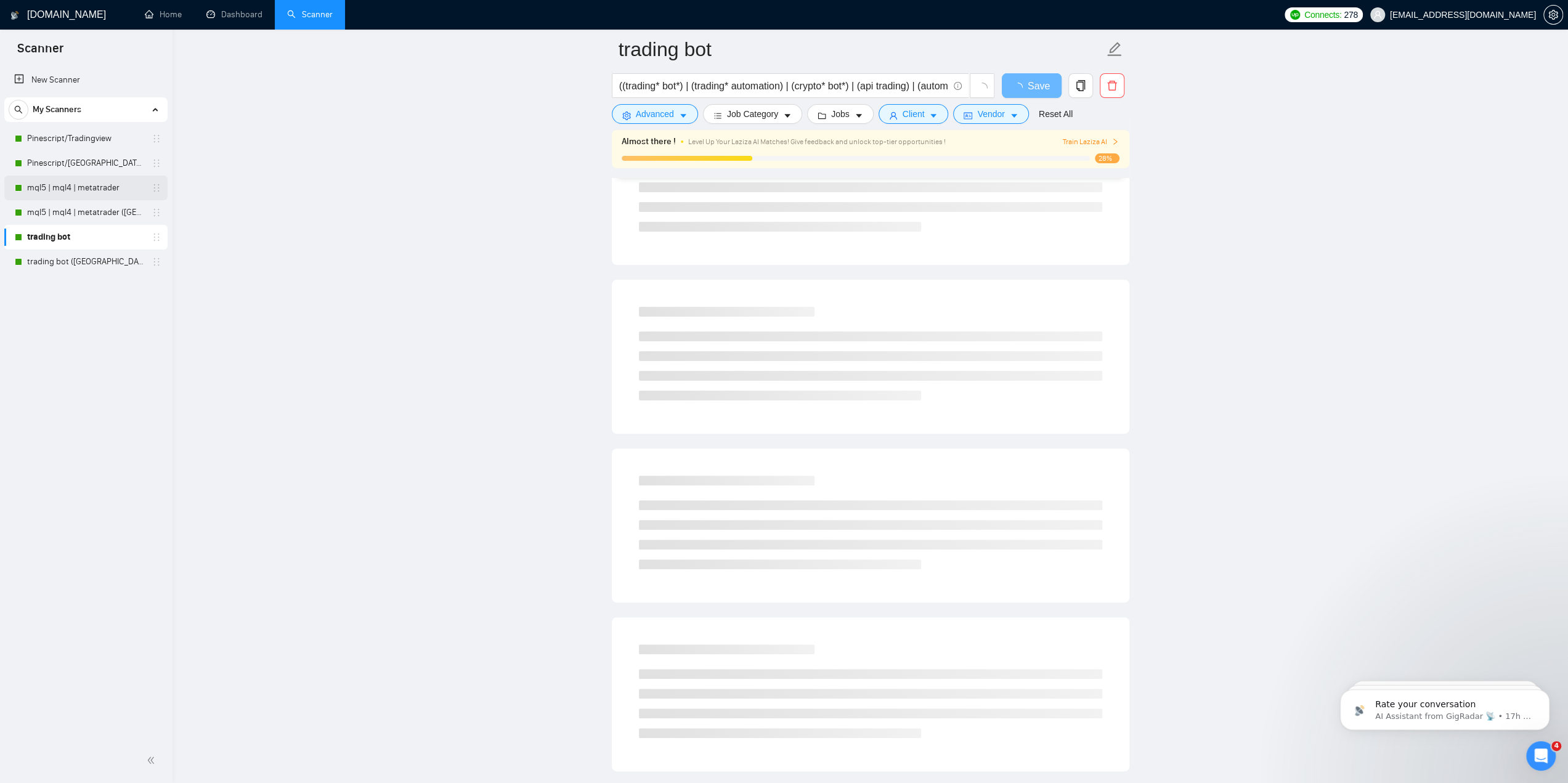
click at [85, 193] on link "mql5 | mql4 | metatrader" at bounding box center [85, 188] width 117 height 25
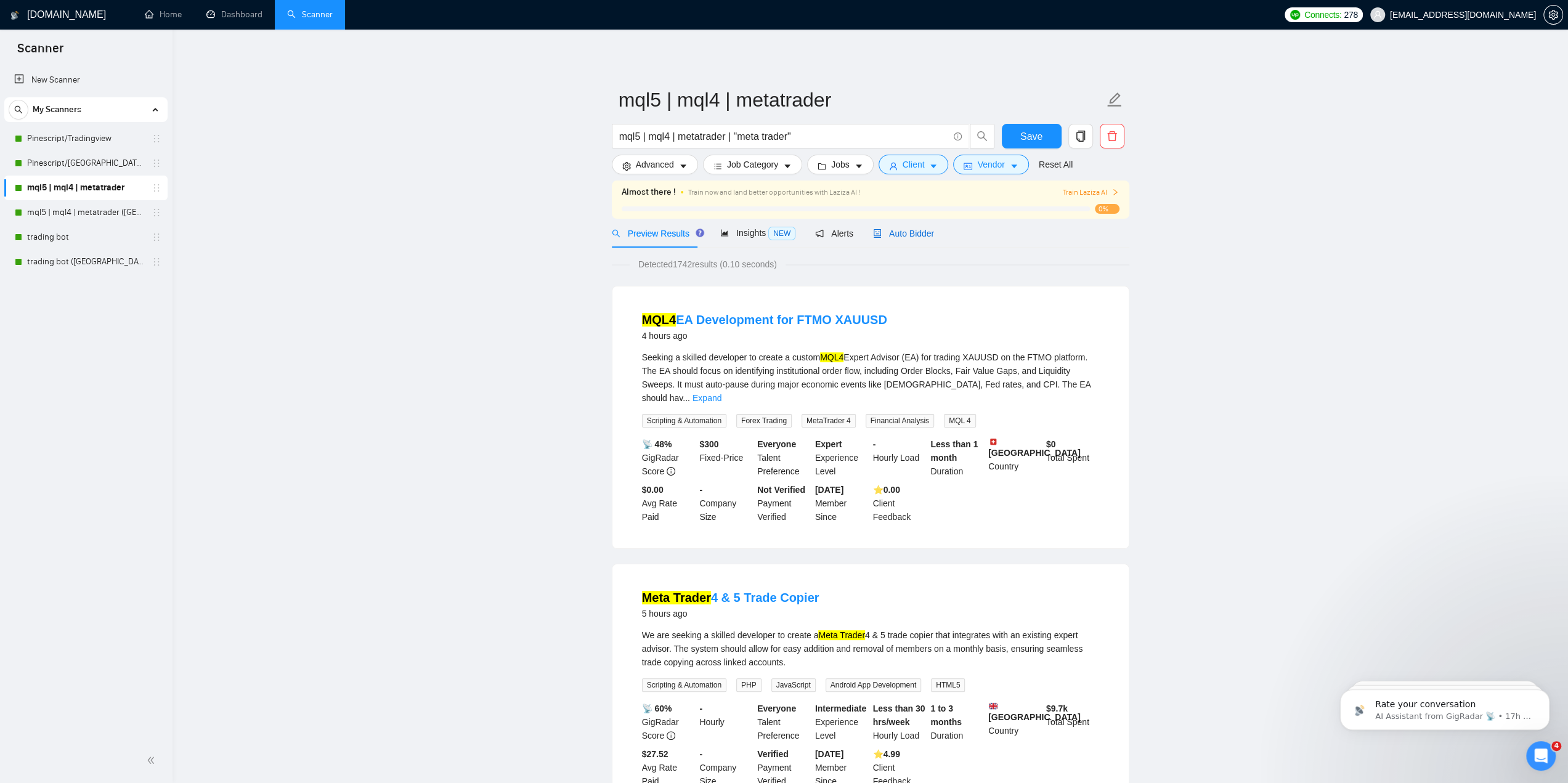
click at [892, 232] on span "Auto Bidder" at bounding box center [903, 232] width 61 height 10
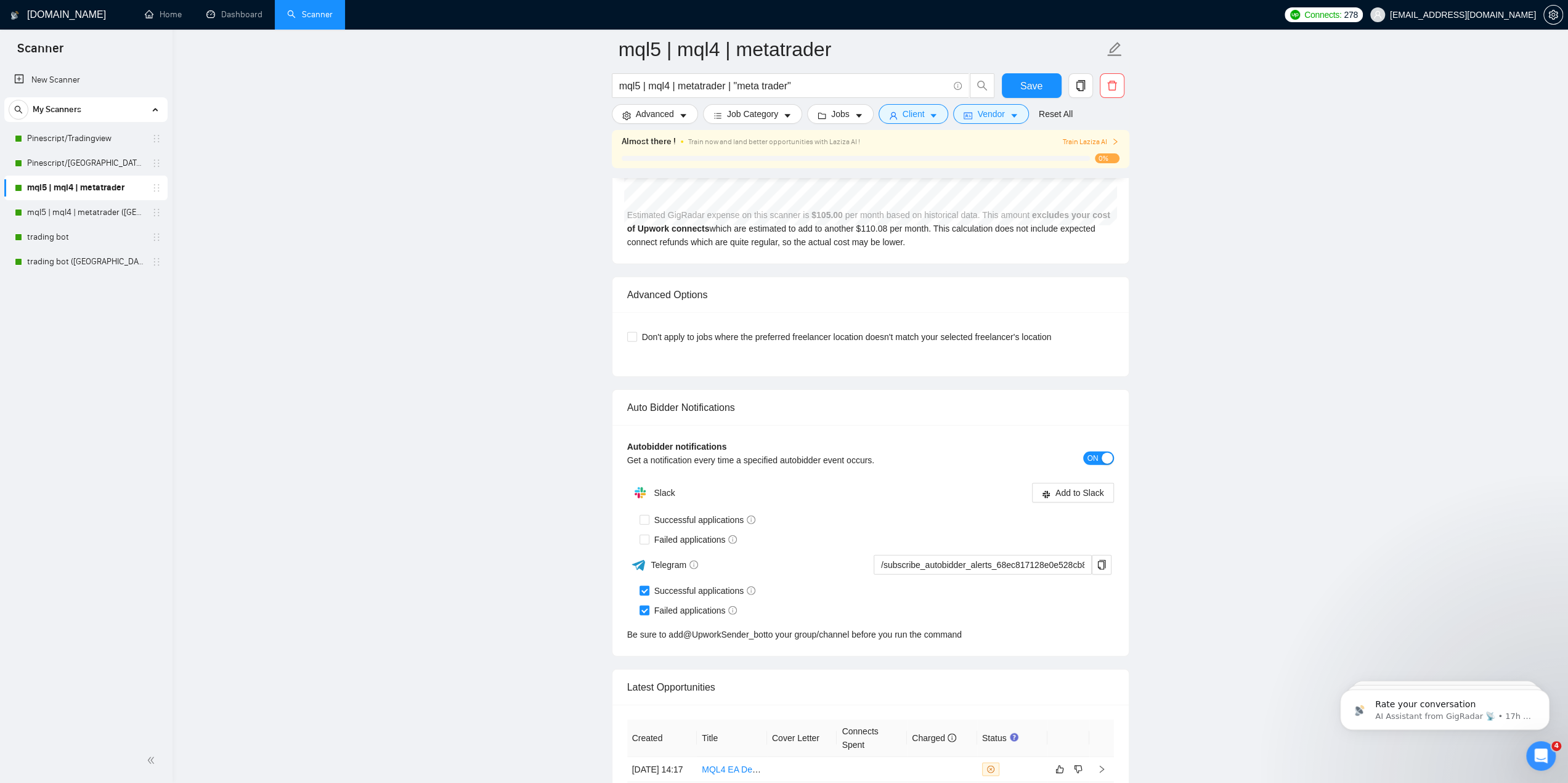
scroll to position [2981, 0]
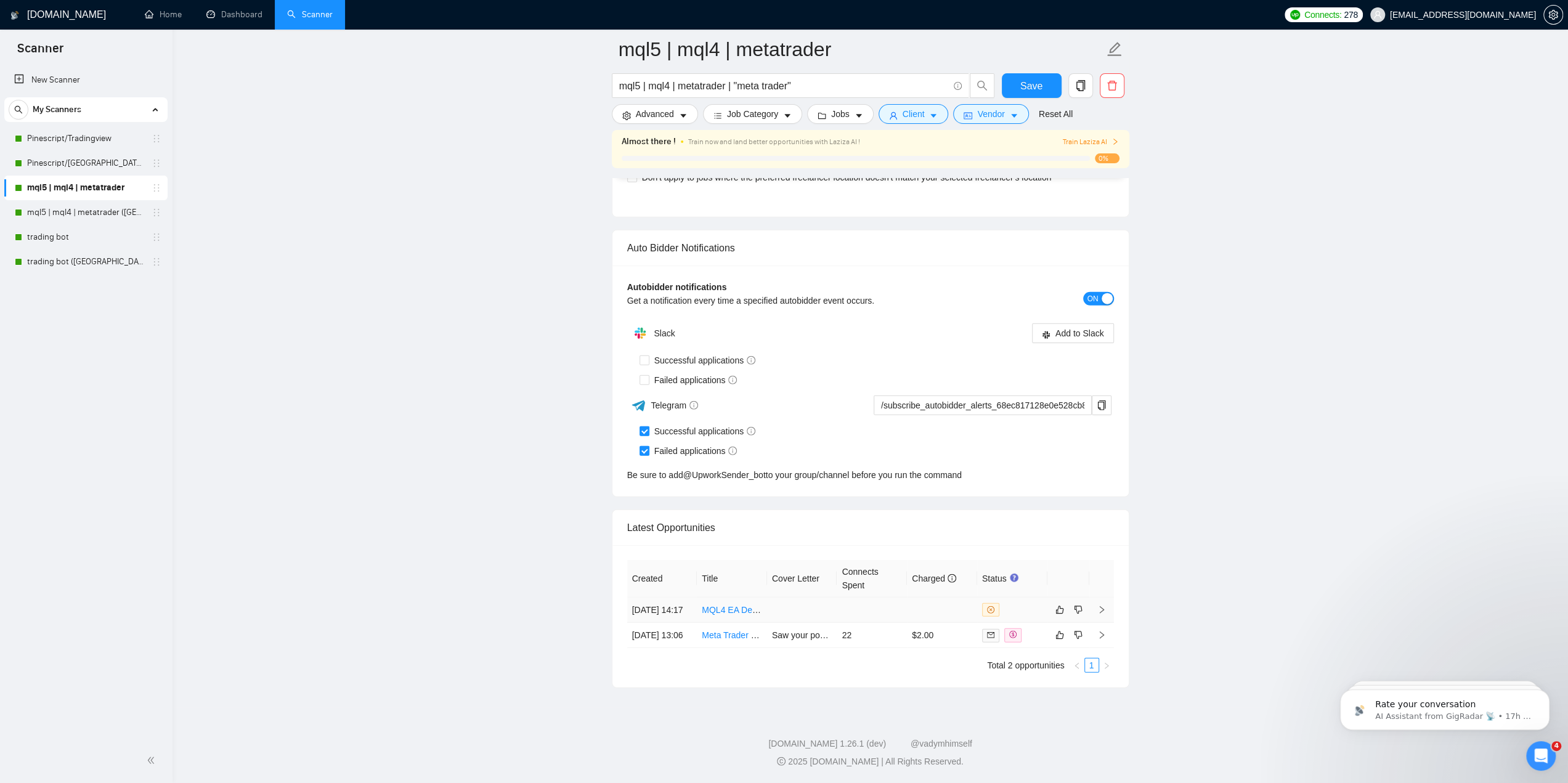
click at [990, 606] on icon "close-circle" at bounding box center [991, 609] width 8 height 8
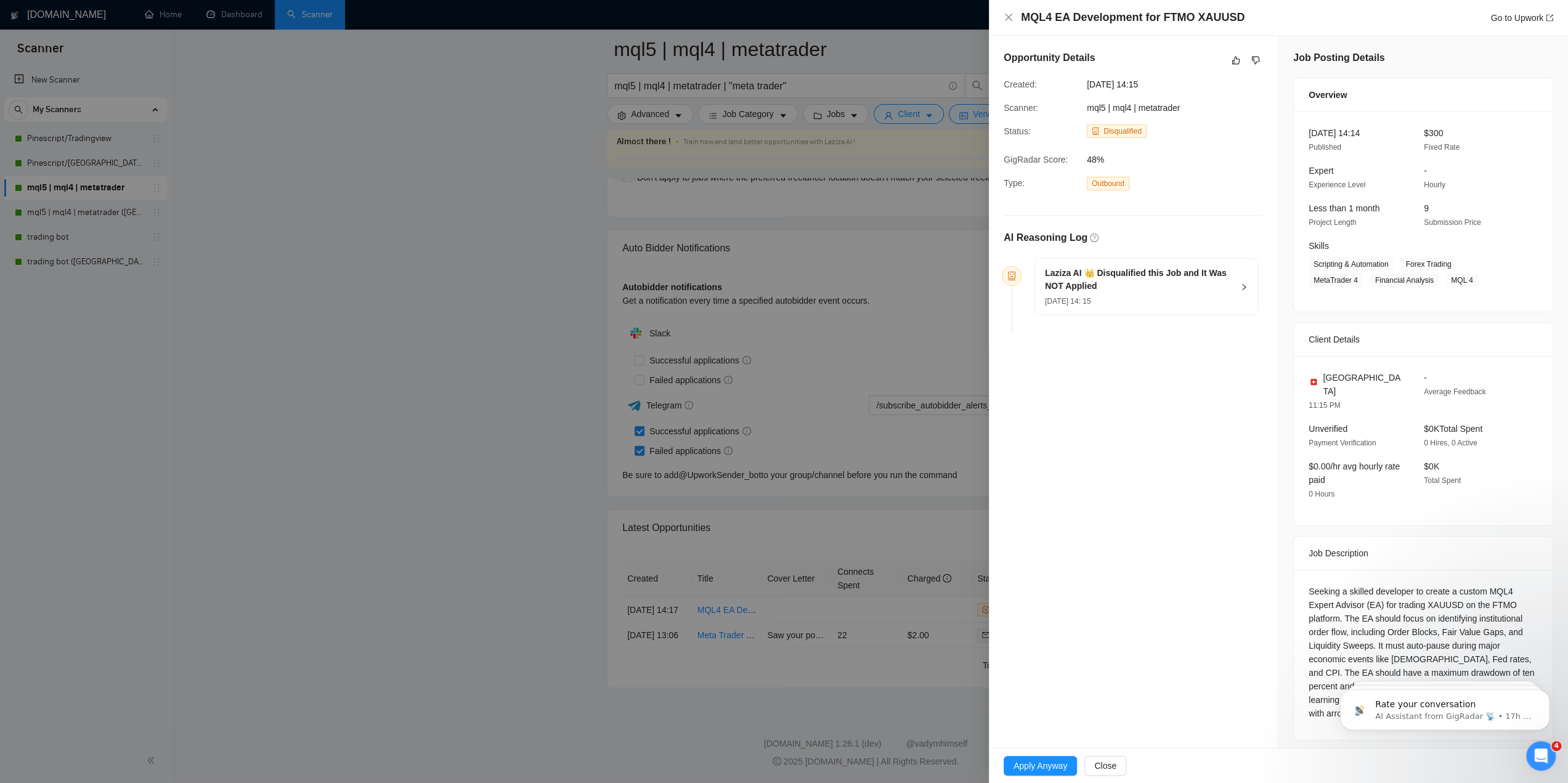
click at [1176, 299] on div "[DATE] 14: 15" at bounding box center [1138, 301] width 188 height 14
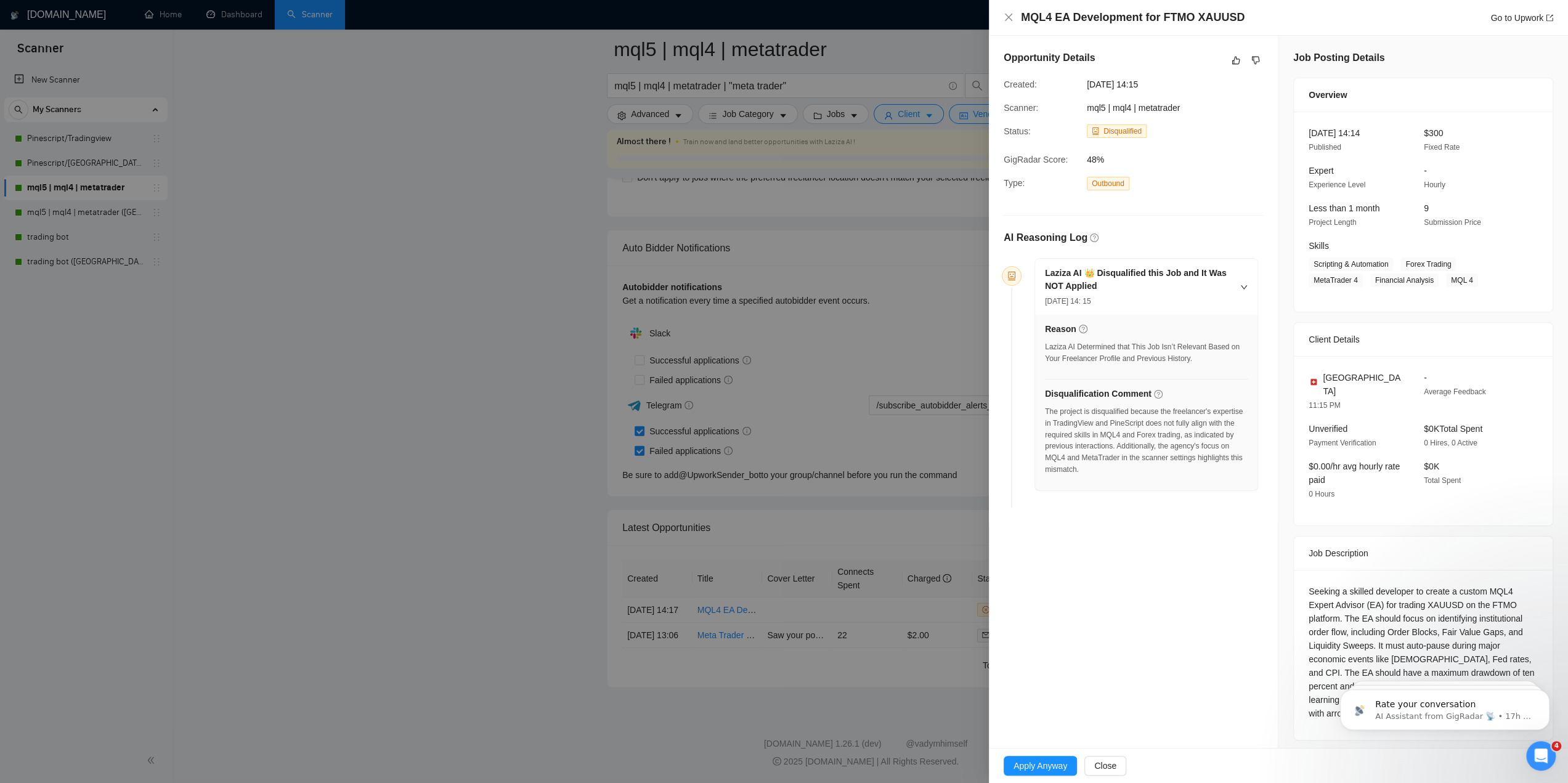
click at [933, 352] on div at bounding box center [784, 392] width 1568 height 783
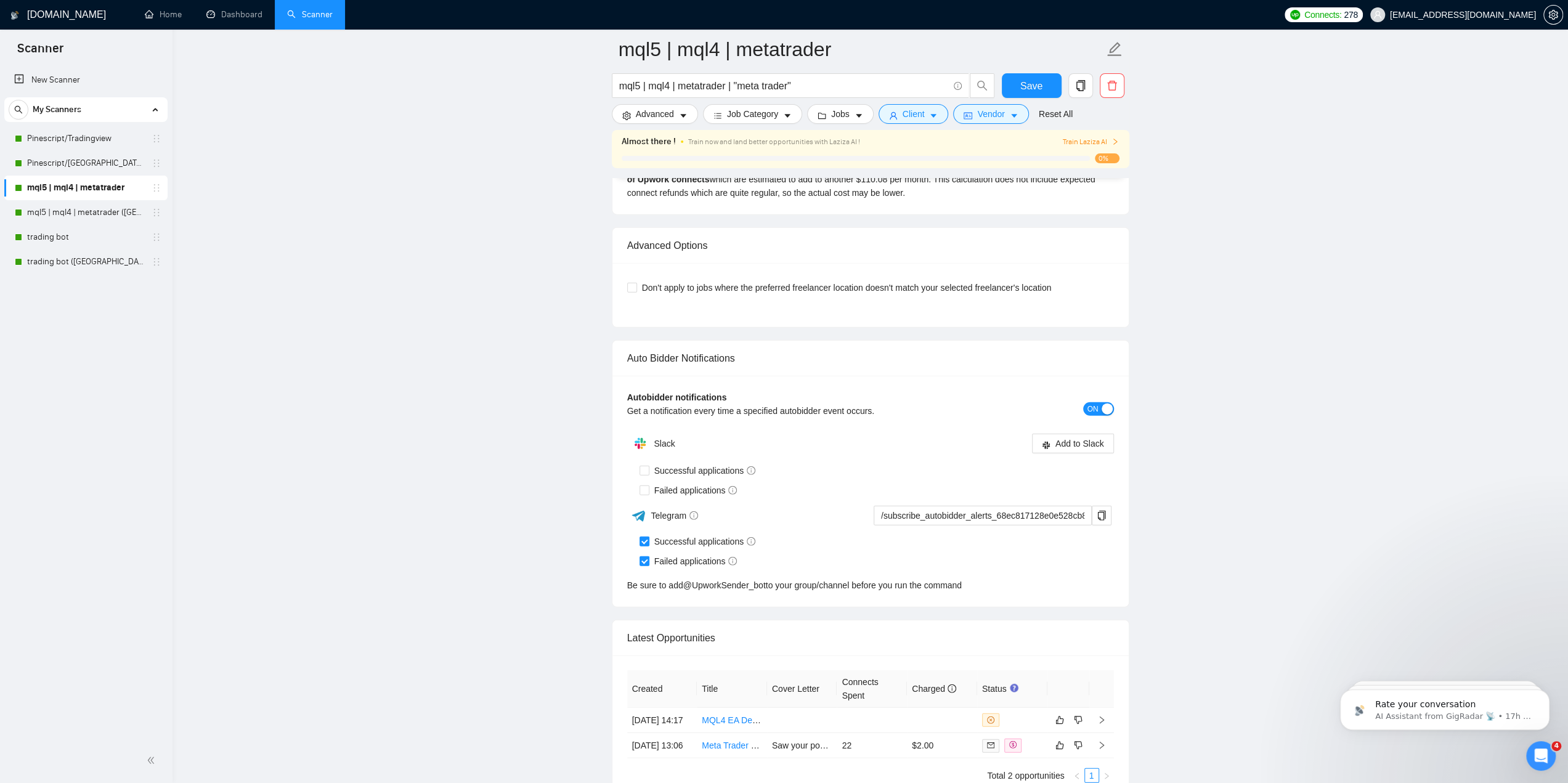
scroll to position [2981, 0]
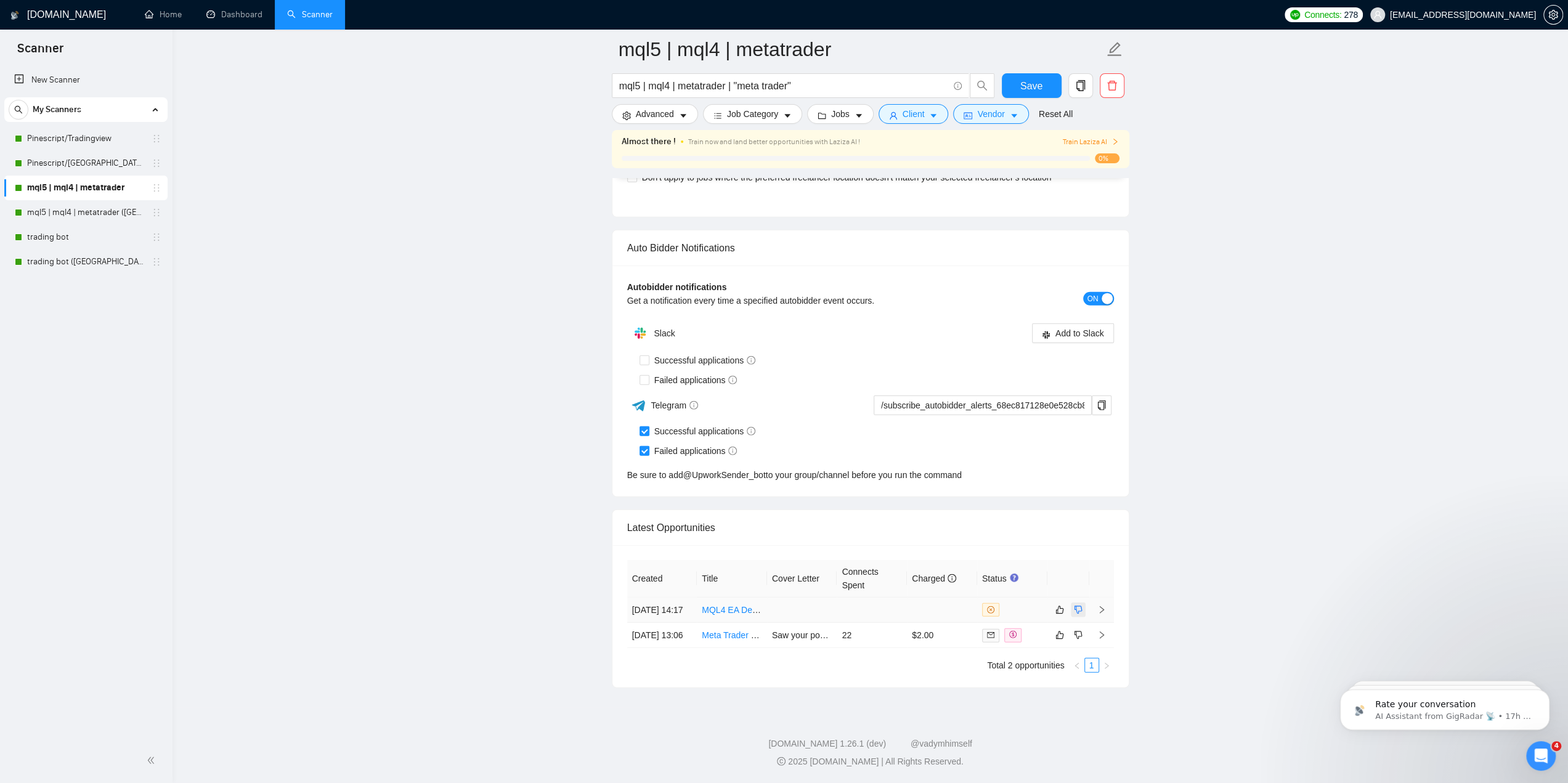
click at [1080, 606] on icon "dislike" at bounding box center [1077, 609] width 8 height 8
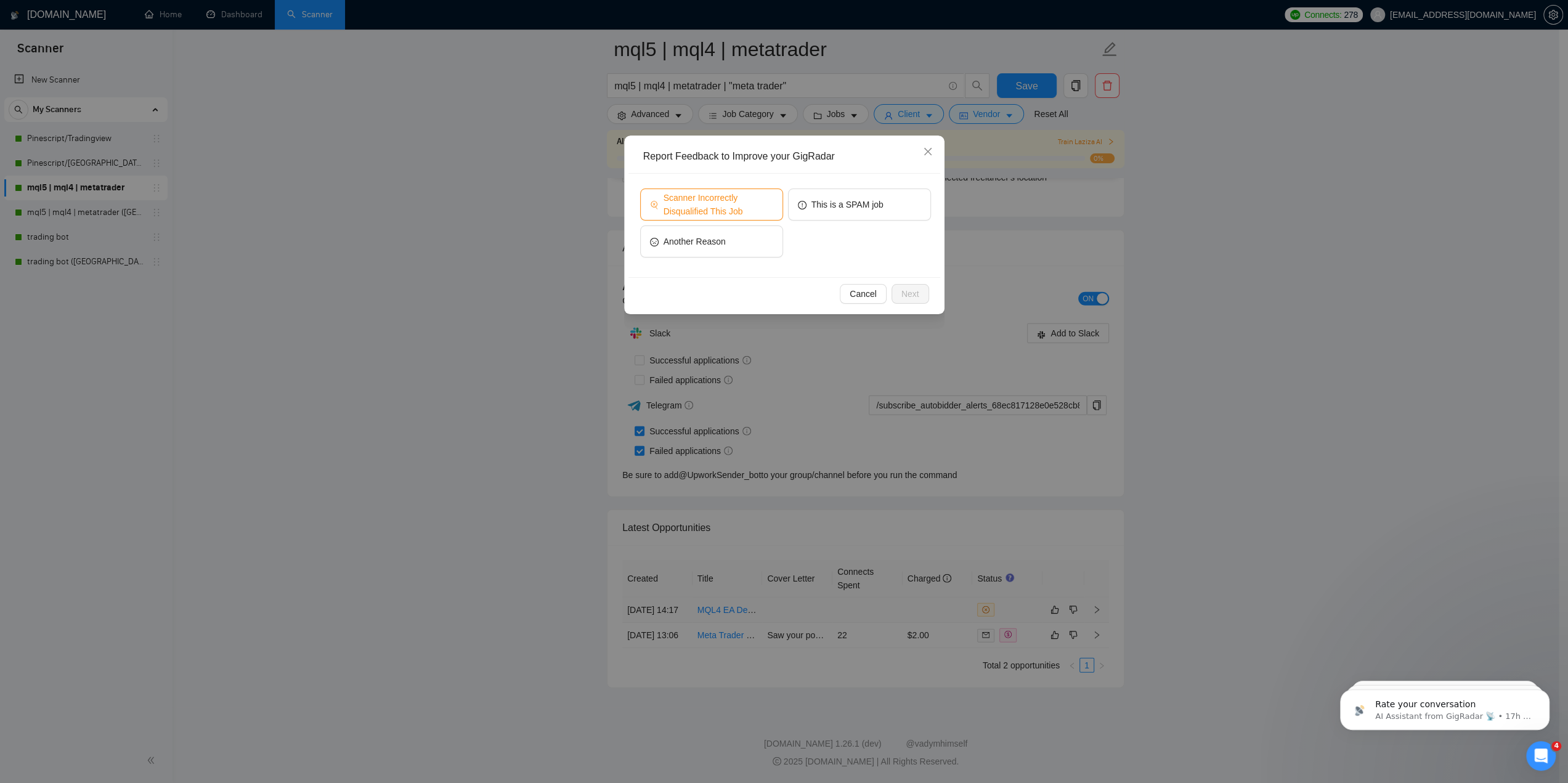
click at [730, 196] on span "Scanner Incorrectly Disqualified This Job" at bounding box center [718, 204] width 110 height 27
click at [927, 299] on button "Next" at bounding box center [909, 294] width 37 height 20
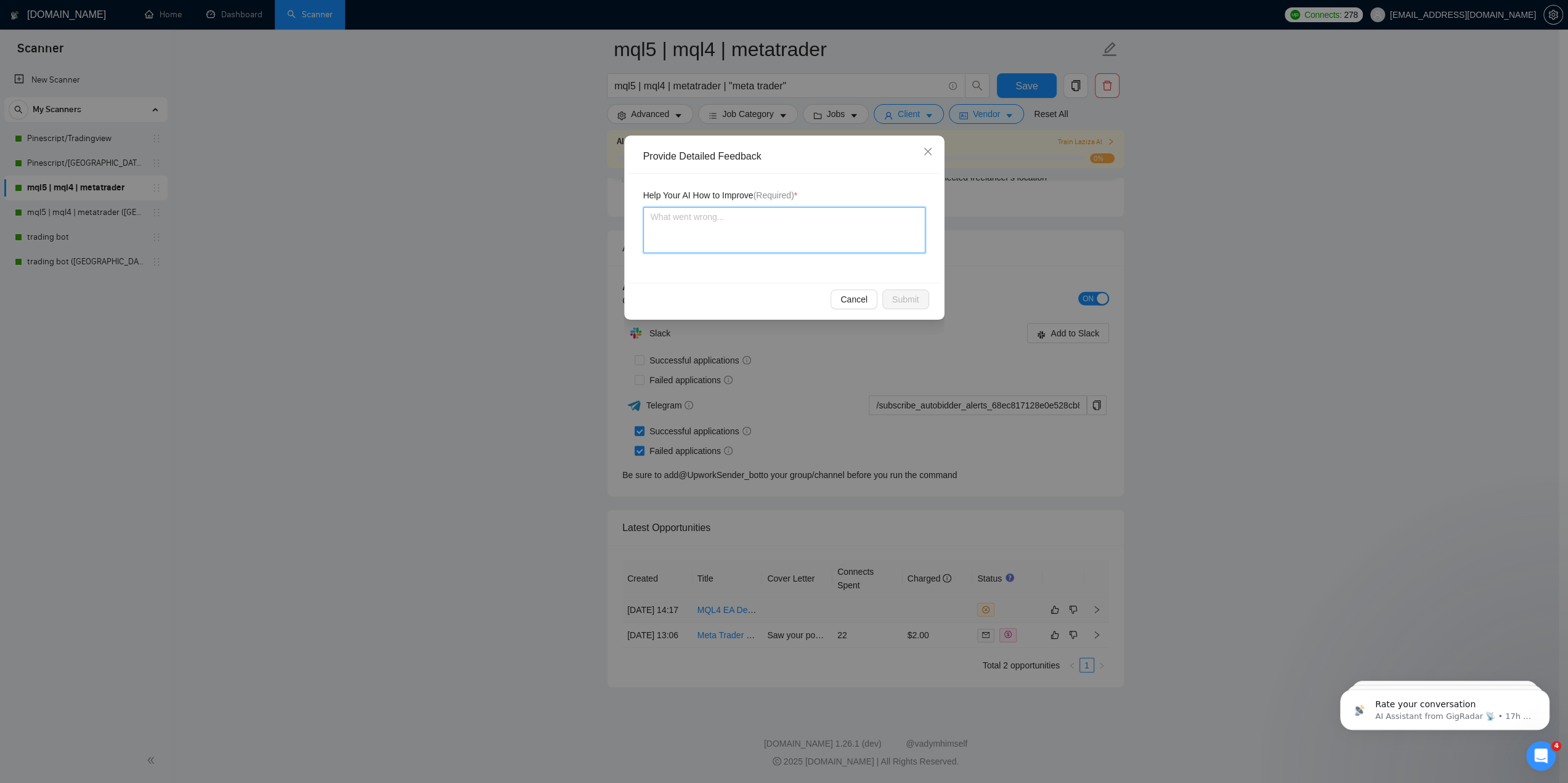
click at [789, 245] on textarea at bounding box center [784, 229] width 282 height 46
type textarea "I"
type textarea "I d"
type textarea "I do"
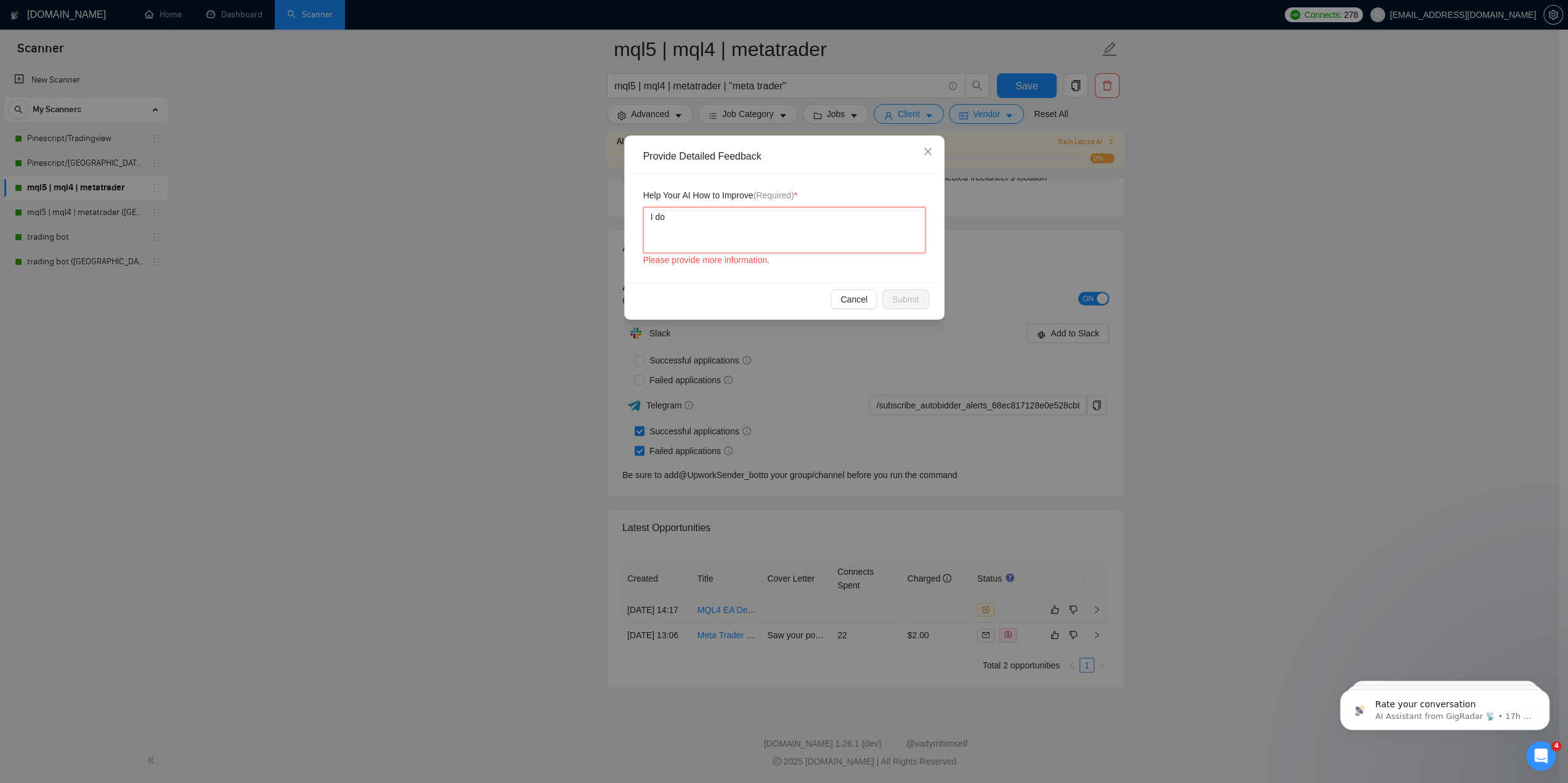
type textarea "I do"
type textarea "I do e"
type textarea "I do ex"
type textarea "I do exp"
type textarea "I do expe"
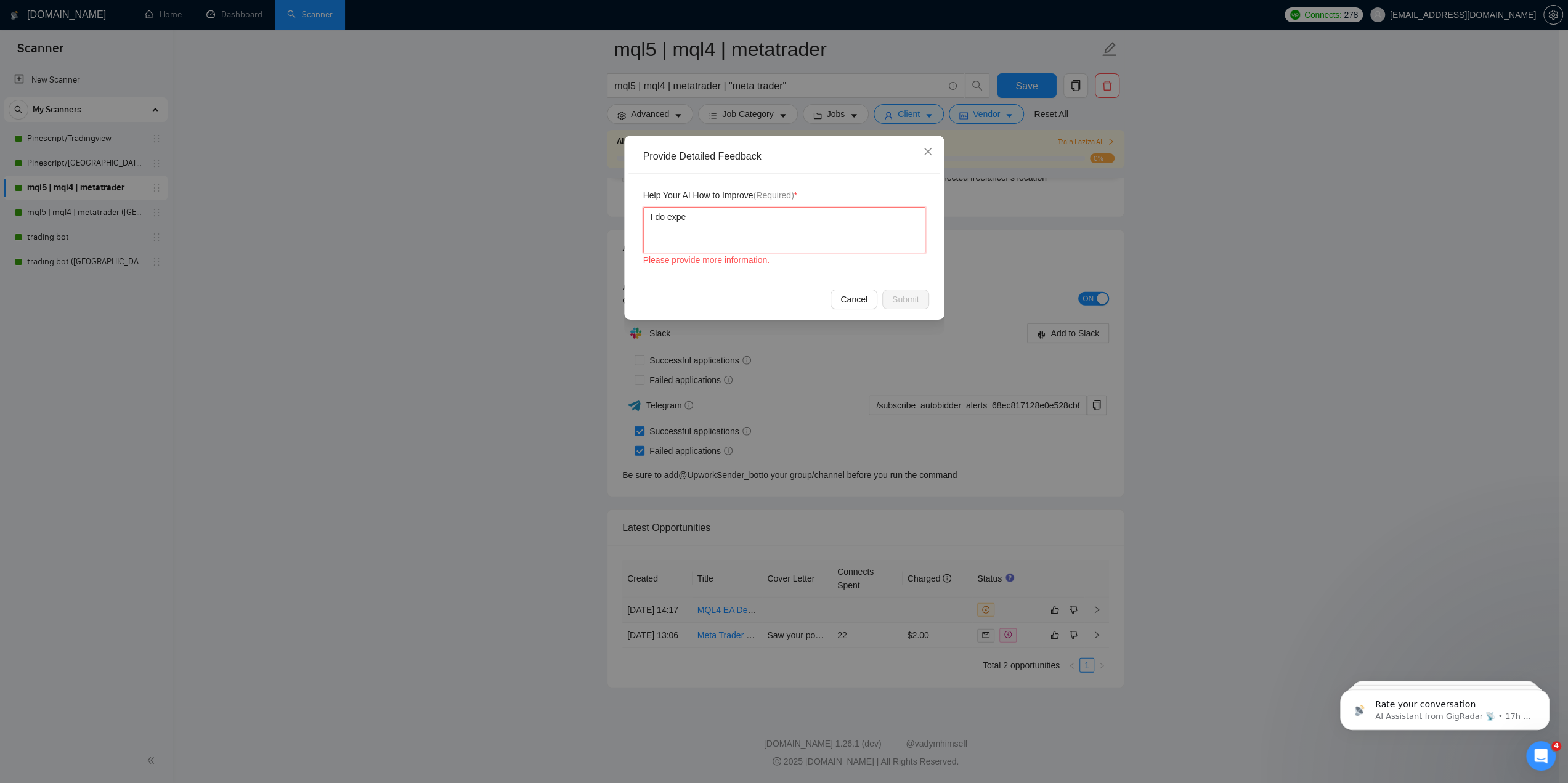
type textarea "I do exper"
type textarea "I do expe"
type textarea "I do exp"
type textarea "I do ex"
type textarea "I do e"
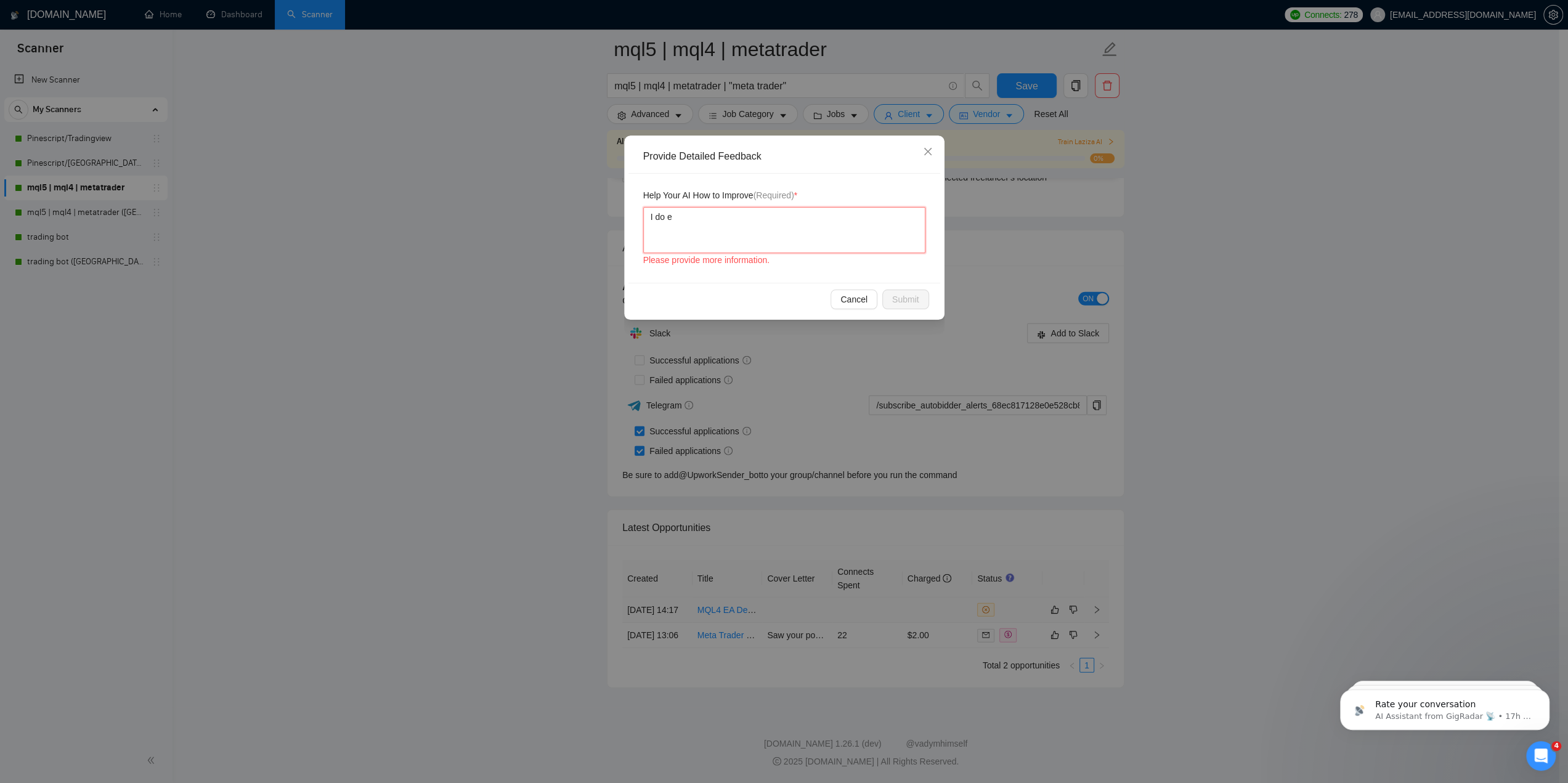
type textarea "I do"
type textarea "I d"
type textarea "I"
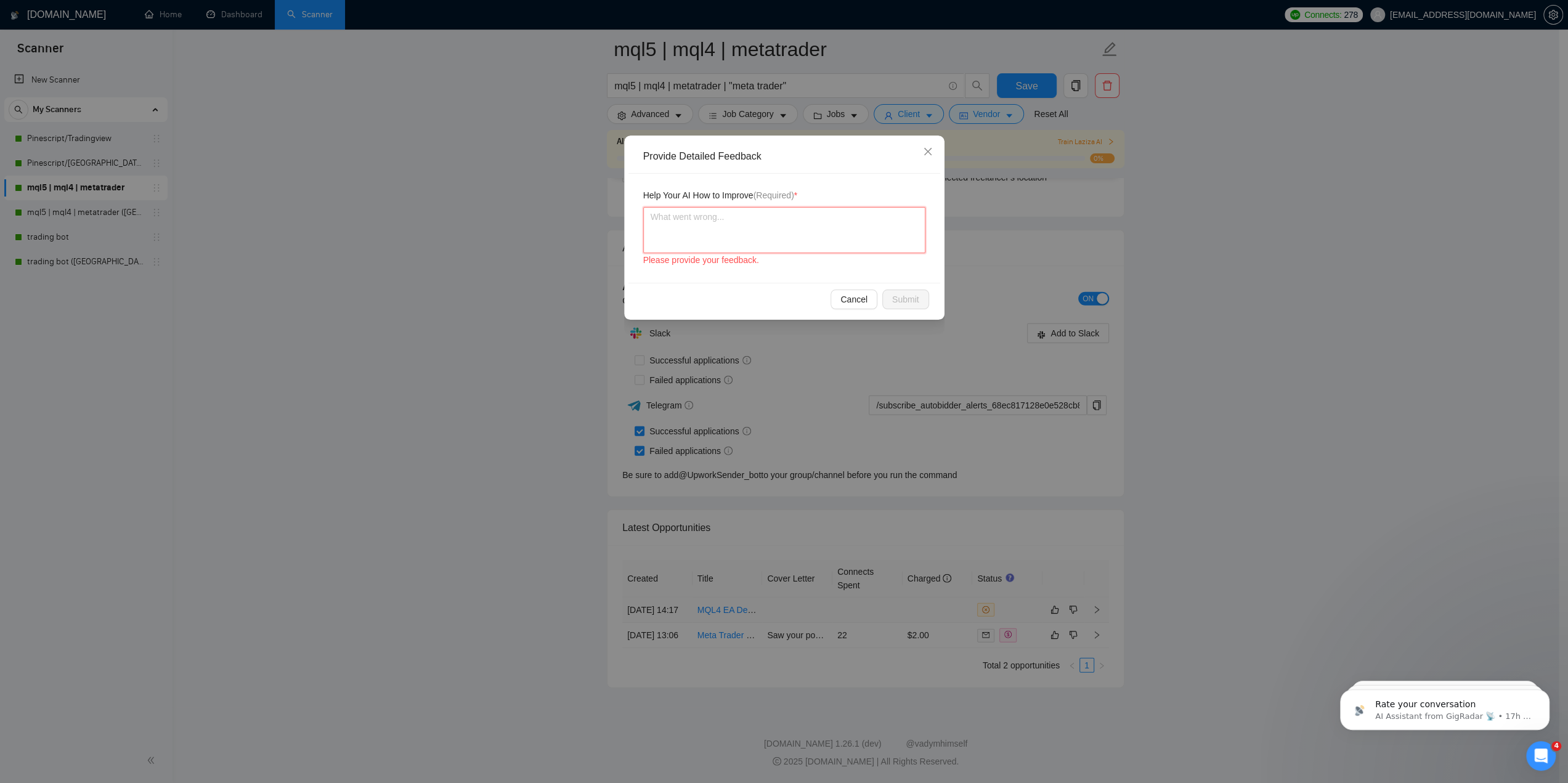
type textarea "T"
type textarea "The"
type textarea "The F"
type textarea "The Fr"
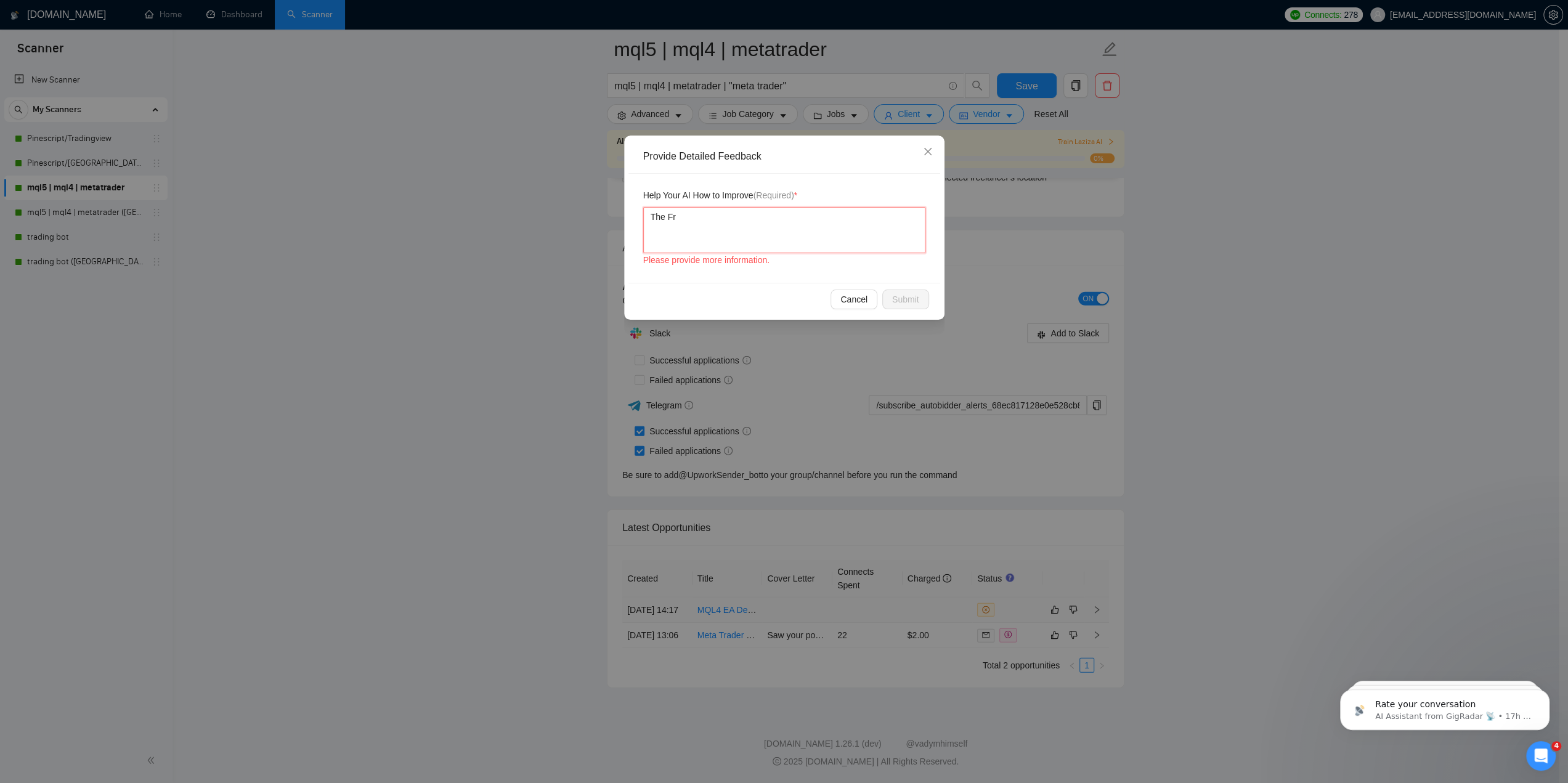
type textarea "The Fre"
type textarea "The Free"
type textarea "The [PERSON_NAME]"
type textarea "The Freela"
type textarea "The Freelan"
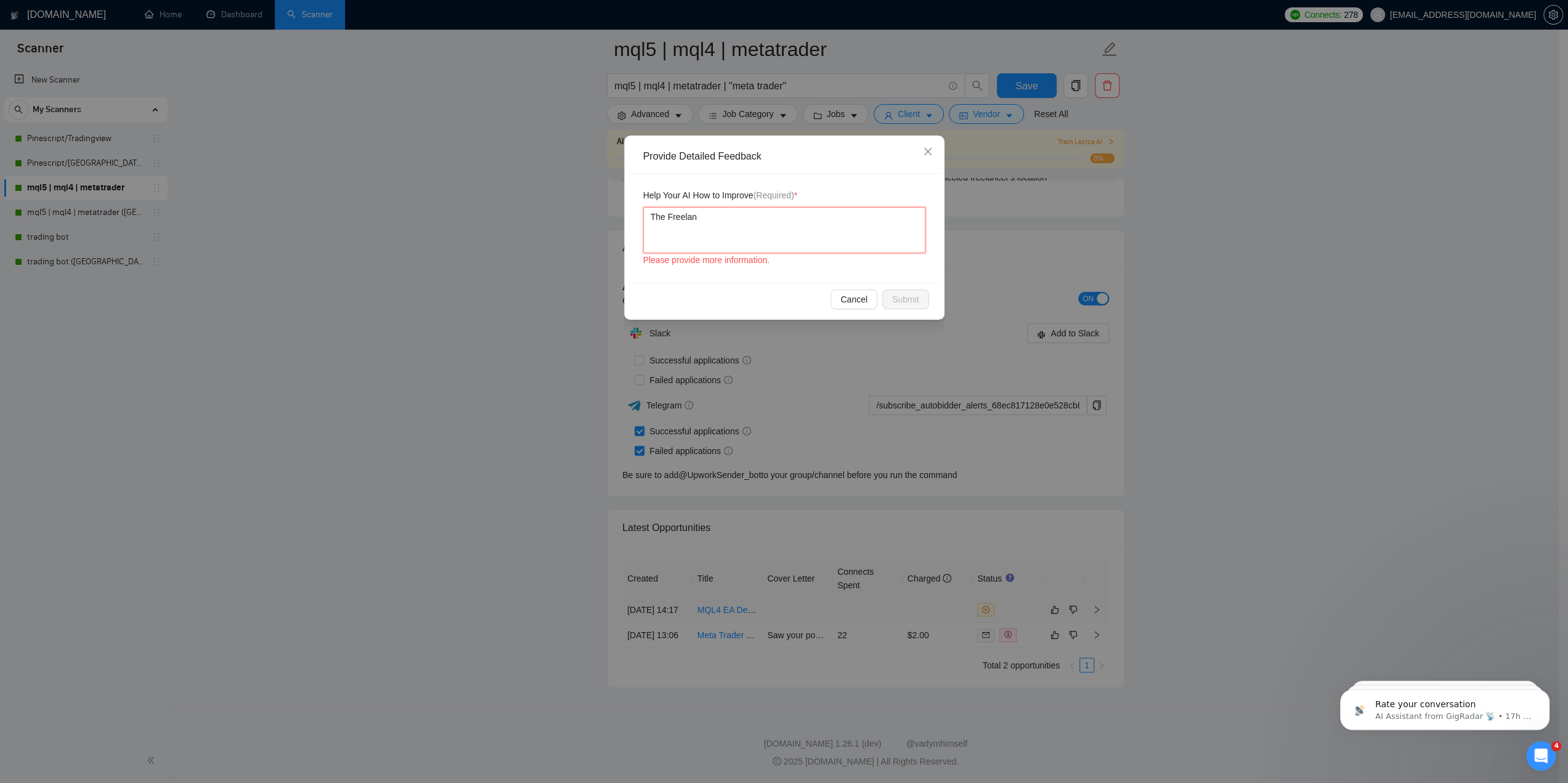
type textarea "The Freelanc"
type textarea "The Freelance"
type textarea "The Freelancer"
type textarea "The Freelancer d"
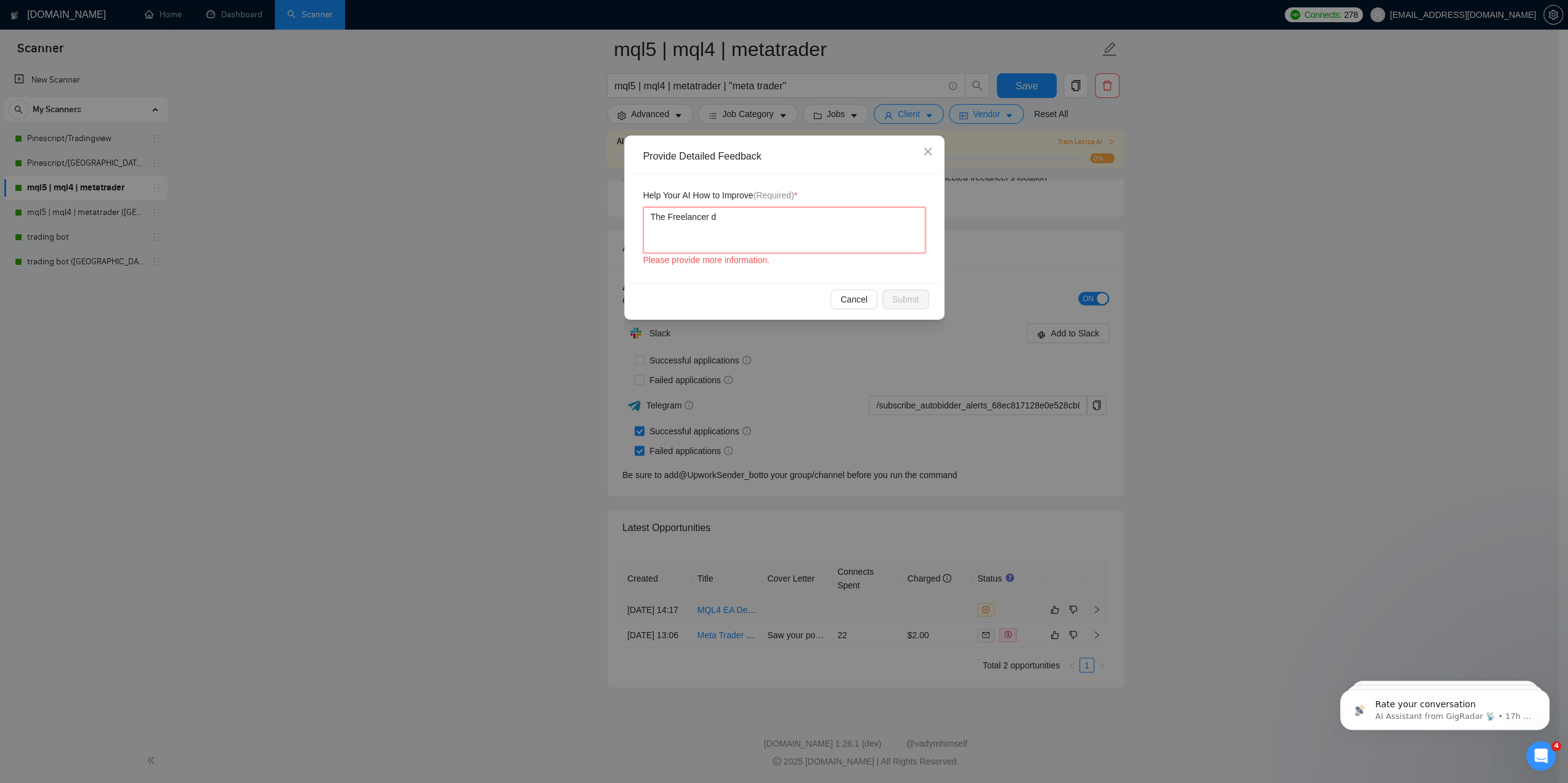
type textarea "The Freelancer do"
type textarea "The Freelancer doe"
type textarea "The Freelancer does"
type textarea "The Freelancer does h"
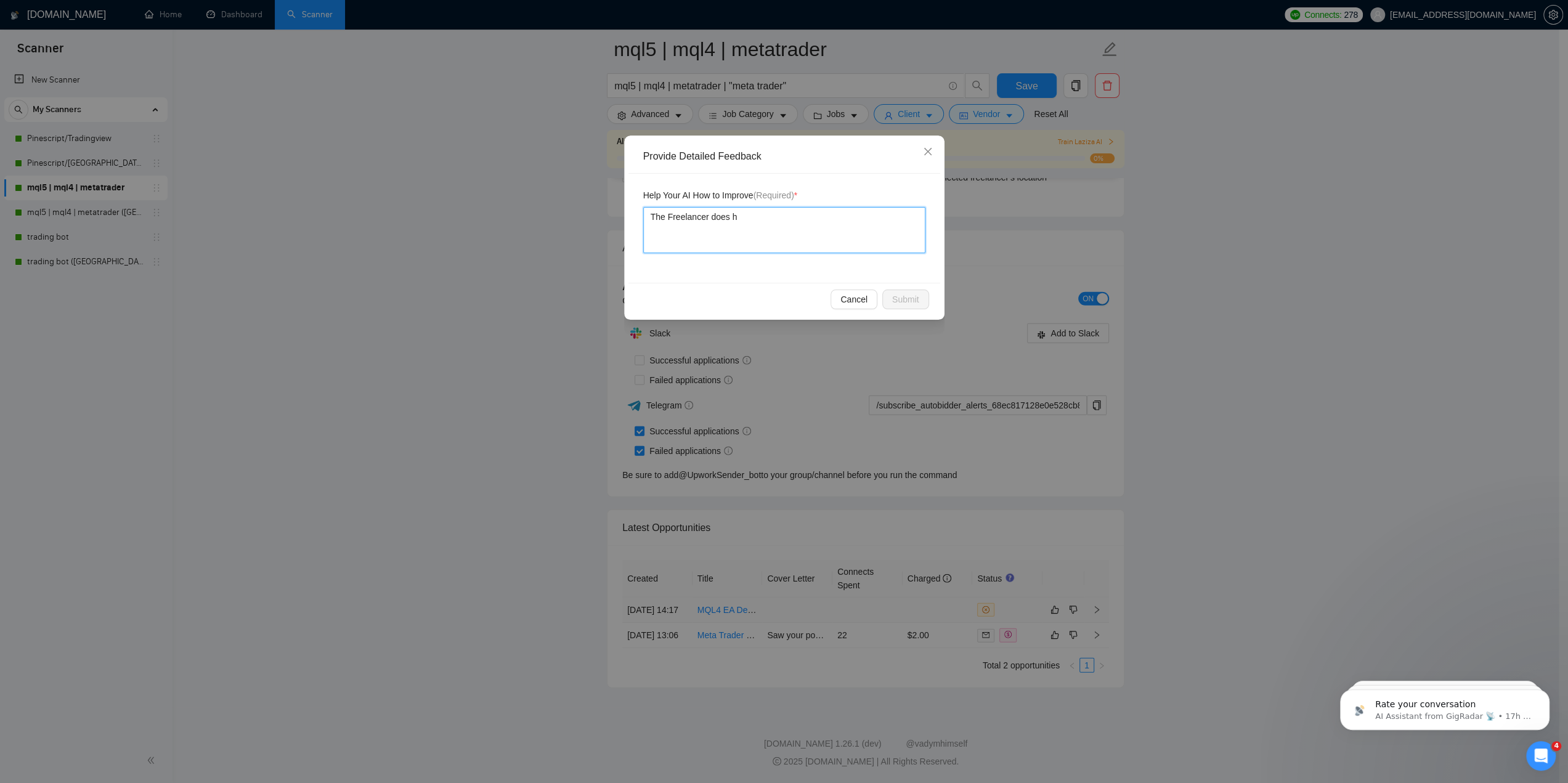
type textarea "The Freelancer does ha"
type textarea "The Freelancer does has"
type textarea "The Freelancer does ha"
type textarea "The Freelancer does hav"
type textarea "The Freelancer does have"
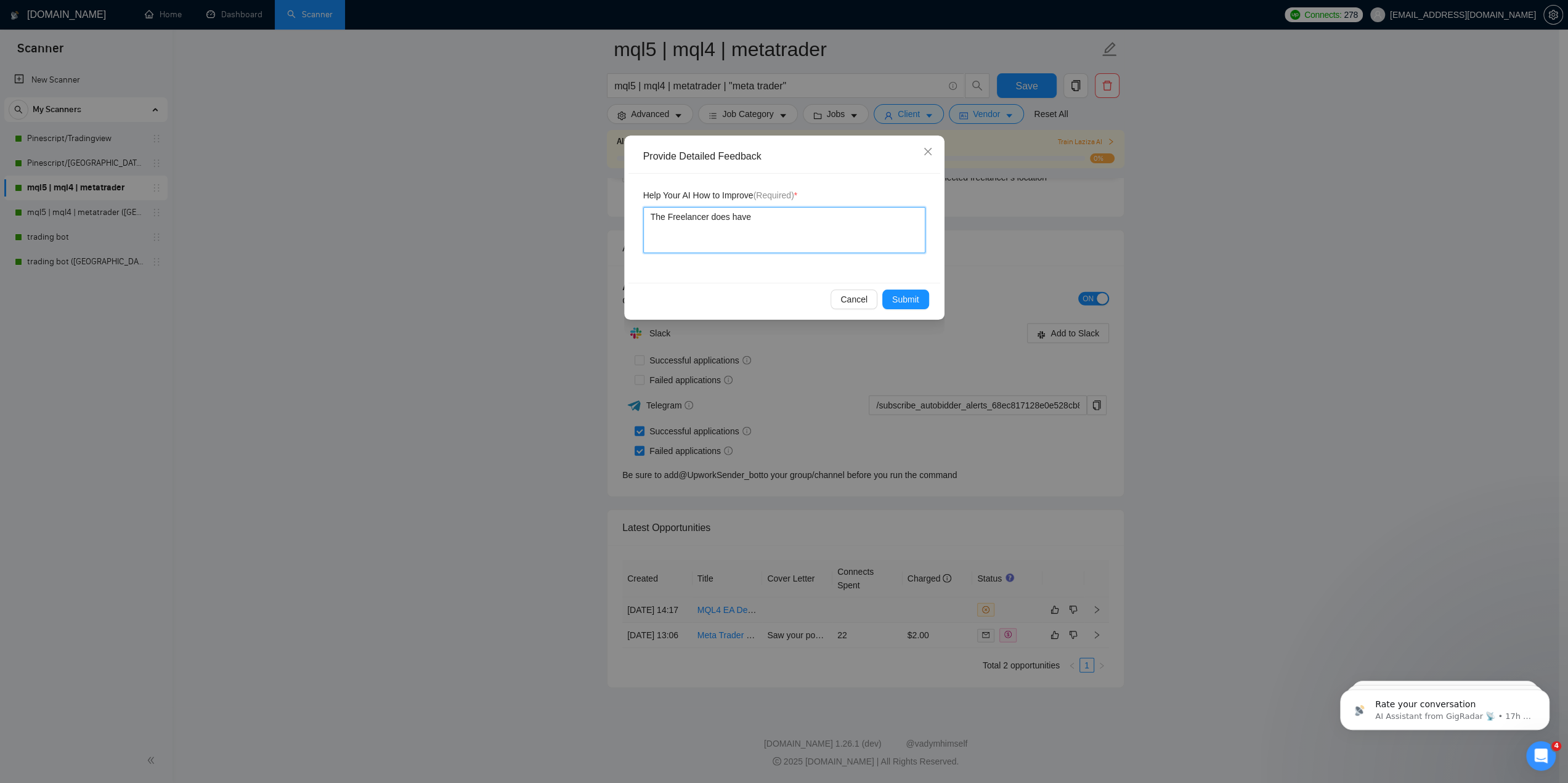
type textarea "The Freelancer does have"
type textarea "The Freelancer does have e"
type textarea "The Freelancer does have ex"
type textarea "The Freelancer does have ext"
type textarea "The Freelancer does have exte"
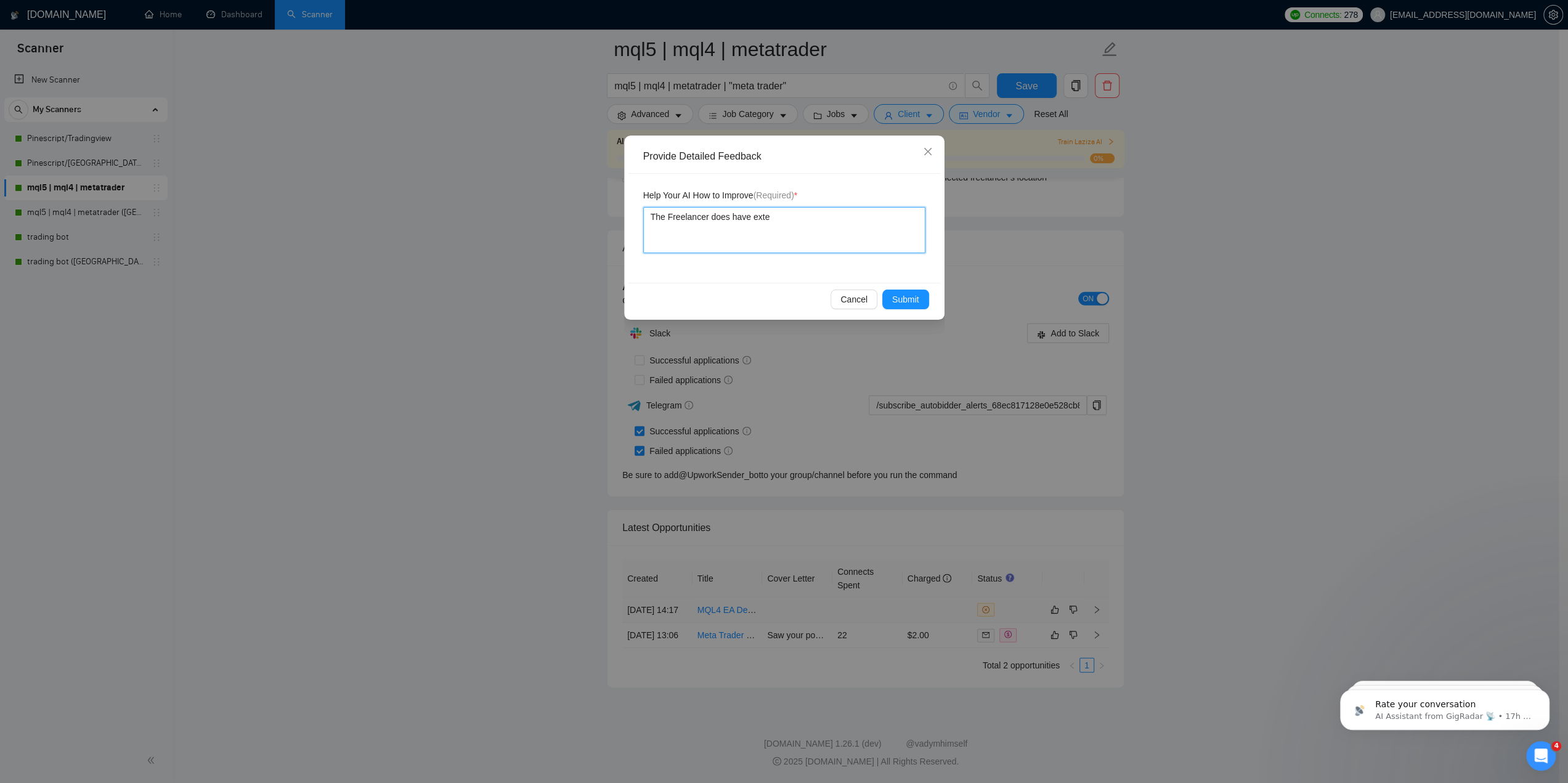
type textarea "The Freelancer does have exten"
type textarea "The Freelancer does have extens"
type textarea "The Freelancer does have extensi"
type textarea "The Freelancer does have extensiv"
type textarea "The Freelancer does have extensive"
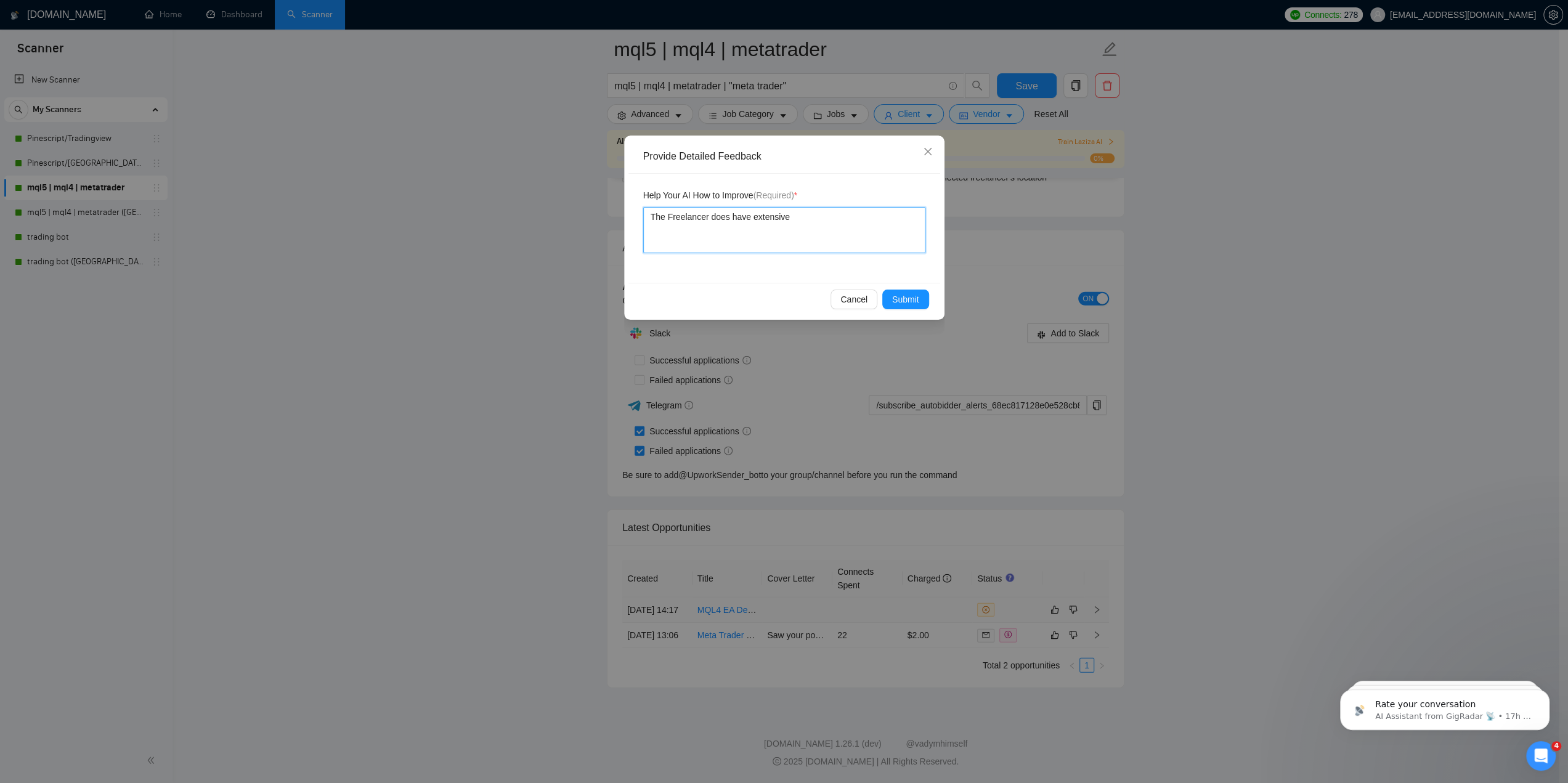
type textarea "The Freelancer does have extensive"
type textarea "The Freelancer does have extensive e"
type textarea "The Freelancer does have extensive ex"
type textarea "The Freelancer does have extensive exp"
type textarea "The Freelancer does have extensive expe"
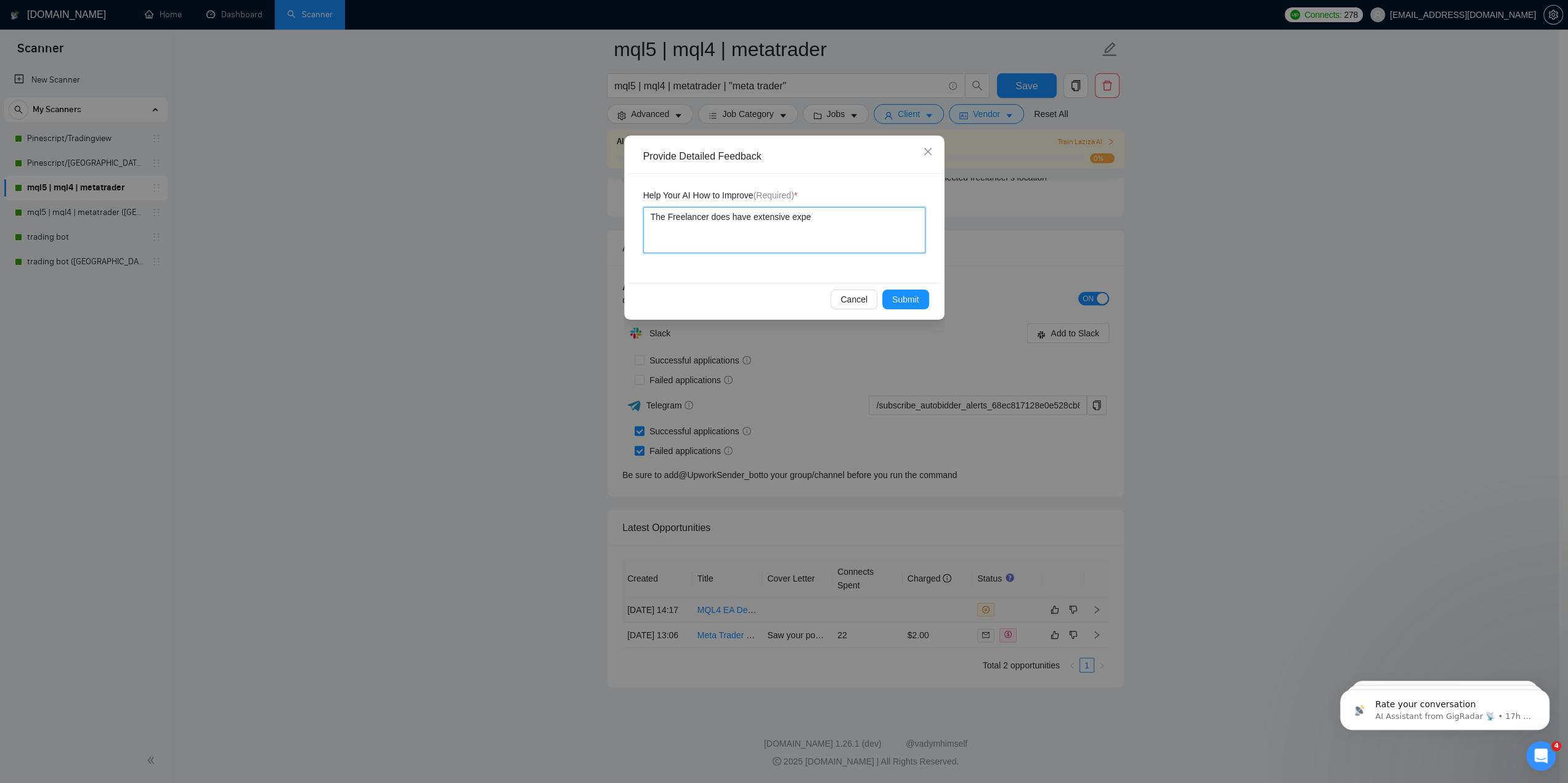
type textarea "The Freelancer does have extensive exper"
type textarea "The Freelancer does have extensive expert"
type textarea "The Freelancer does have extensive experti"
type textarea "The Freelancer does have extensive expertis"
type textarea "The Freelancer does have extensive expertise"
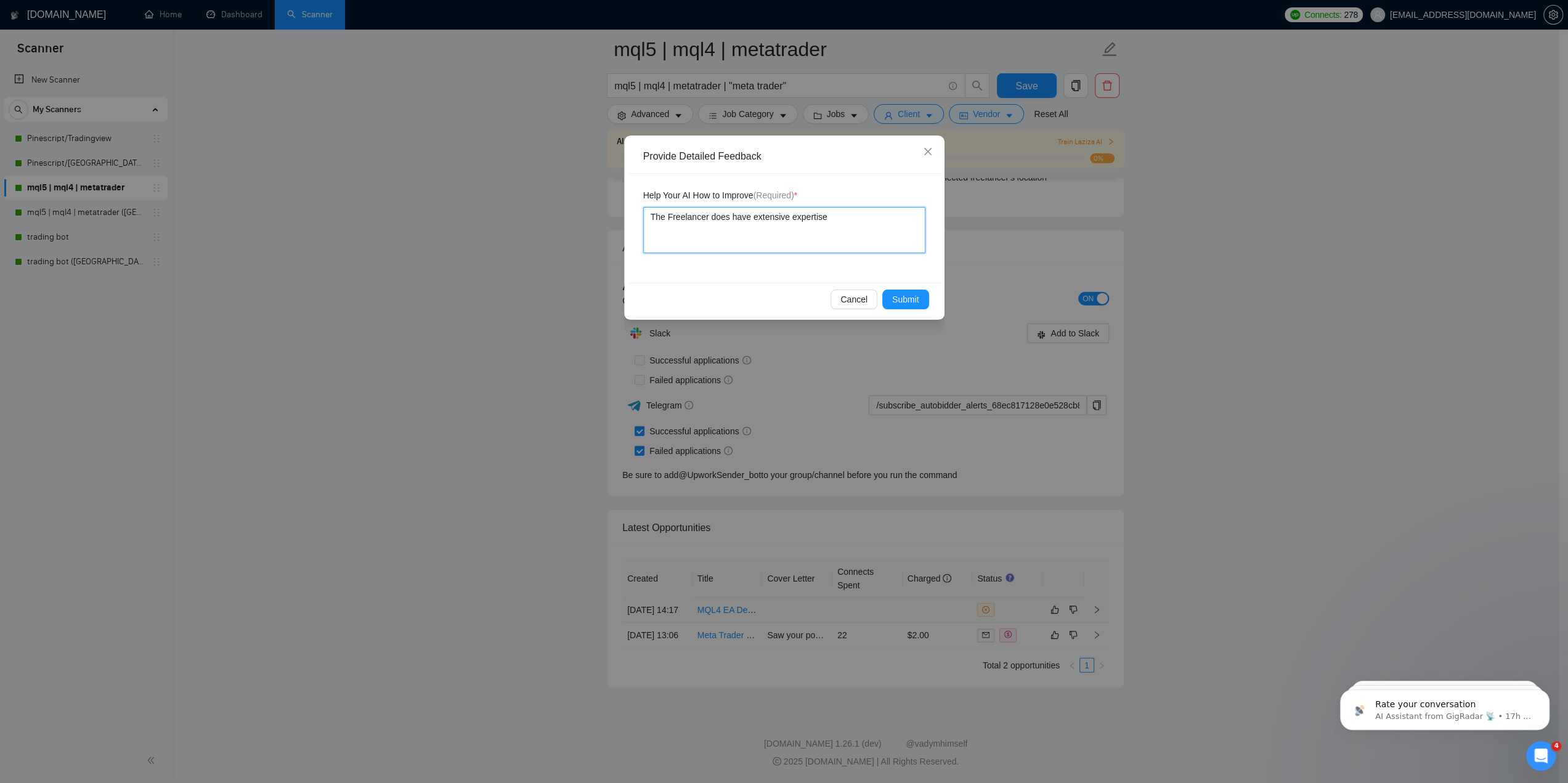
type textarea "The Freelancer does have extensive expertise"
type textarea "The Freelancer does have extensive expertise i"
type textarea "The Freelancer does have extensive expertise in"
type textarea "The Freelancer does have extensive expertise in M"
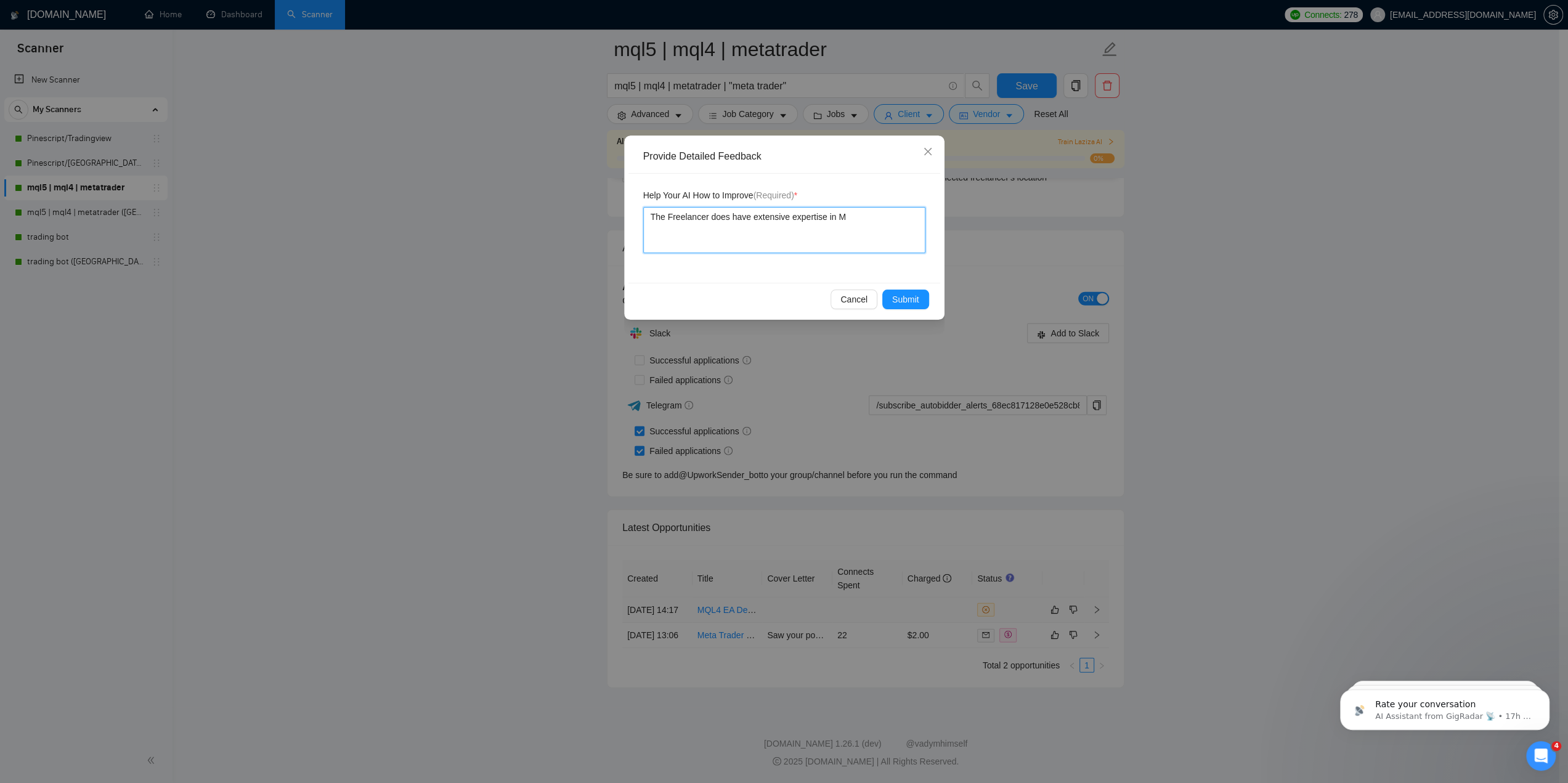
type textarea "The Freelancer does have extensive expertise in Me"
type textarea "The Freelancer does have extensive expertise in Met"
type textarea "The Freelancer does have extensive expertise in Meta"
type textarea "The Freelancer does have extensive expertise in Metat"
type textarea "The Freelancer does have extensive expertise in Metatr"
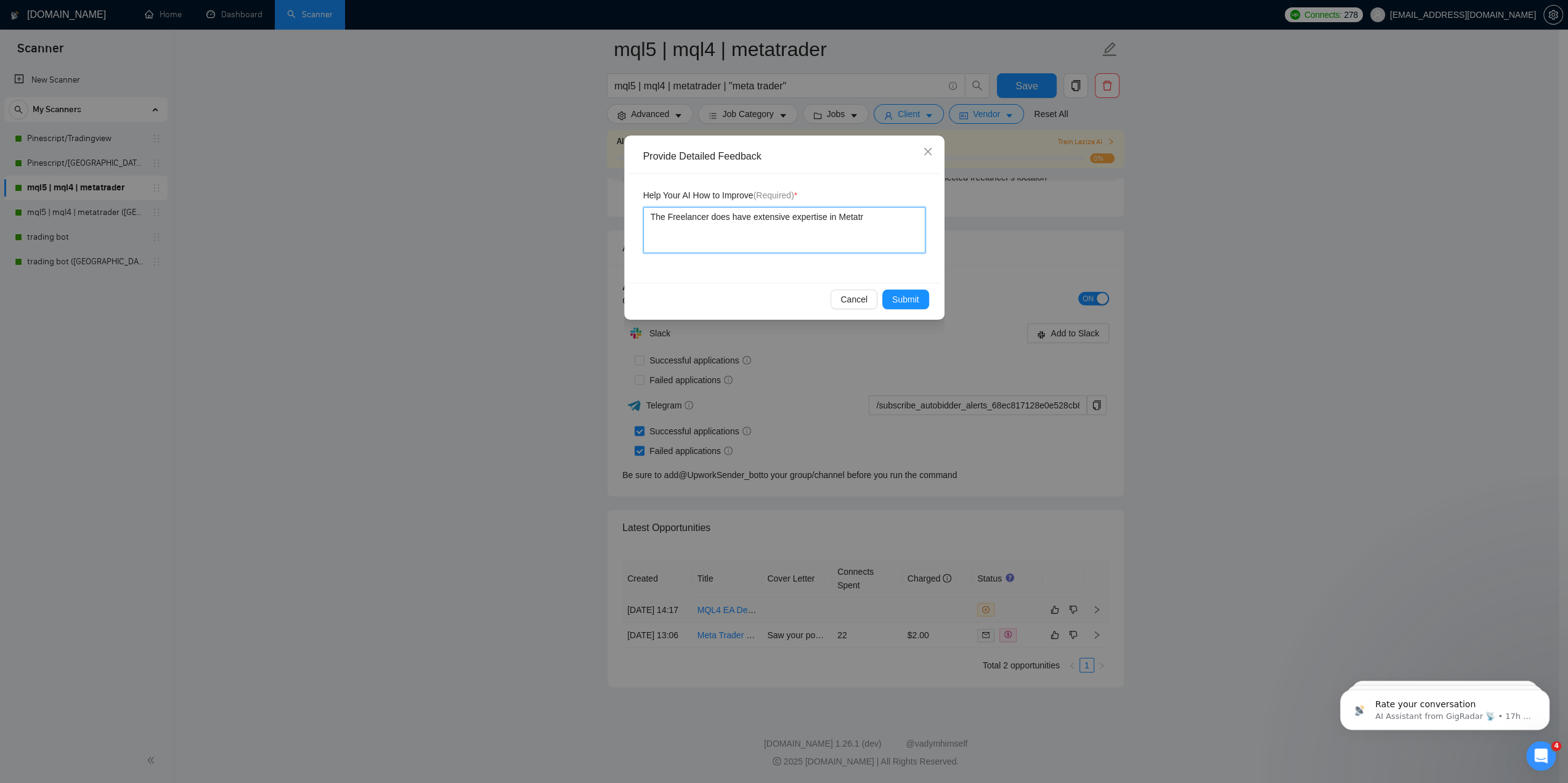
type textarea "The Freelancer does have extensive expertise in Metatra"
type textarea "The Freelancer does have extensive expertise in Metatrad"
type textarea "The Freelancer does have extensive expertise in Metatrade"
type textarea "The Freelancer does have extensive expertise in Metatrader"
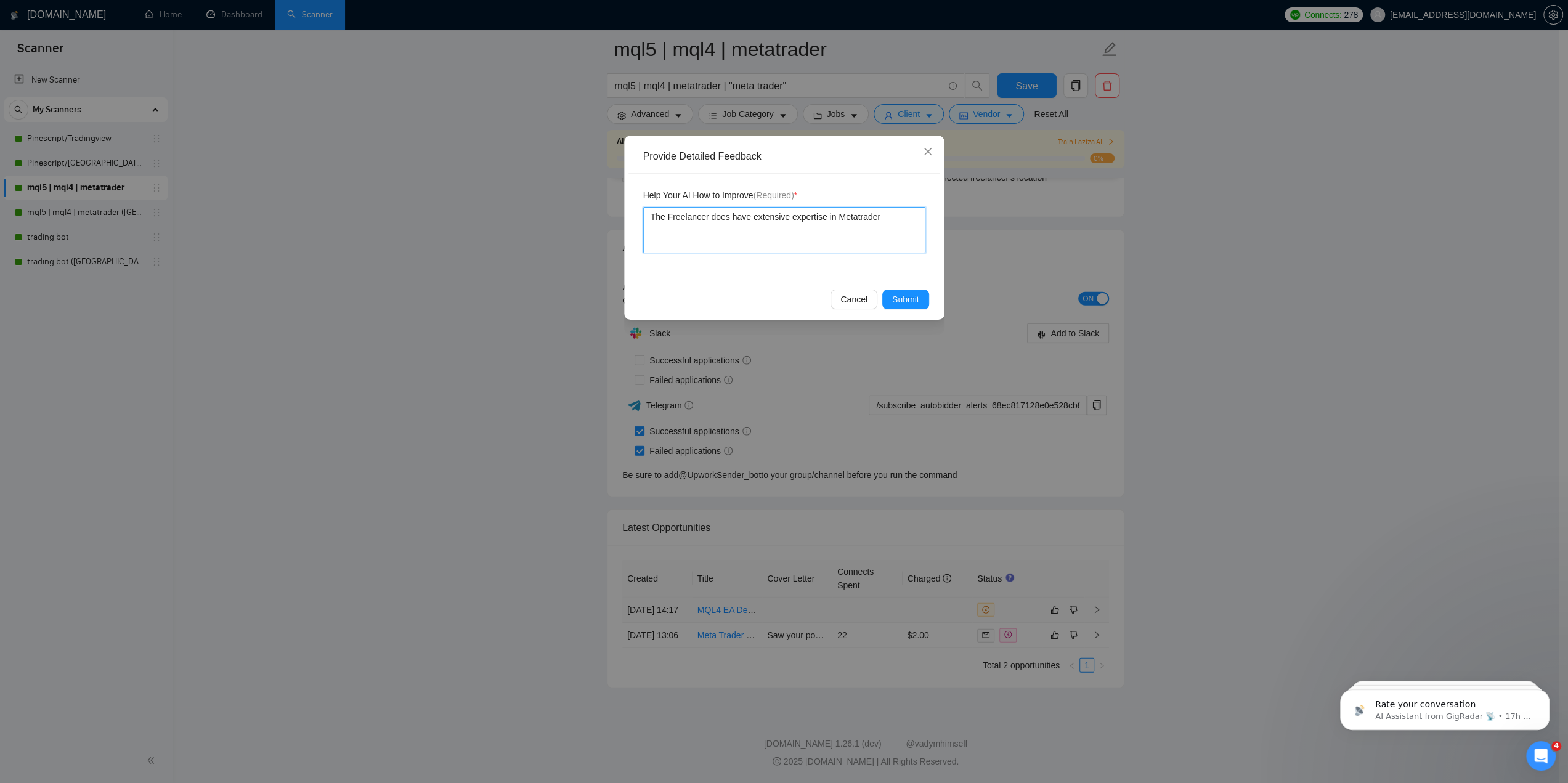
type textarea "The Freelancer does have extensive expertise in Metatrader"
type textarea "The Freelancer does have extensive expertise in Metatrader/"
type textarea "The Freelancer does have extensive expertise in Metatrader/M"
type textarea "The Freelancer does have extensive expertise in Metatrader/MQ"
type textarea "The Freelancer does have extensive expertise in Metatrader/MQL"
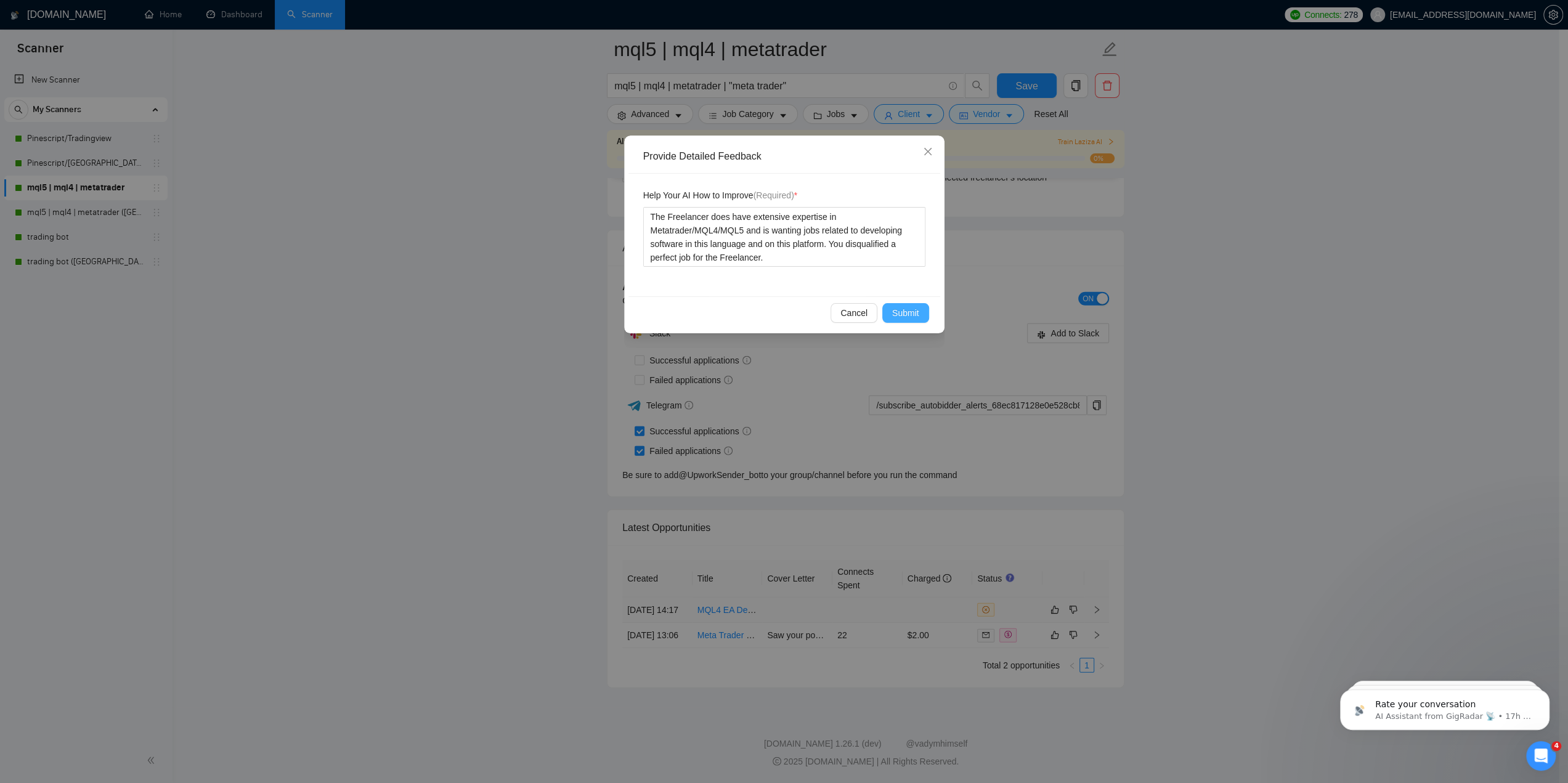
click at [904, 308] on span "Submit" at bounding box center [905, 313] width 27 height 14
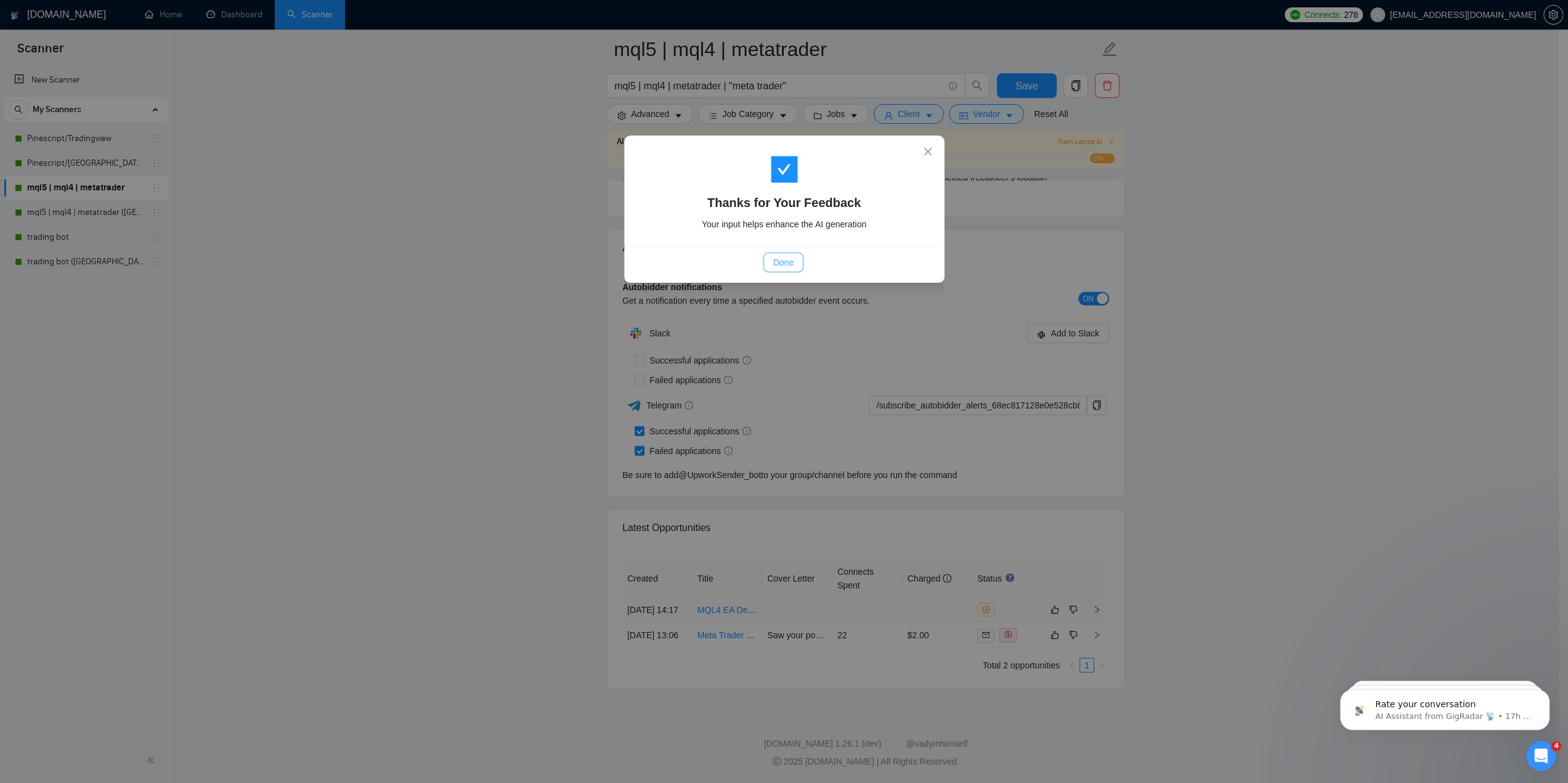
click at [781, 257] on span "Done" at bounding box center [783, 263] width 21 height 14
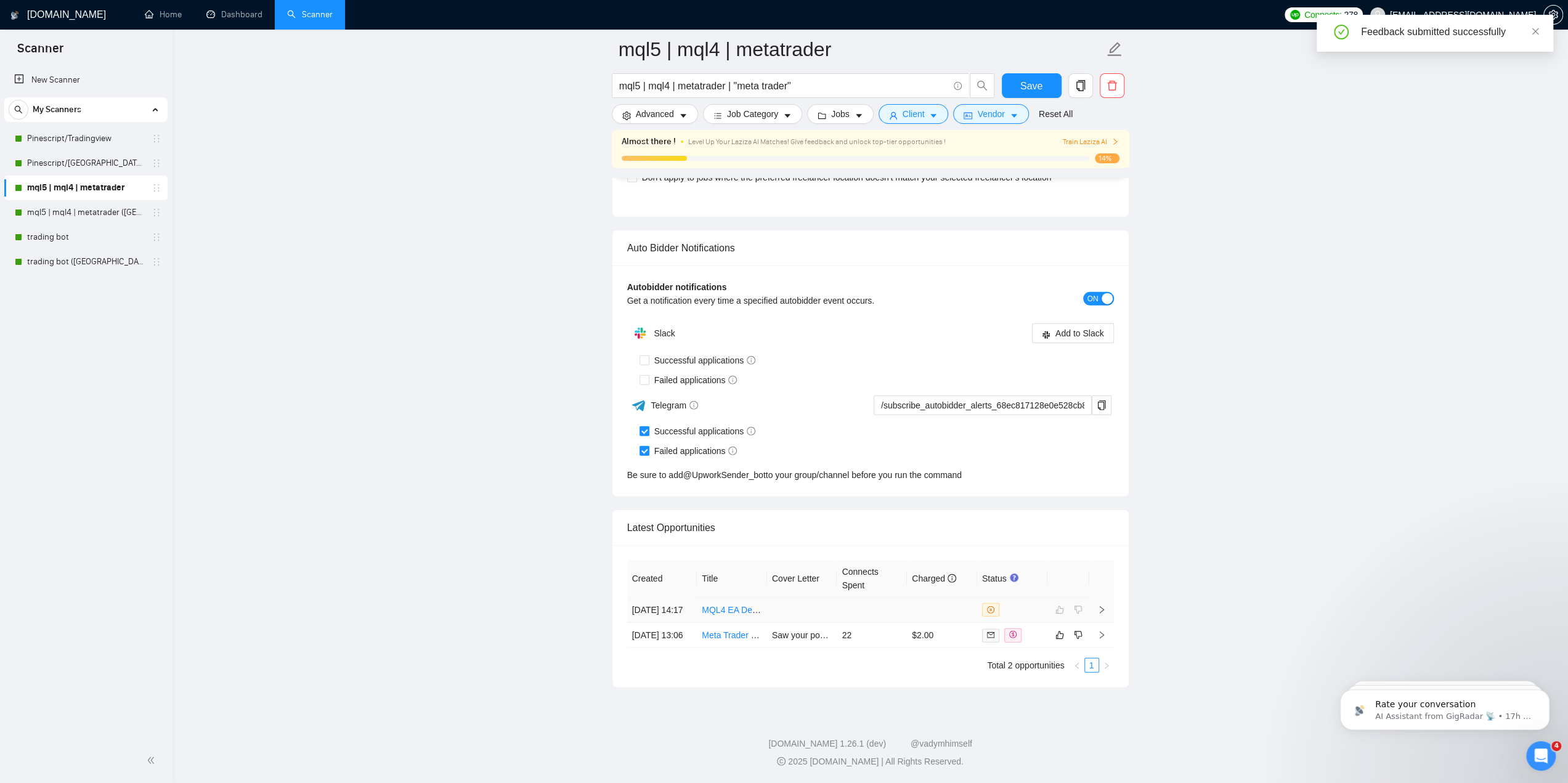
click at [1101, 606] on icon "right" at bounding box center [1101, 609] width 4 height 8
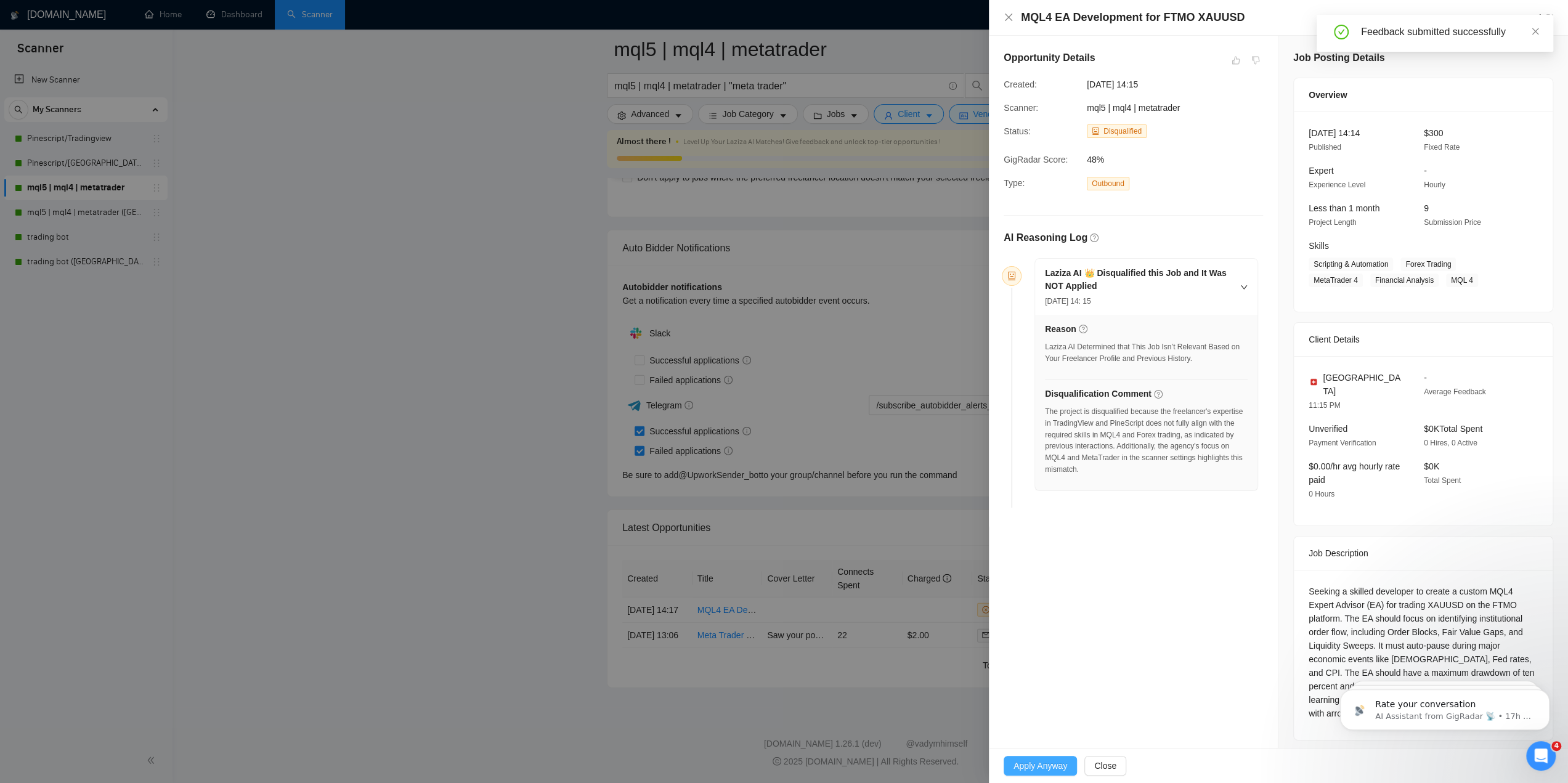
click at [1046, 762] on span "Apply Anyway" at bounding box center [1040, 766] width 54 height 14
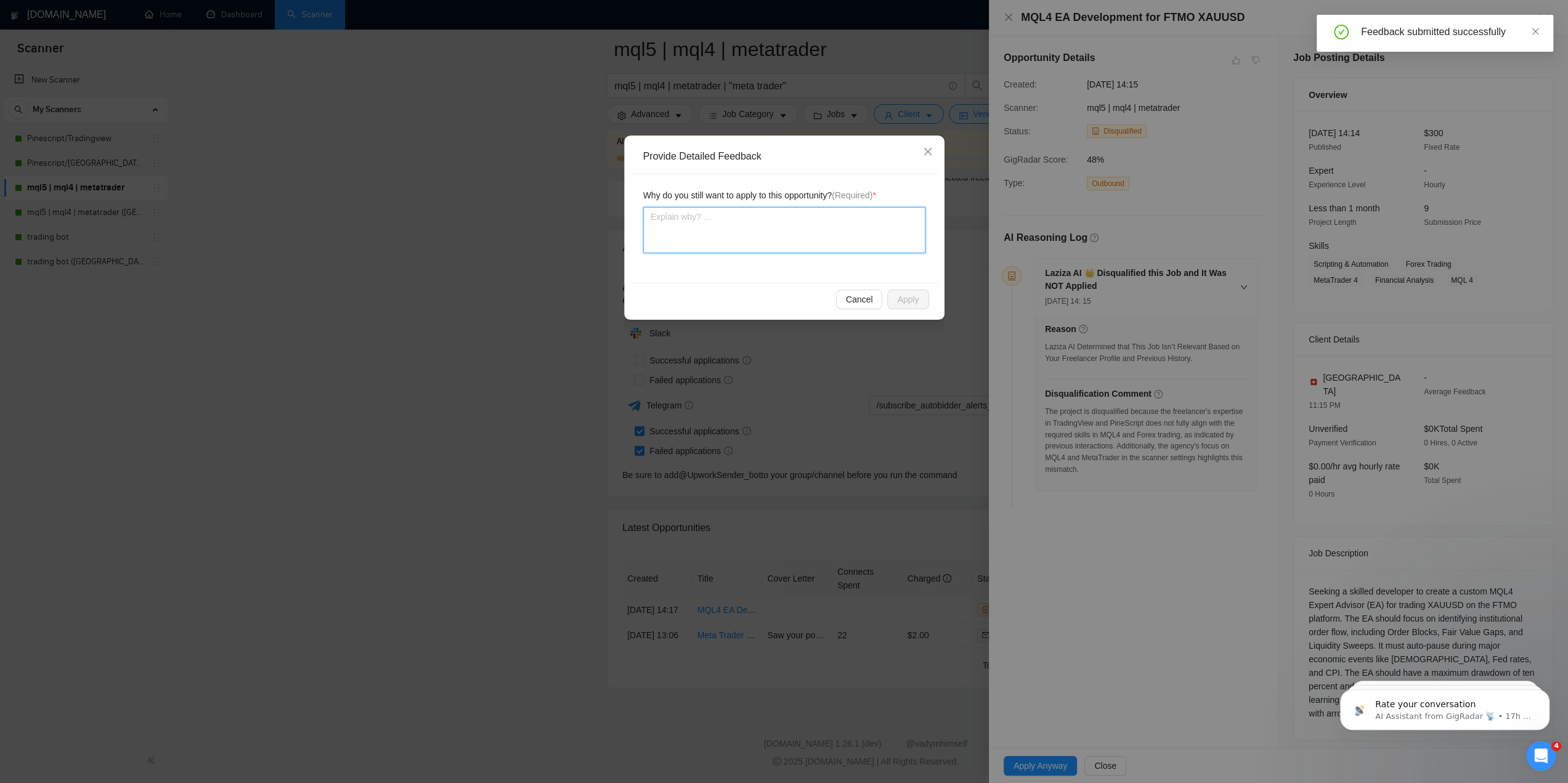
click at [813, 231] on textarea at bounding box center [784, 229] width 282 height 46
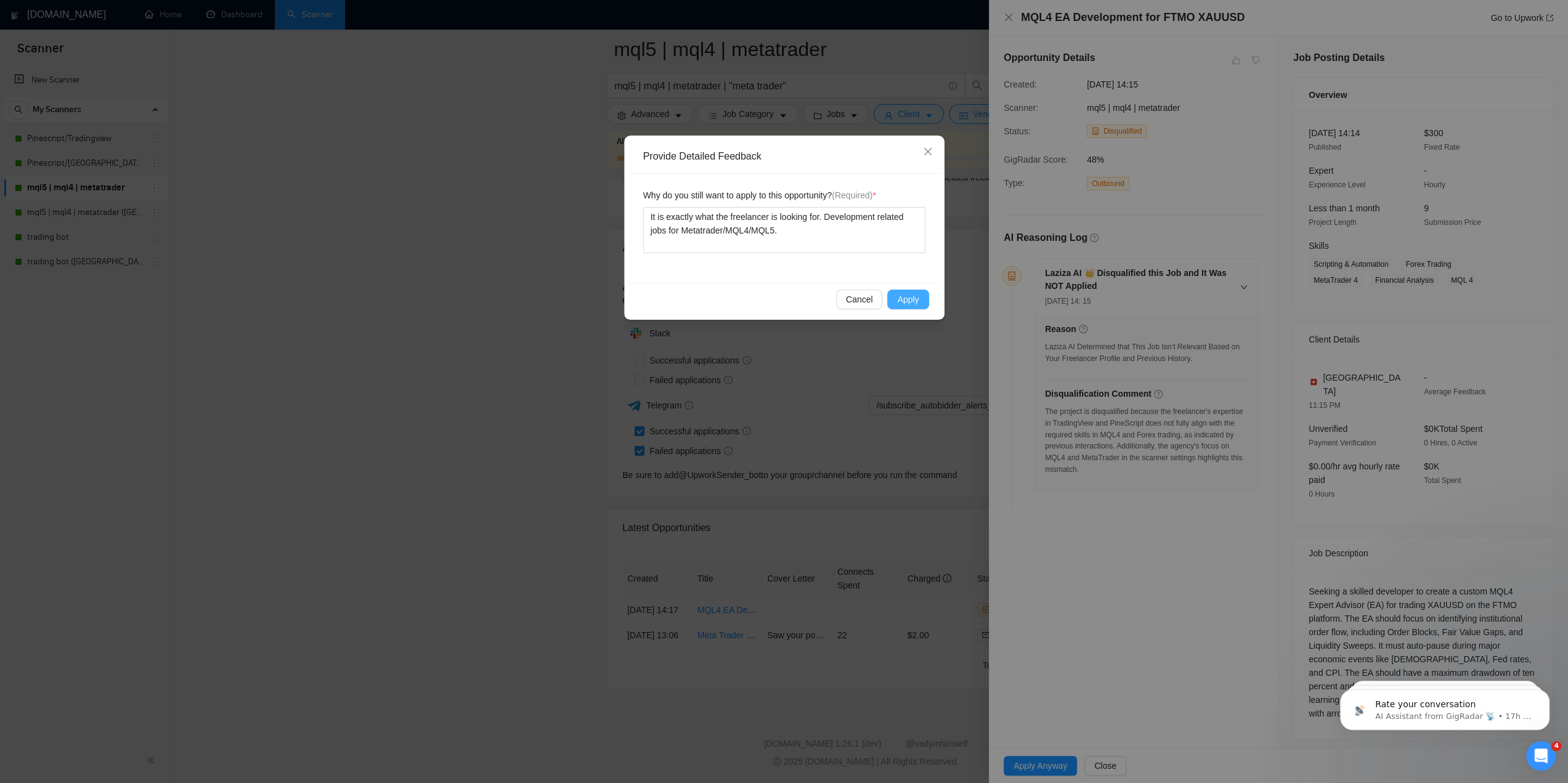
click at [902, 300] on span "Apply" at bounding box center [908, 300] width 22 height 14
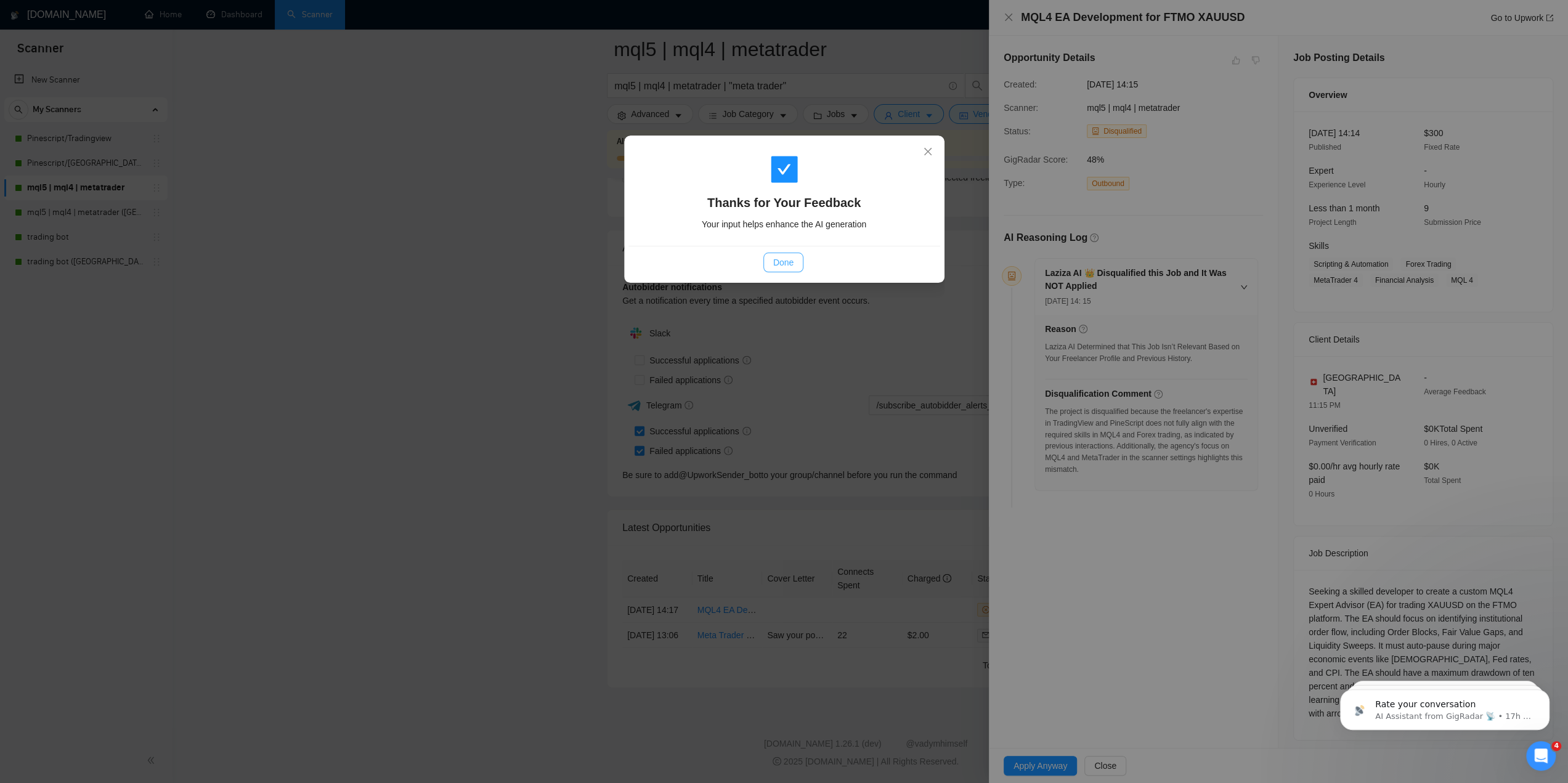
click at [788, 263] on span "Done" at bounding box center [783, 263] width 21 height 14
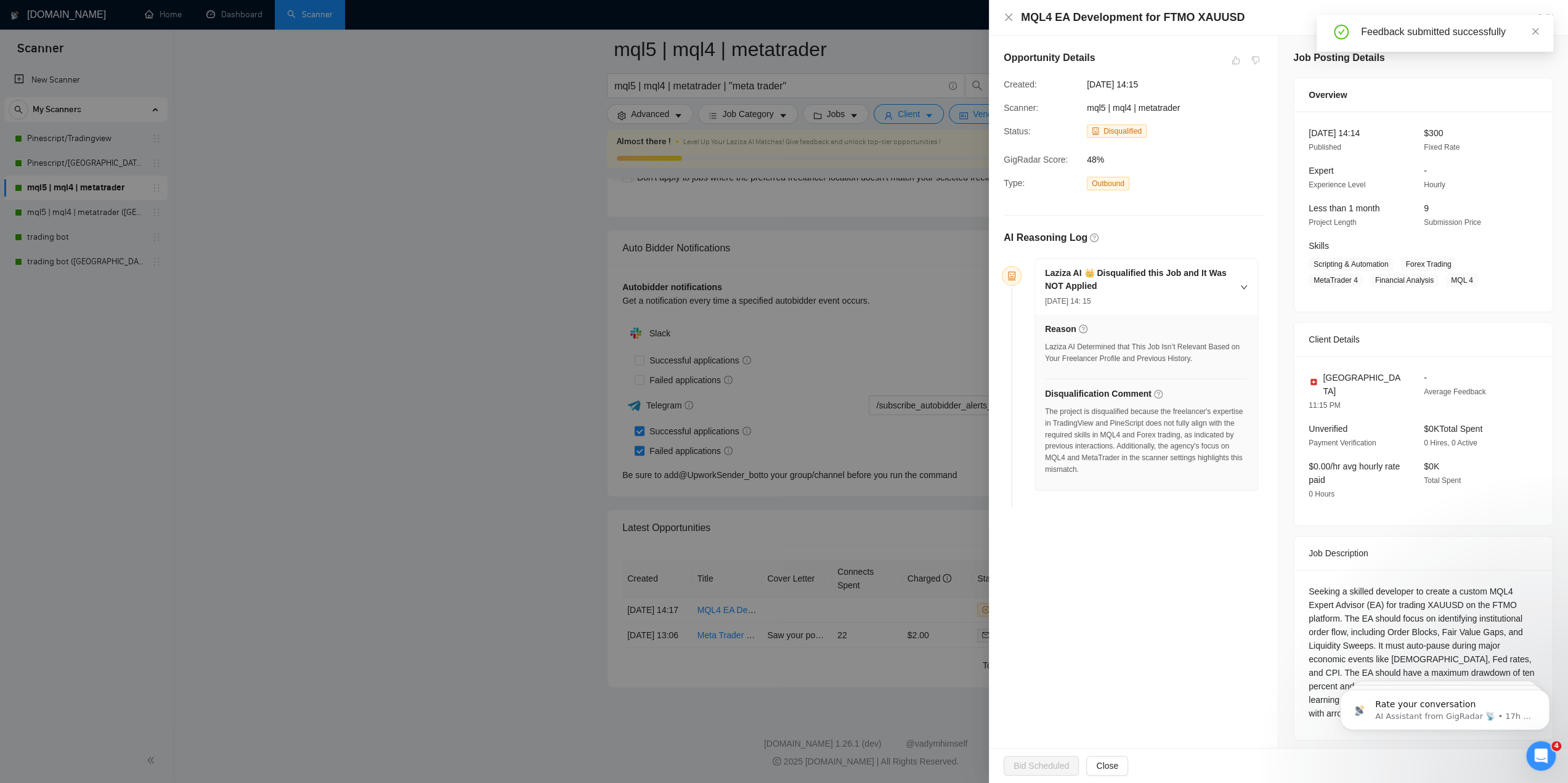
click at [863, 290] on div at bounding box center [784, 392] width 1568 height 783
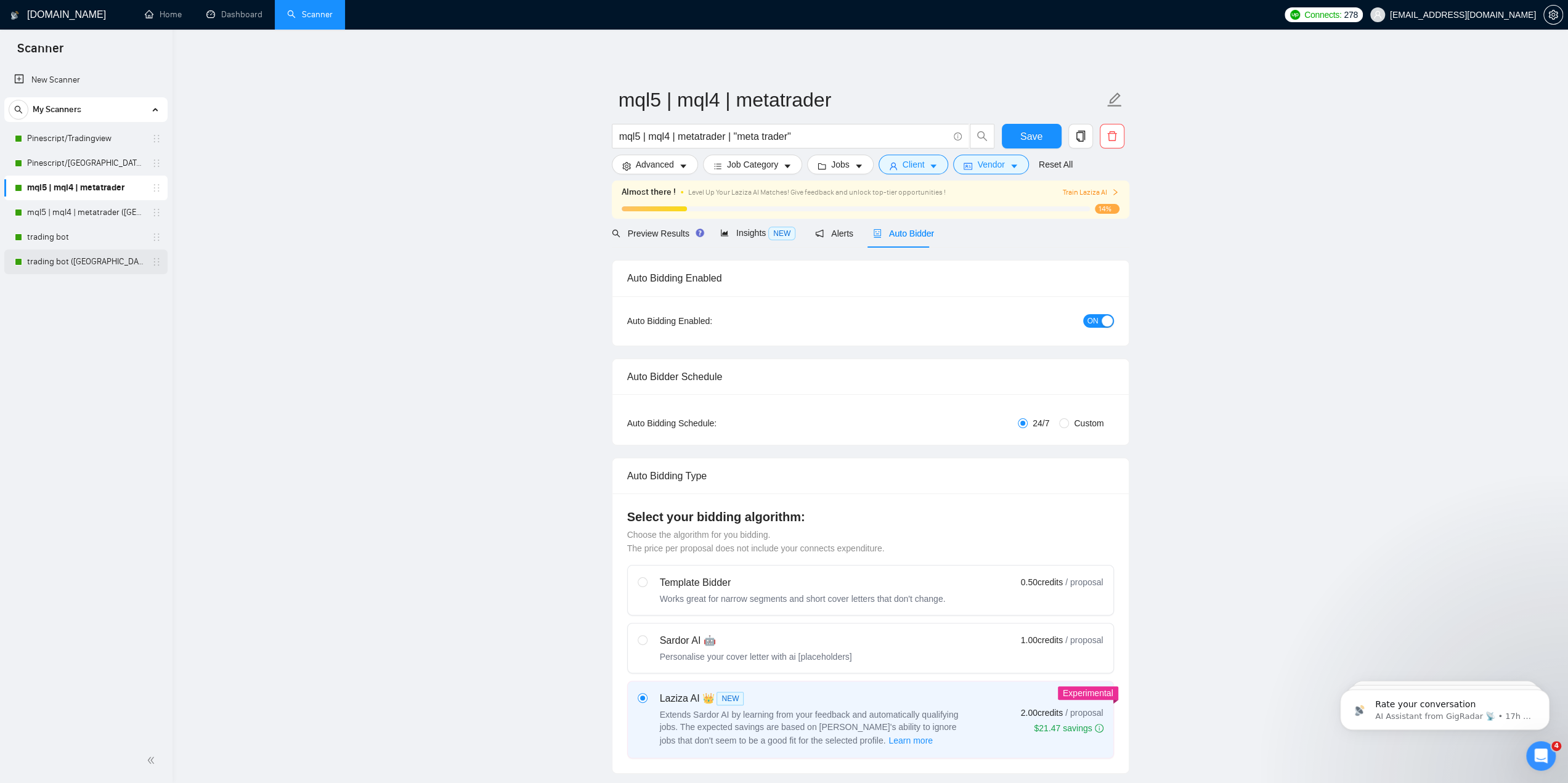
click at [99, 260] on link "trading bot ([GEOGRAPHIC_DATA])" at bounding box center [85, 262] width 117 height 25
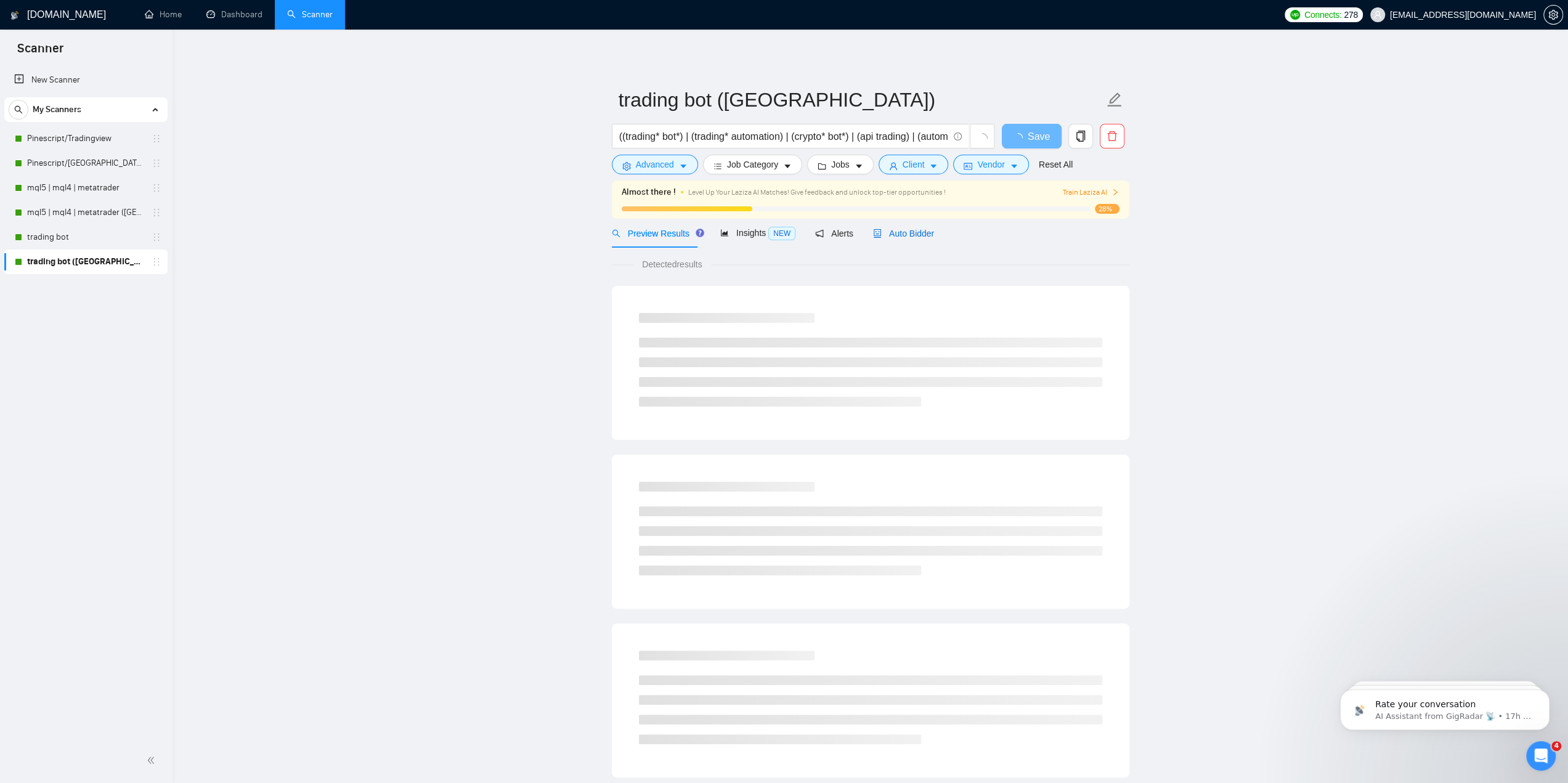
click at [877, 229] on span "Auto Bidder" at bounding box center [903, 232] width 61 height 10
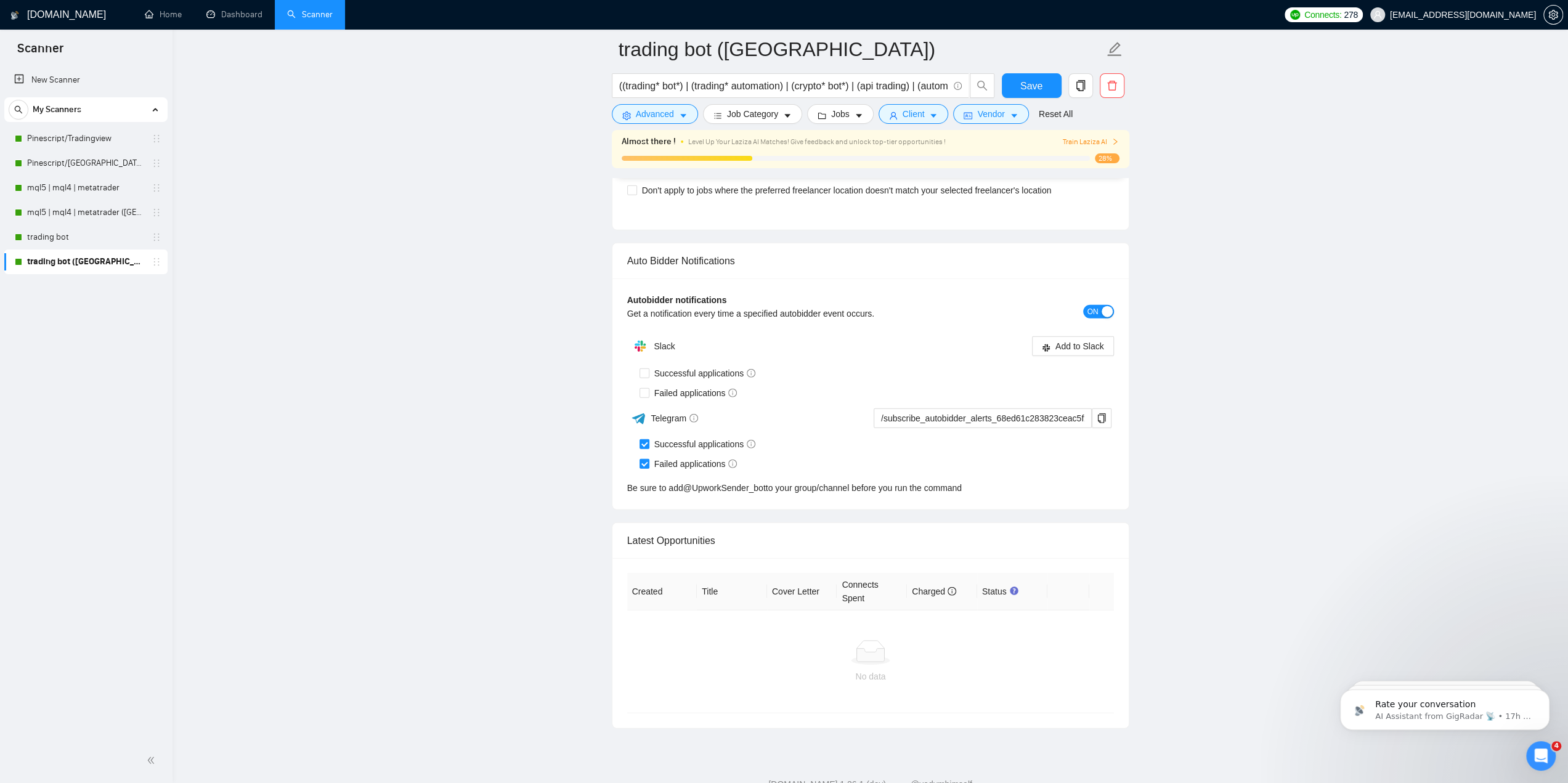
scroll to position [2957, 0]
